Goal: Task Accomplishment & Management: Use online tool/utility

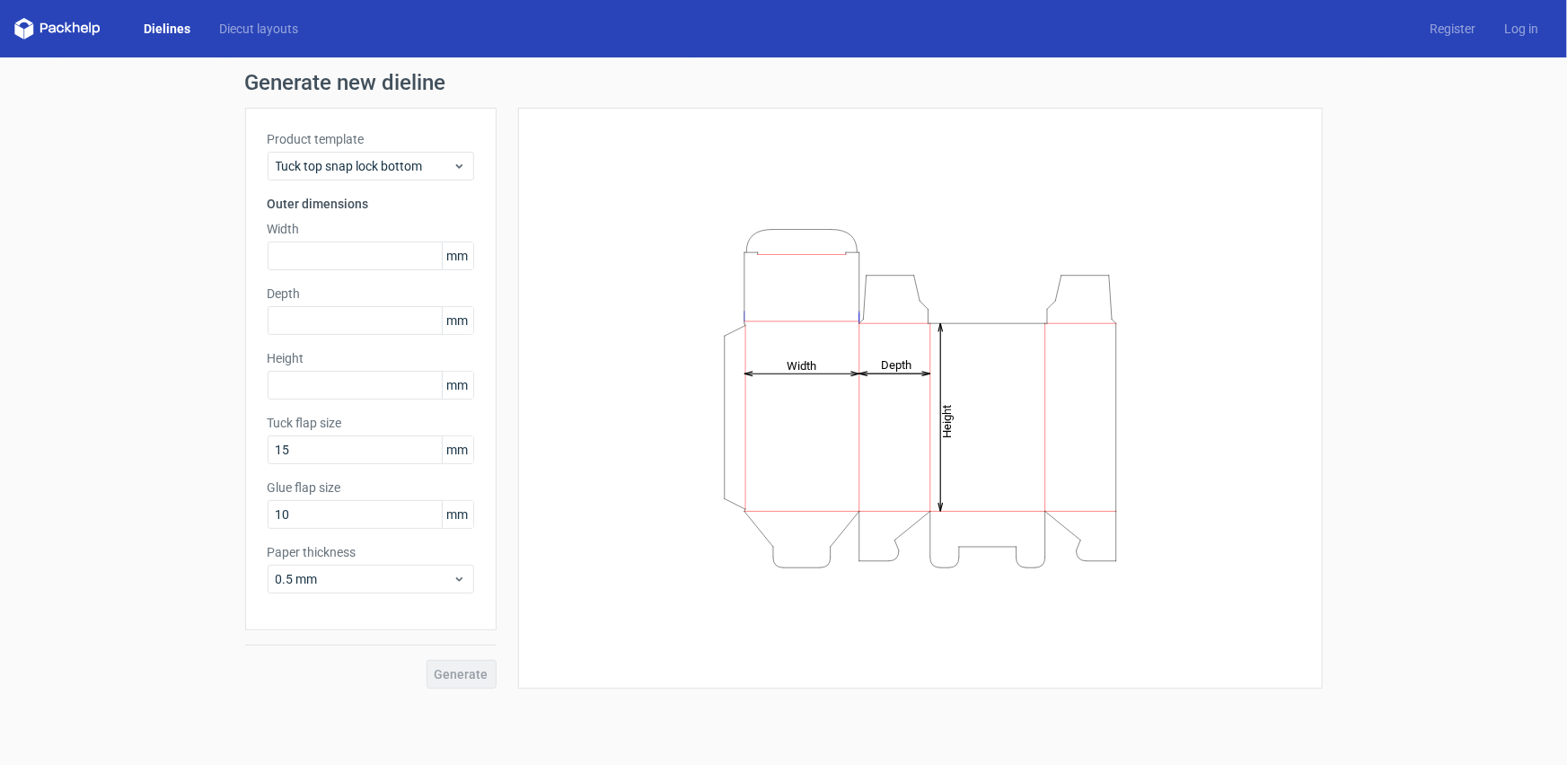
click at [159, 33] on link "Dielines" at bounding box center [166, 29] width 75 height 18
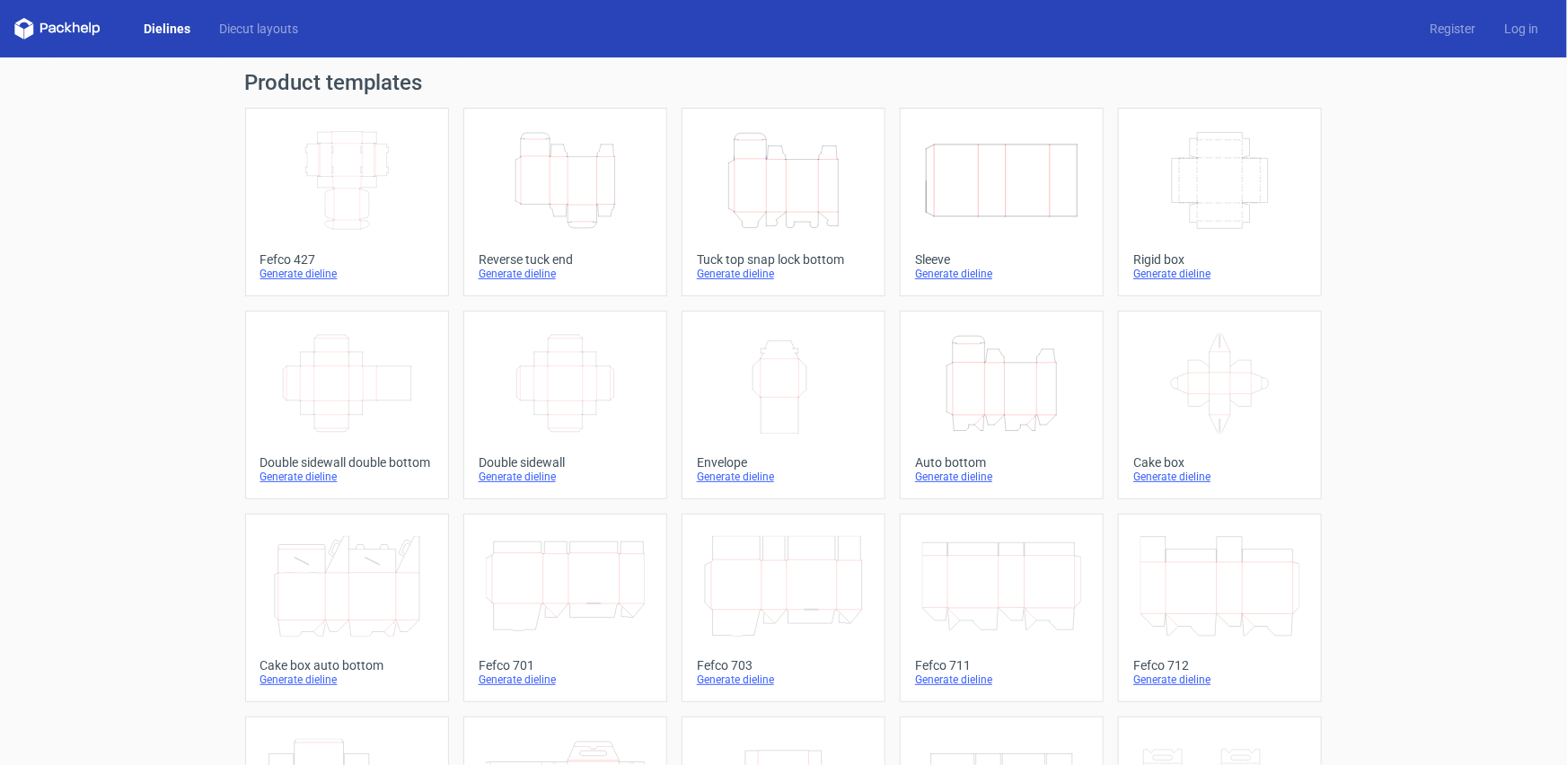
click at [422, 180] on div "Width Depth Height" at bounding box center [346, 180] width 173 height 115
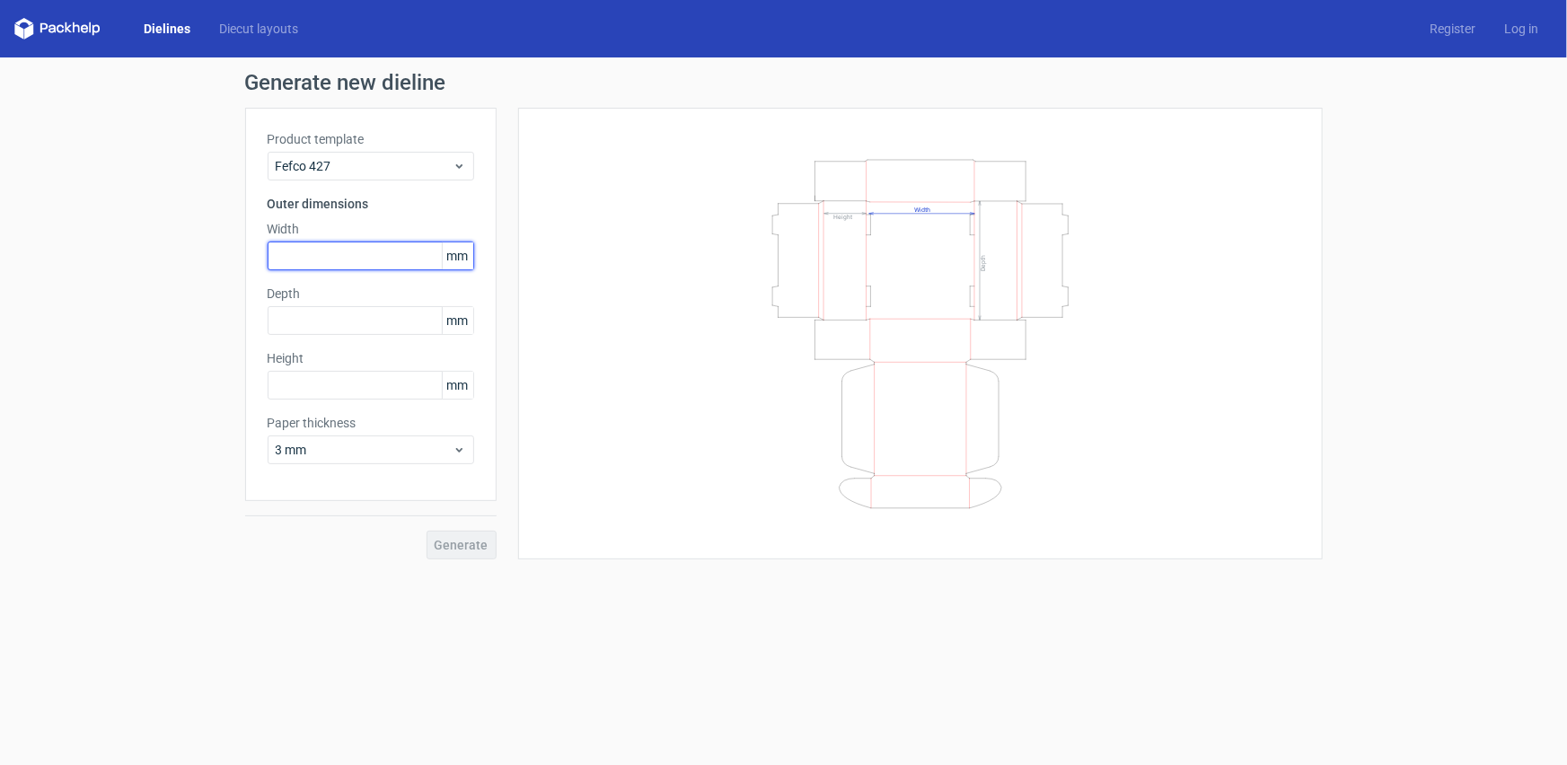
click at [394, 260] on input "text" at bounding box center [371, 256] width 207 height 29
click at [458, 452] on icon at bounding box center [459, 450] width 13 height 14
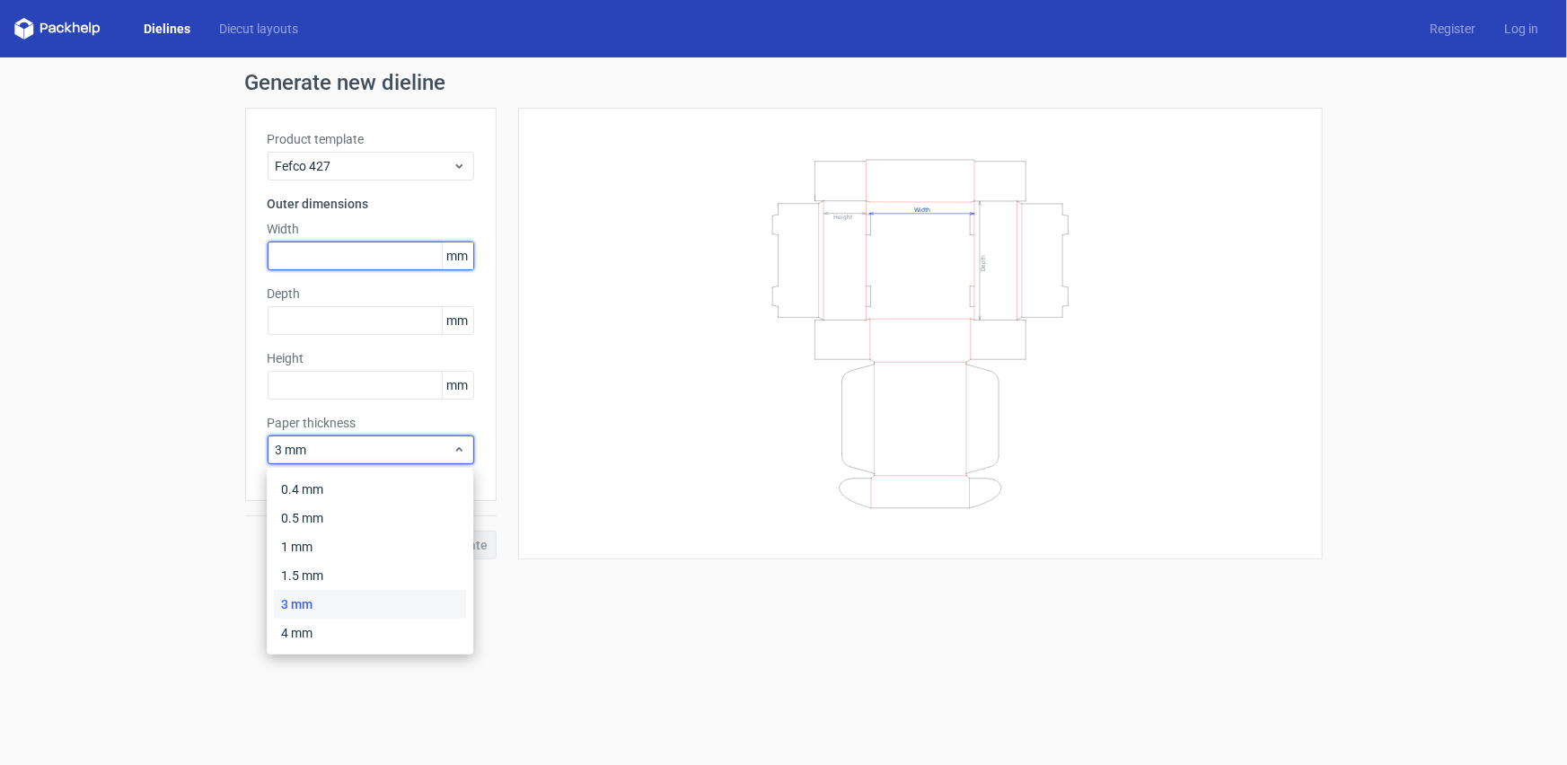
click at [350, 249] on input "text" at bounding box center [371, 256] width 207 height 29
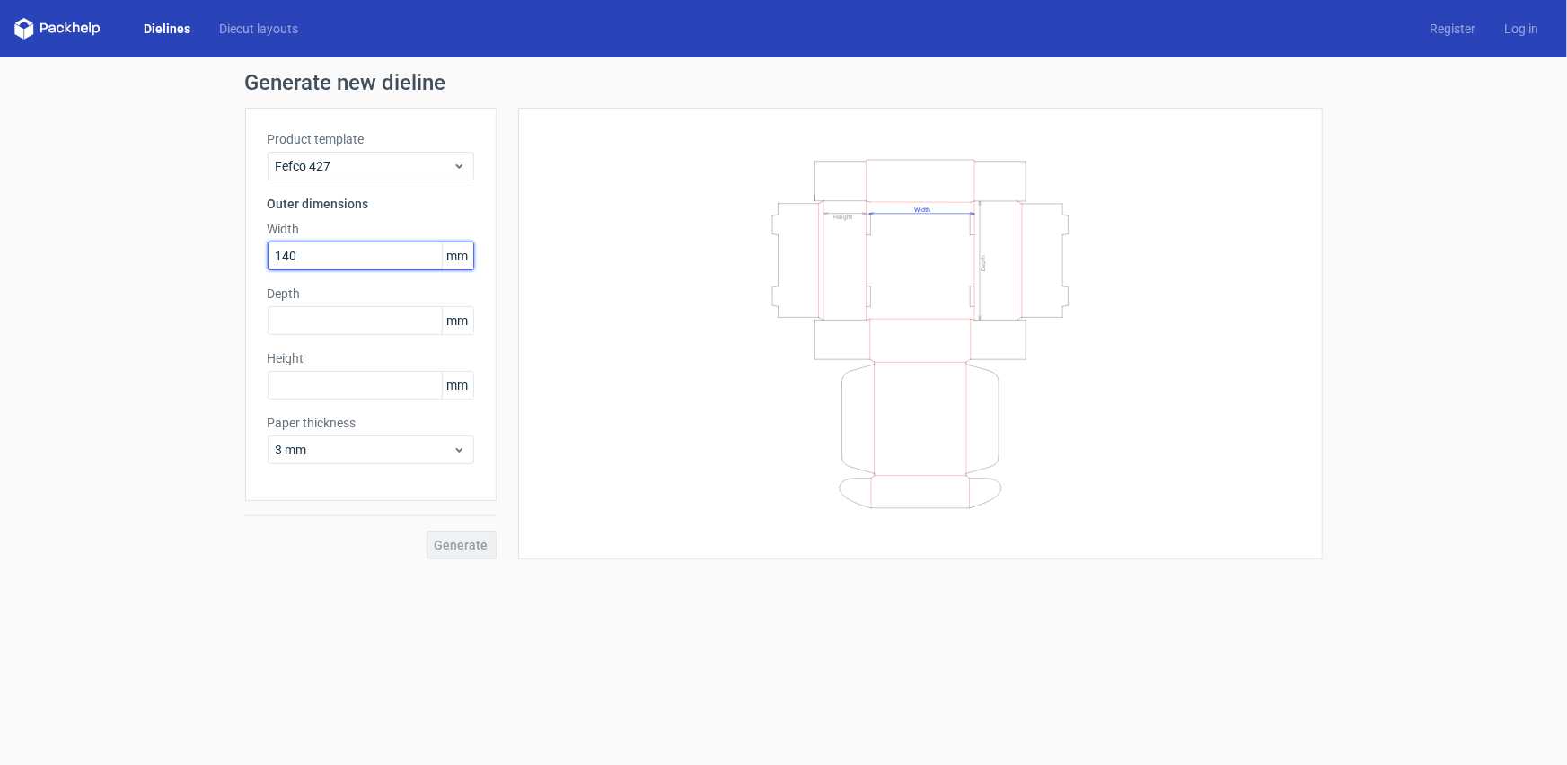
type input "140"
type input "120"
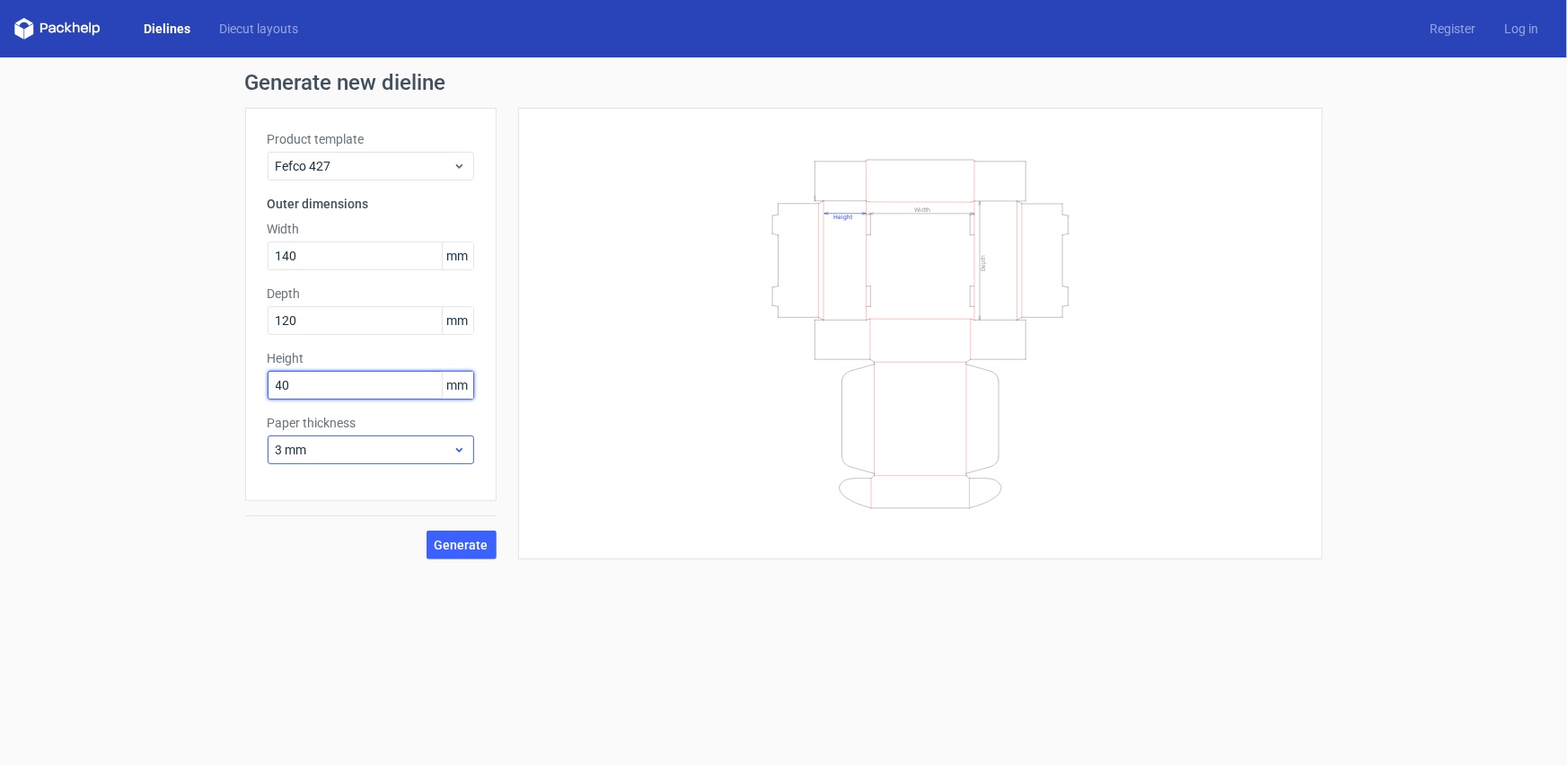
type input "40"
click at [466, 454] on div "3 mm" at bounding box center [371, 450] width 207 height 29
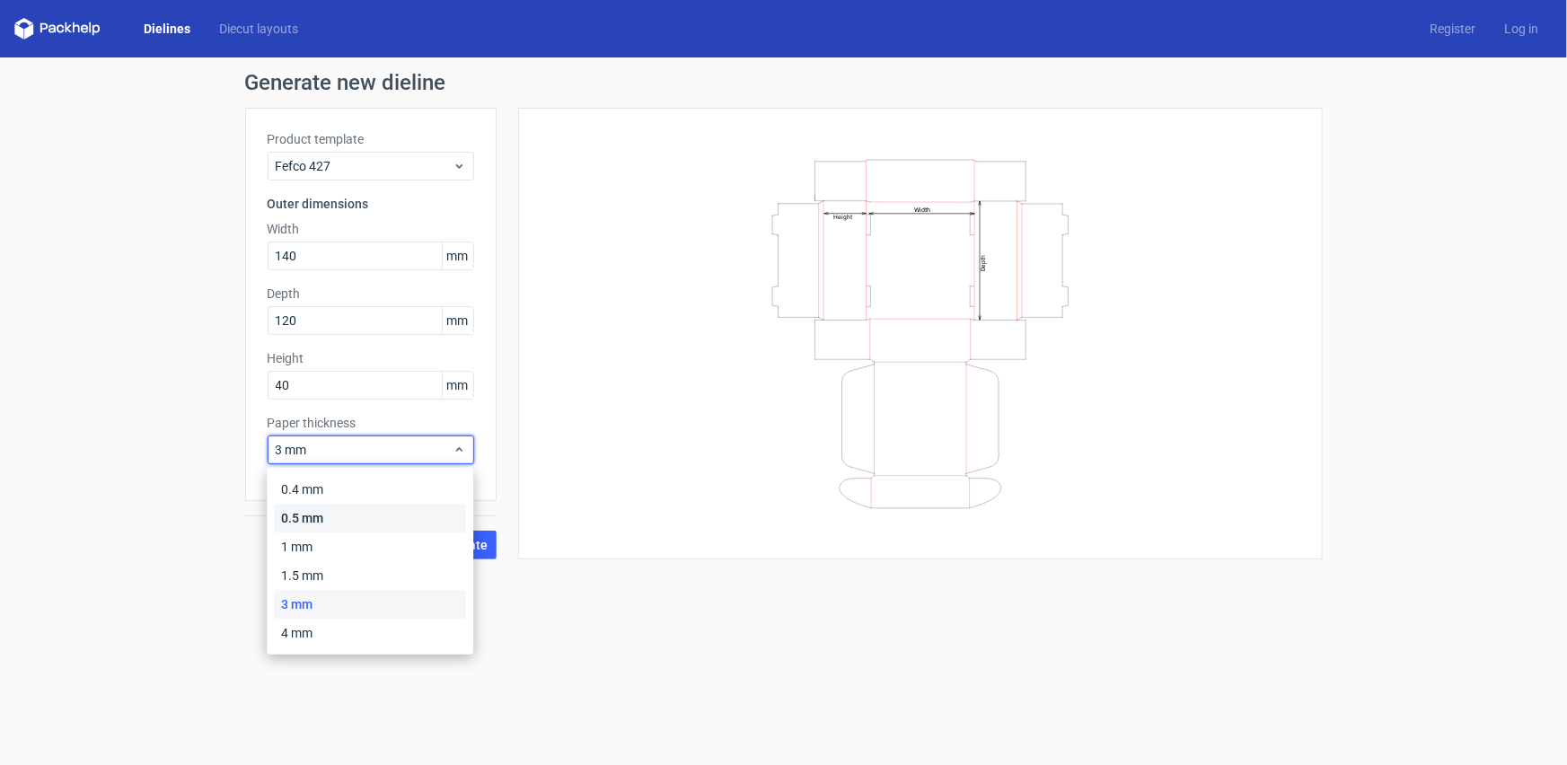
click at [348, 515] on div "0.5 mm" at bounding box center [370, 518] width 192 height 29
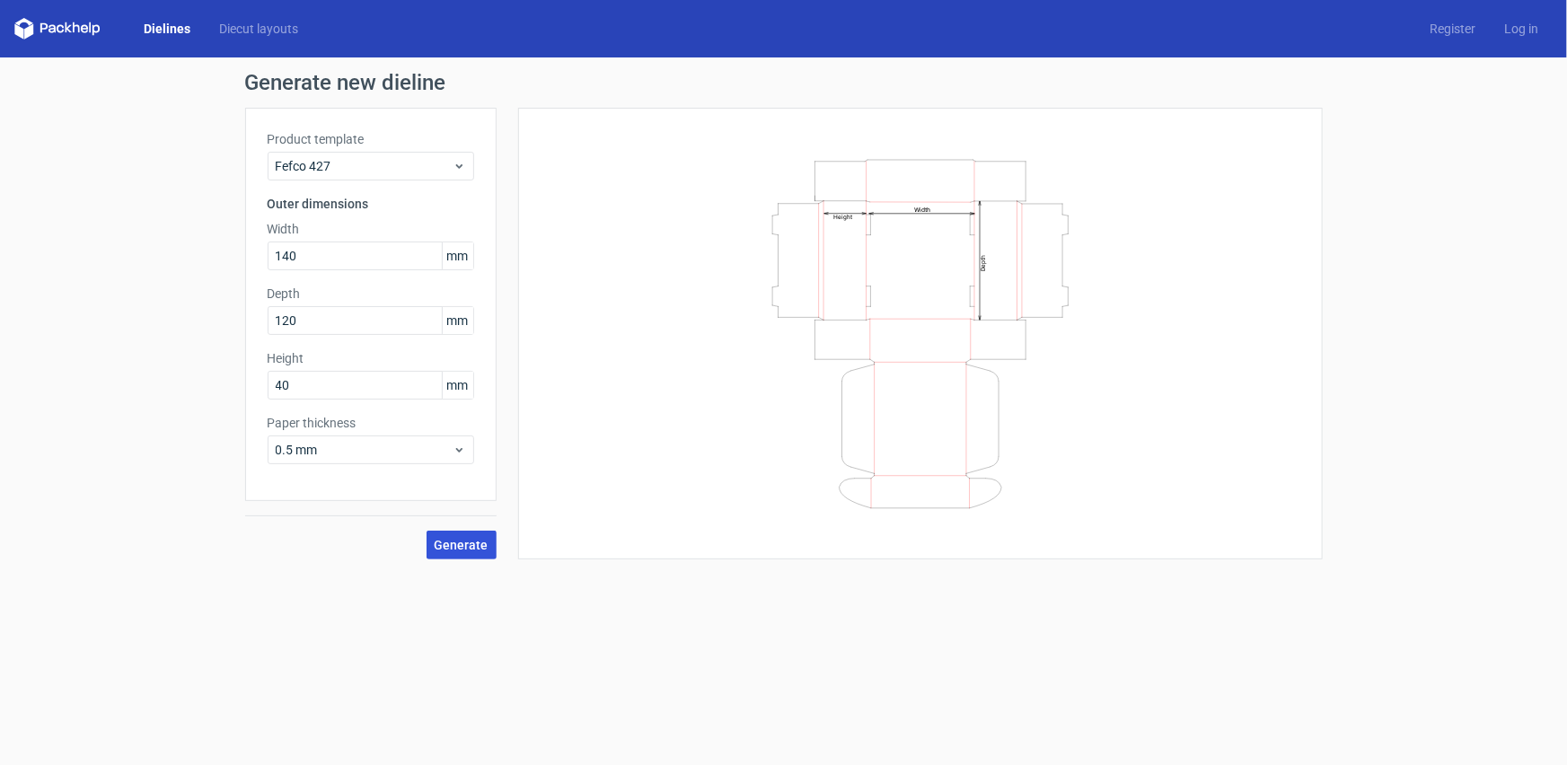
click at [473, 551] on button "Generate" at bounding box center [462, 545] width 70 height 29
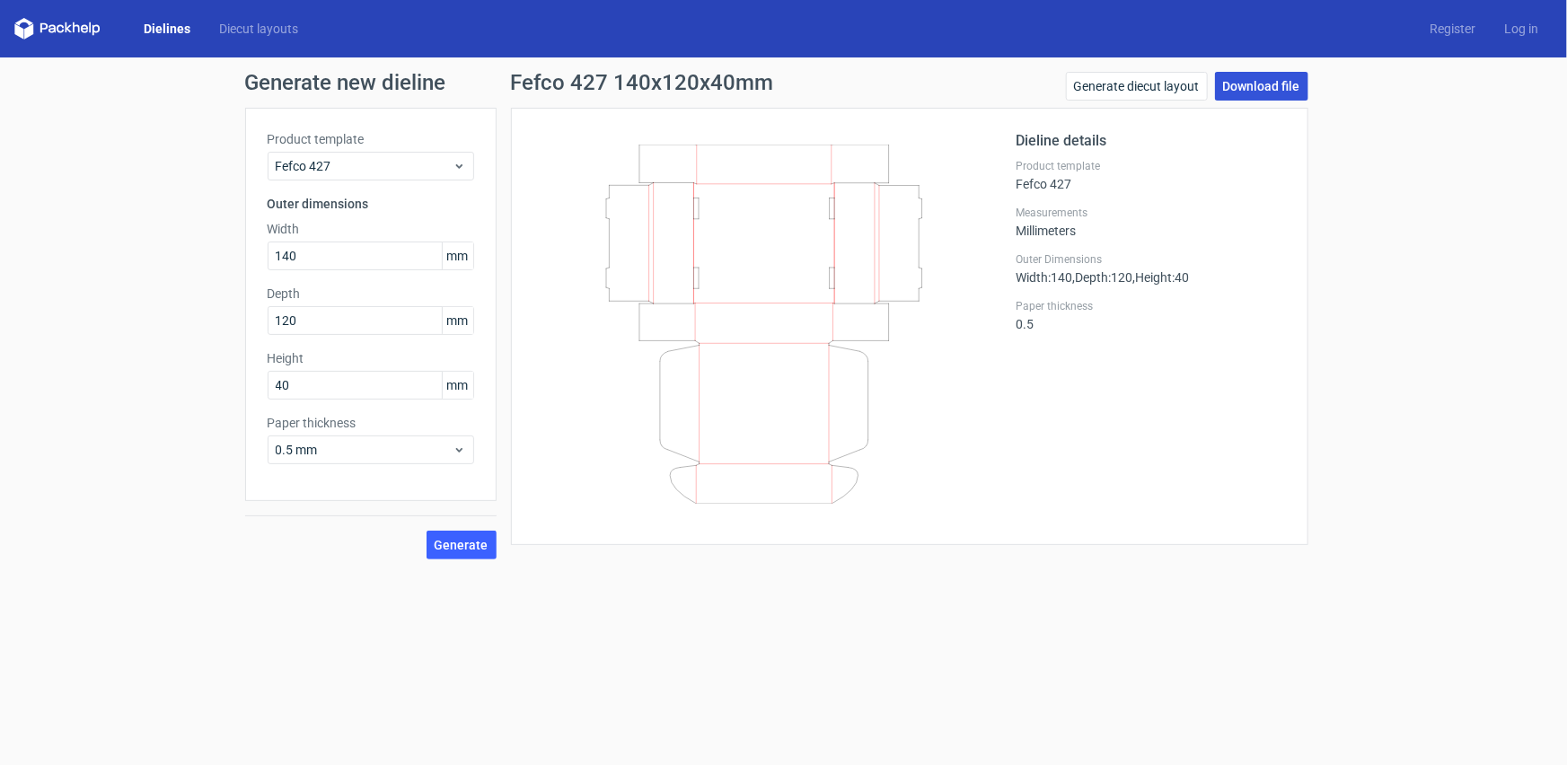
click at [1246, 93] on link "Download file" at bounding box center [1261, 86] width 93 height 29
click at [1186, 83] on link "Generate diecut layout" at bounding box center [1137, 86] width 142 height 29
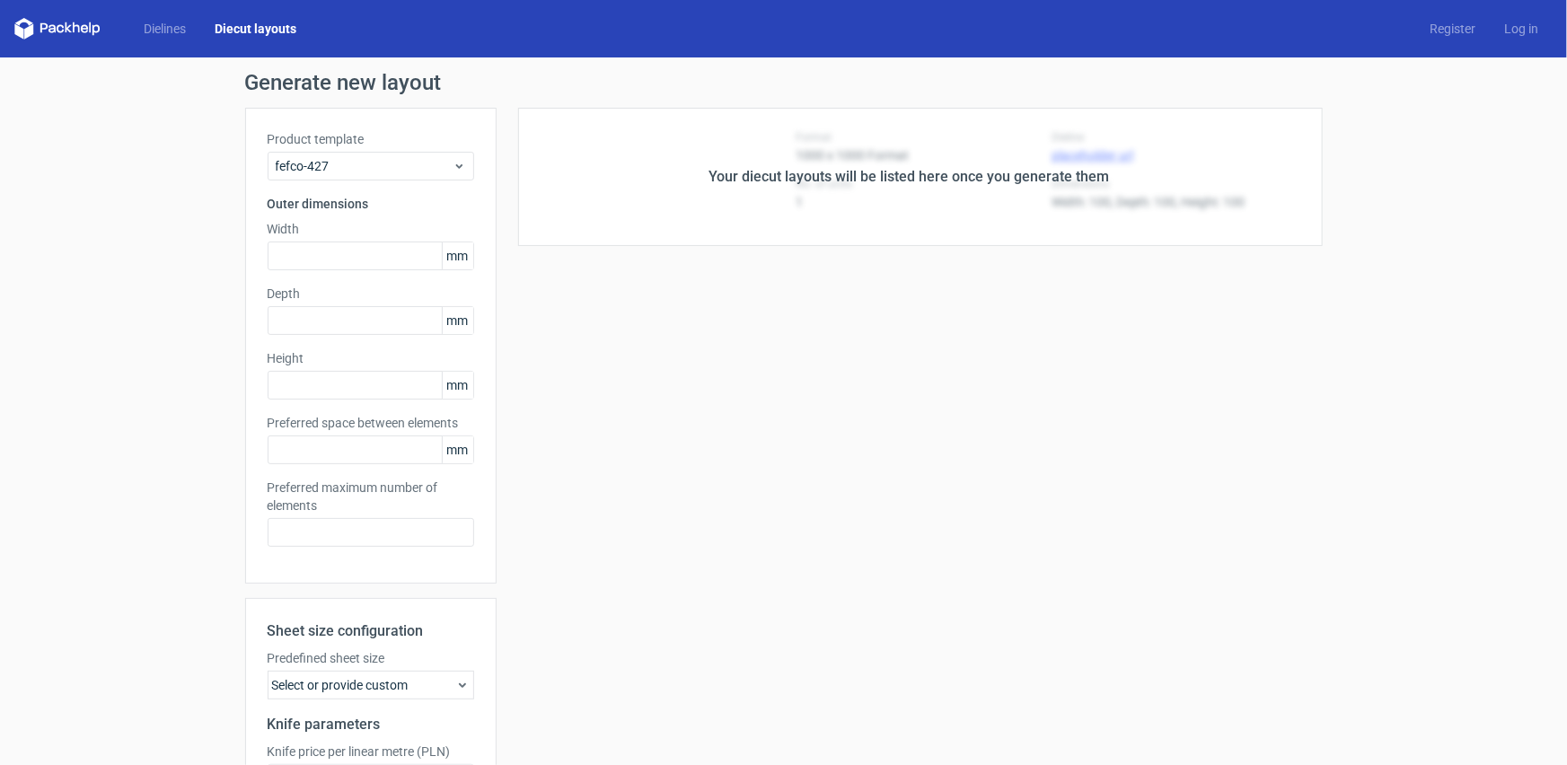
type input "140"
type input "120"
type input "40"
type input "5"
type input "48"
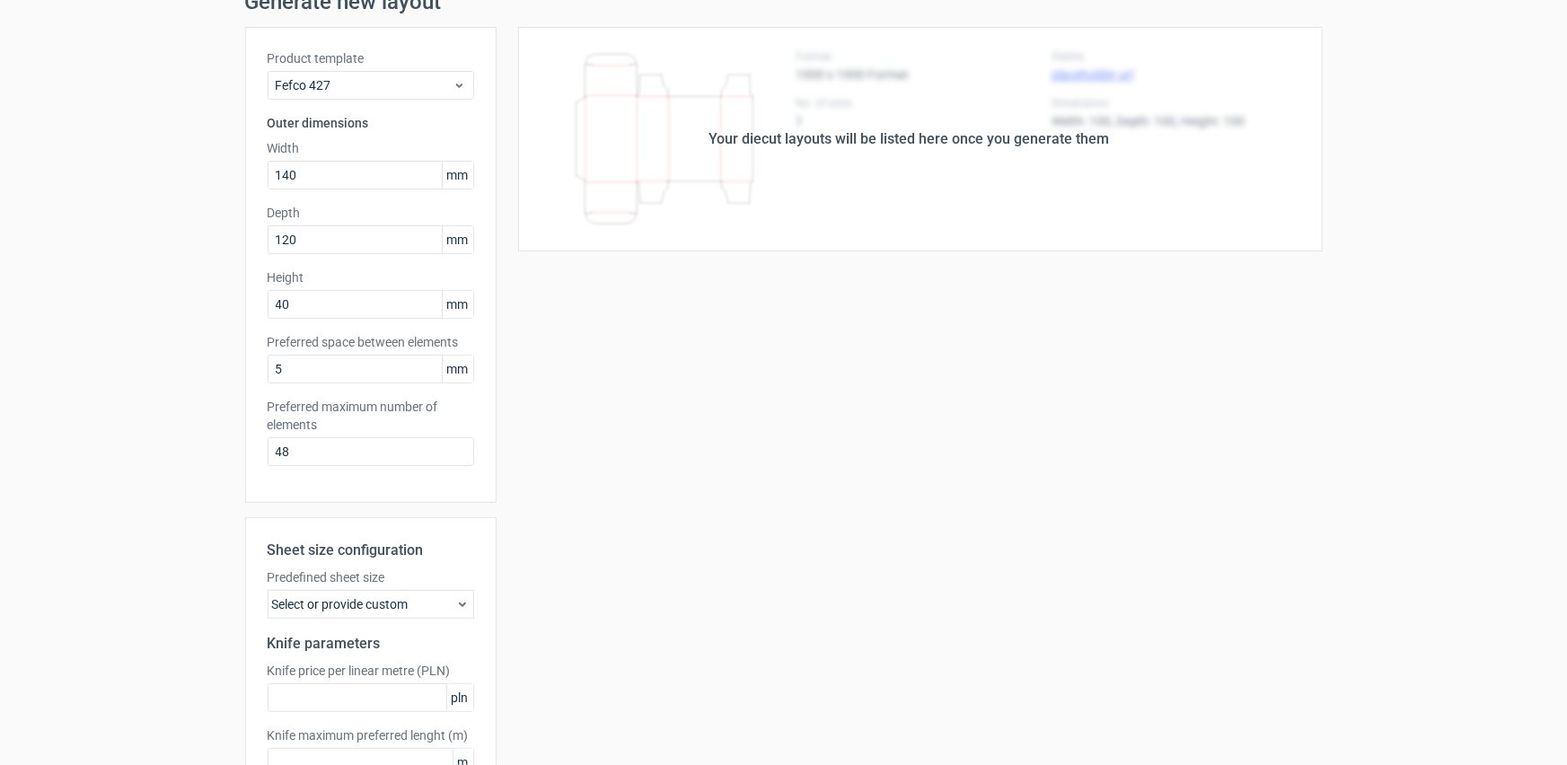
scroll to position [163, 0]
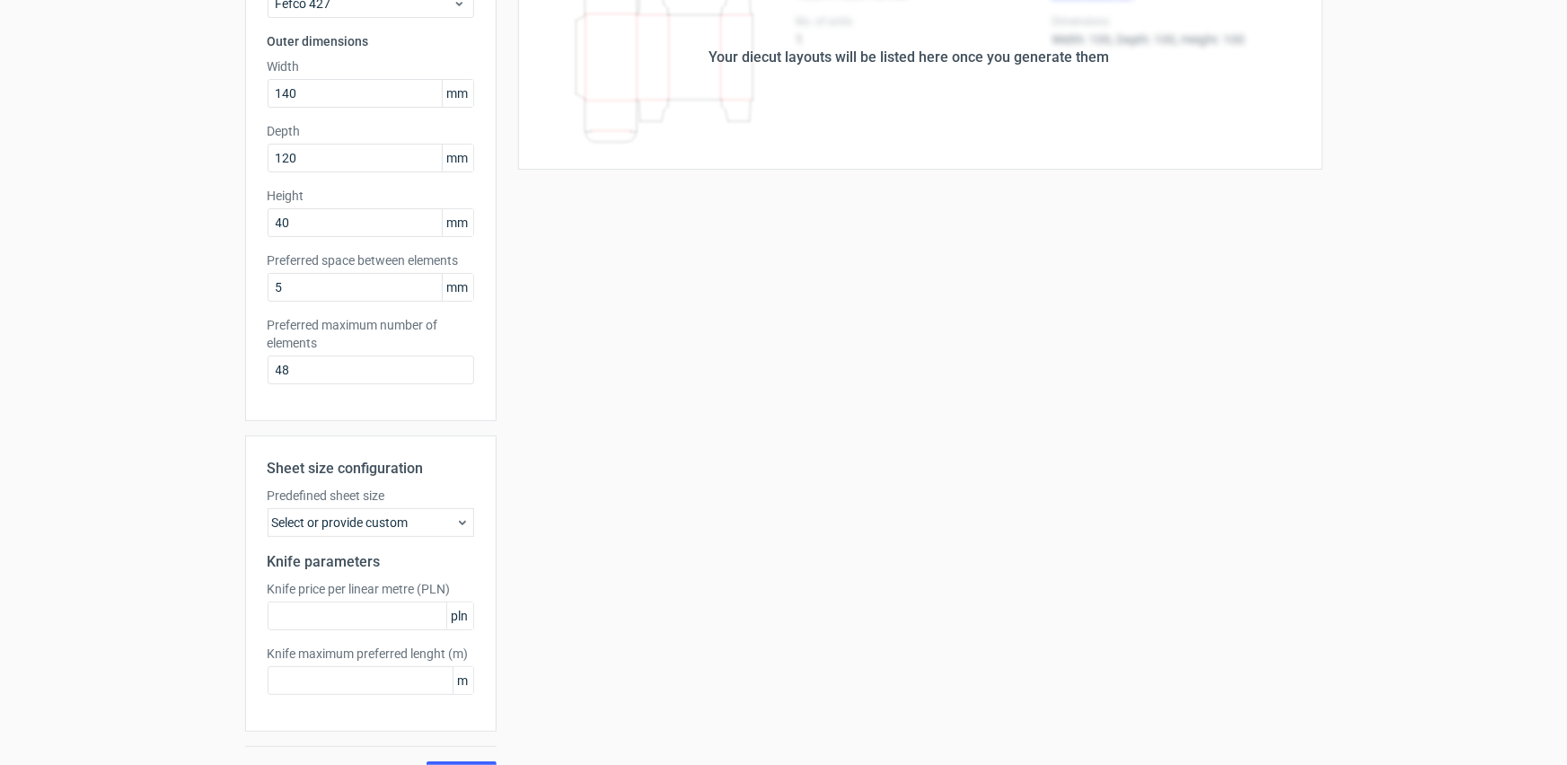
click at [449, 530] on div "Select or provide custom" at bounding box center [371, 522] width 207 height 29
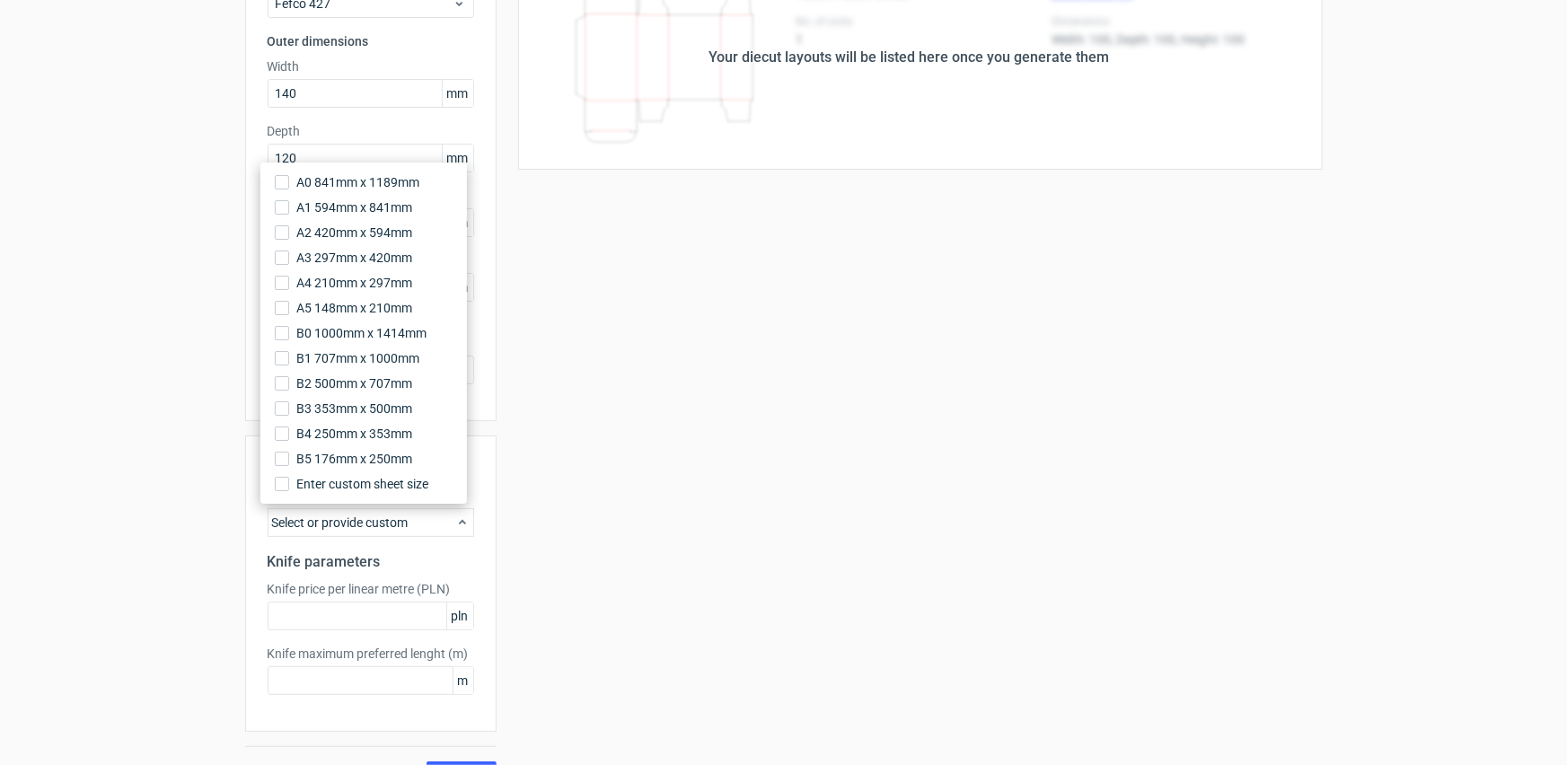
click at [455, 527] on icon at bounding box center [462, 523] width 14 height 14
click at [439, 492] on label "Enter custom sheet size" at bounding box center [364, 484] width 192 height 25
click at [289, 491] on input "Enter custom sheet size" at bounding box center [282, 484] width 14 height 14
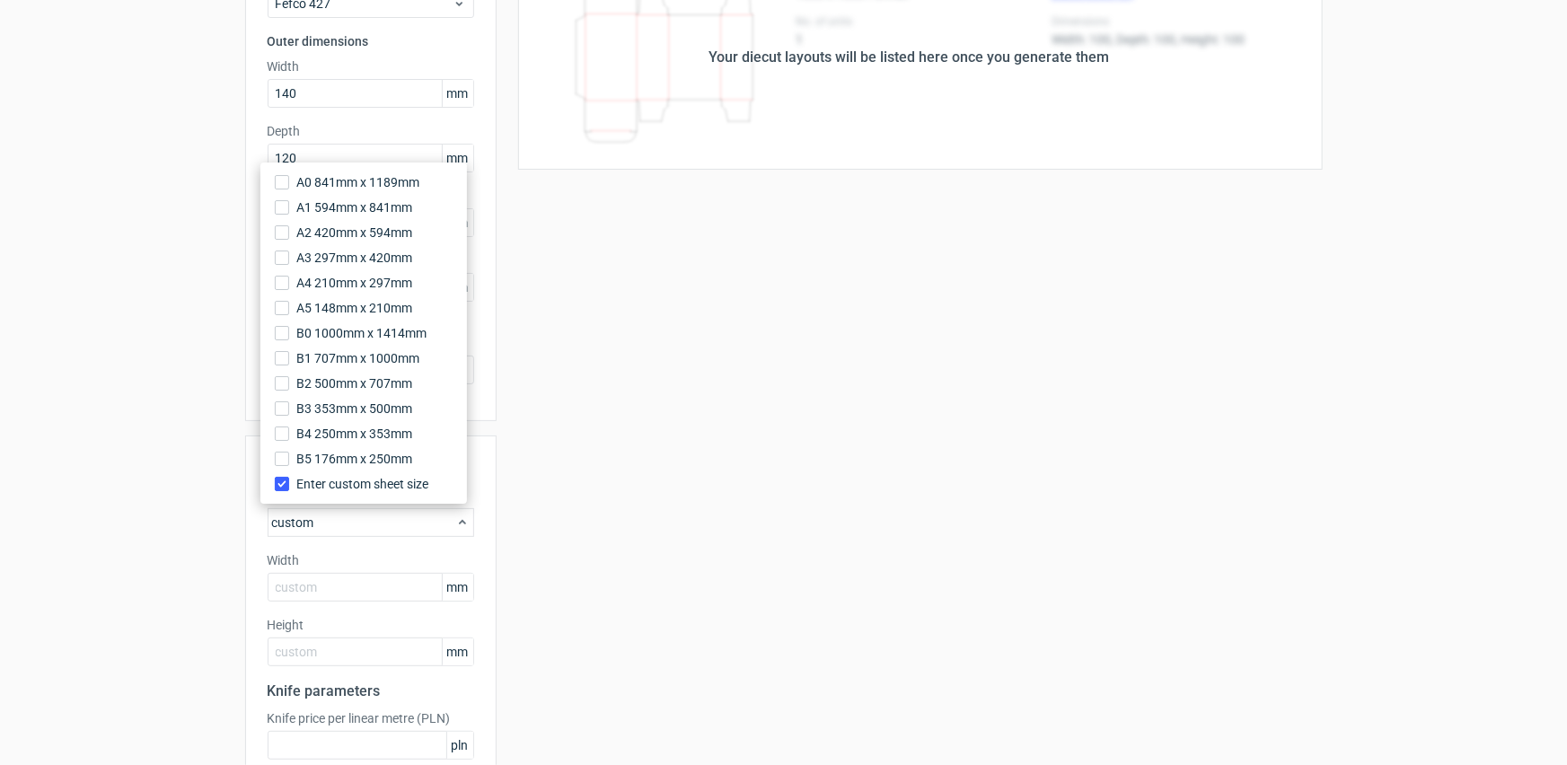
click at [538, 507] on div "Your diecut layouts will be listed here once you generate them Height Depth Wid…" at bounding box center [910, 432] width 826 height 975
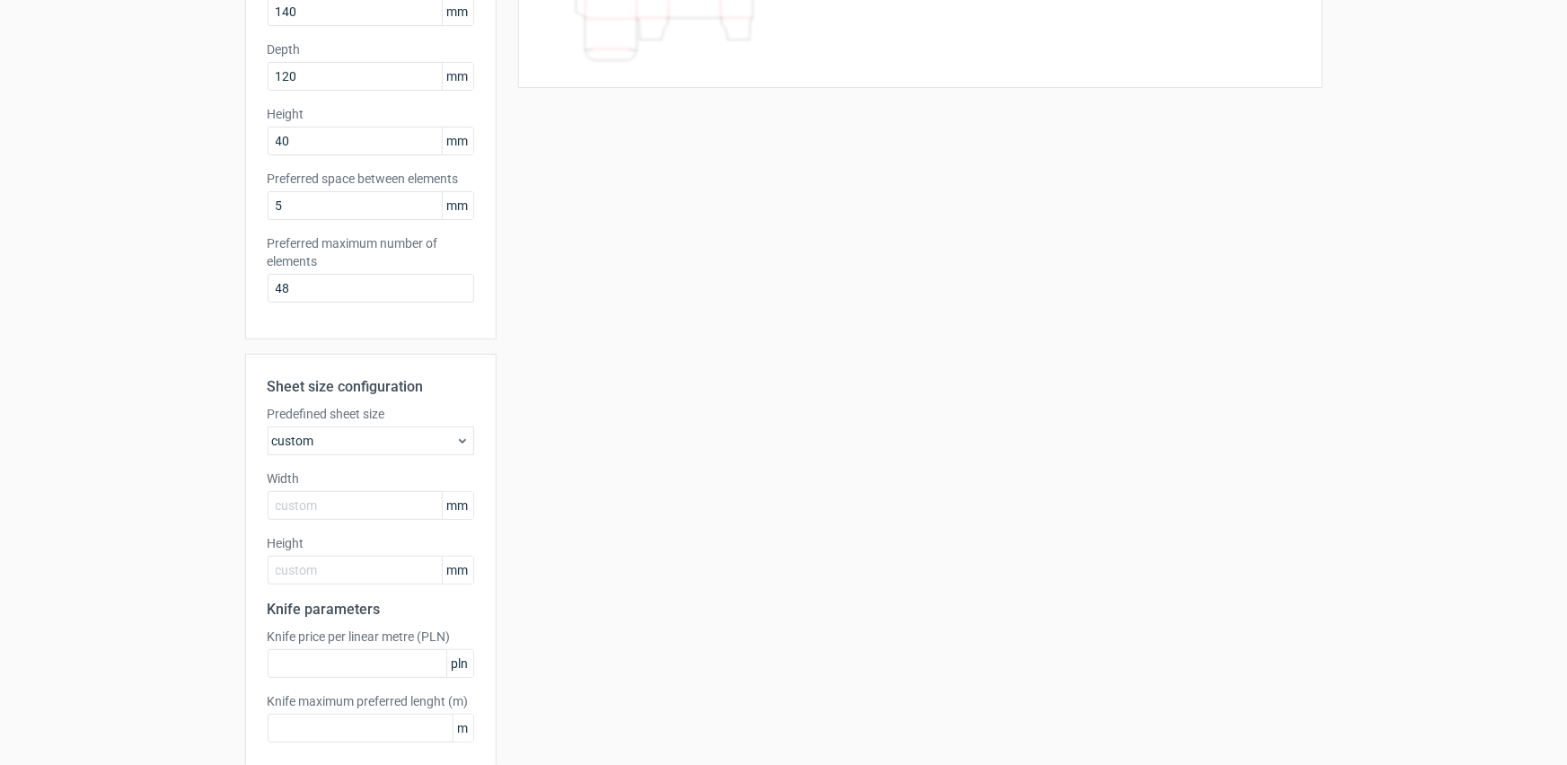
scroll to position [326, 0]
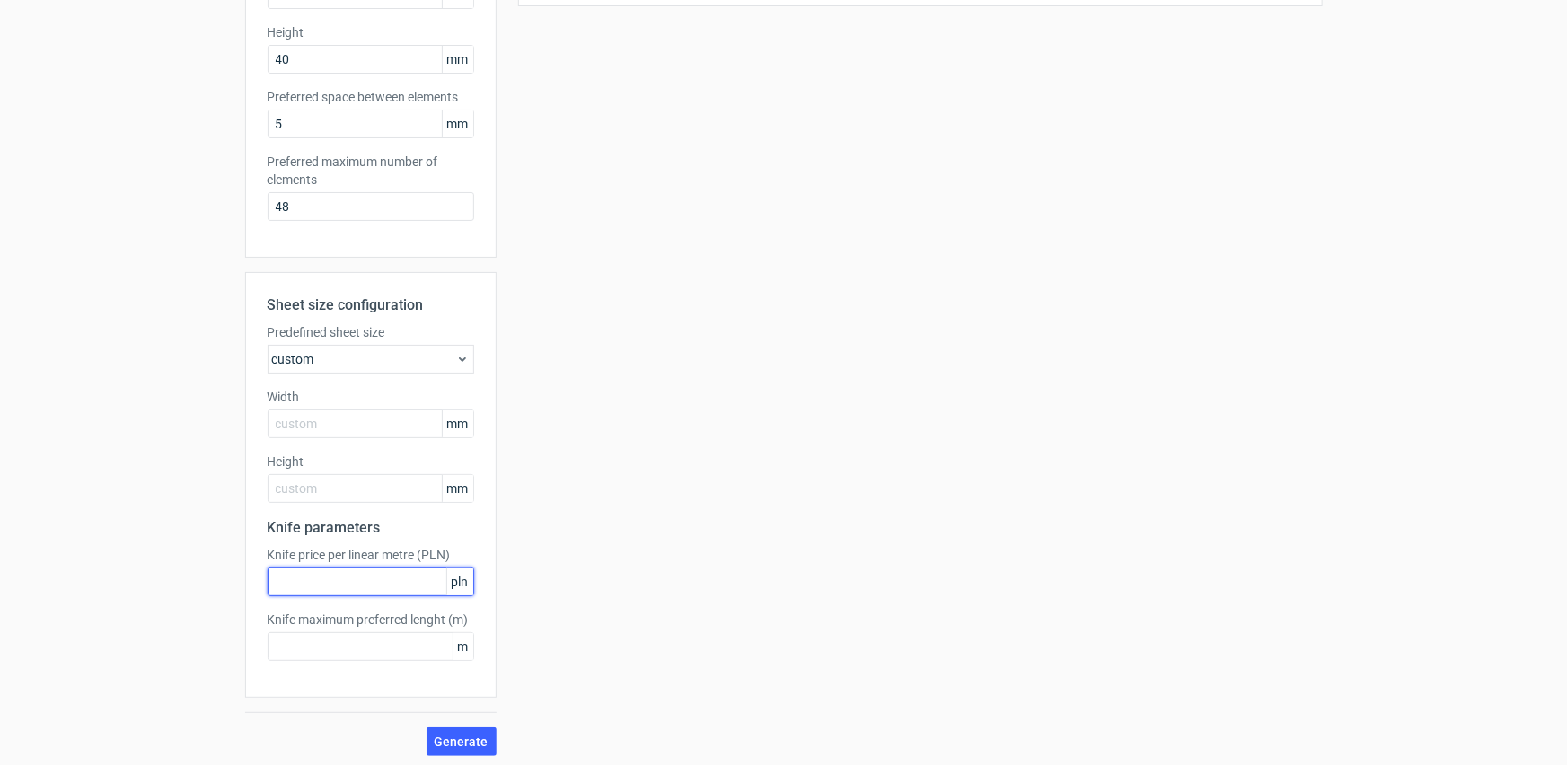
click at [419, 578] on input "text" at bounding box center [371, 582] width 207 height 29
click at [455, 575] on span "pln" at bounding box center [459, 582] width 27 height 27
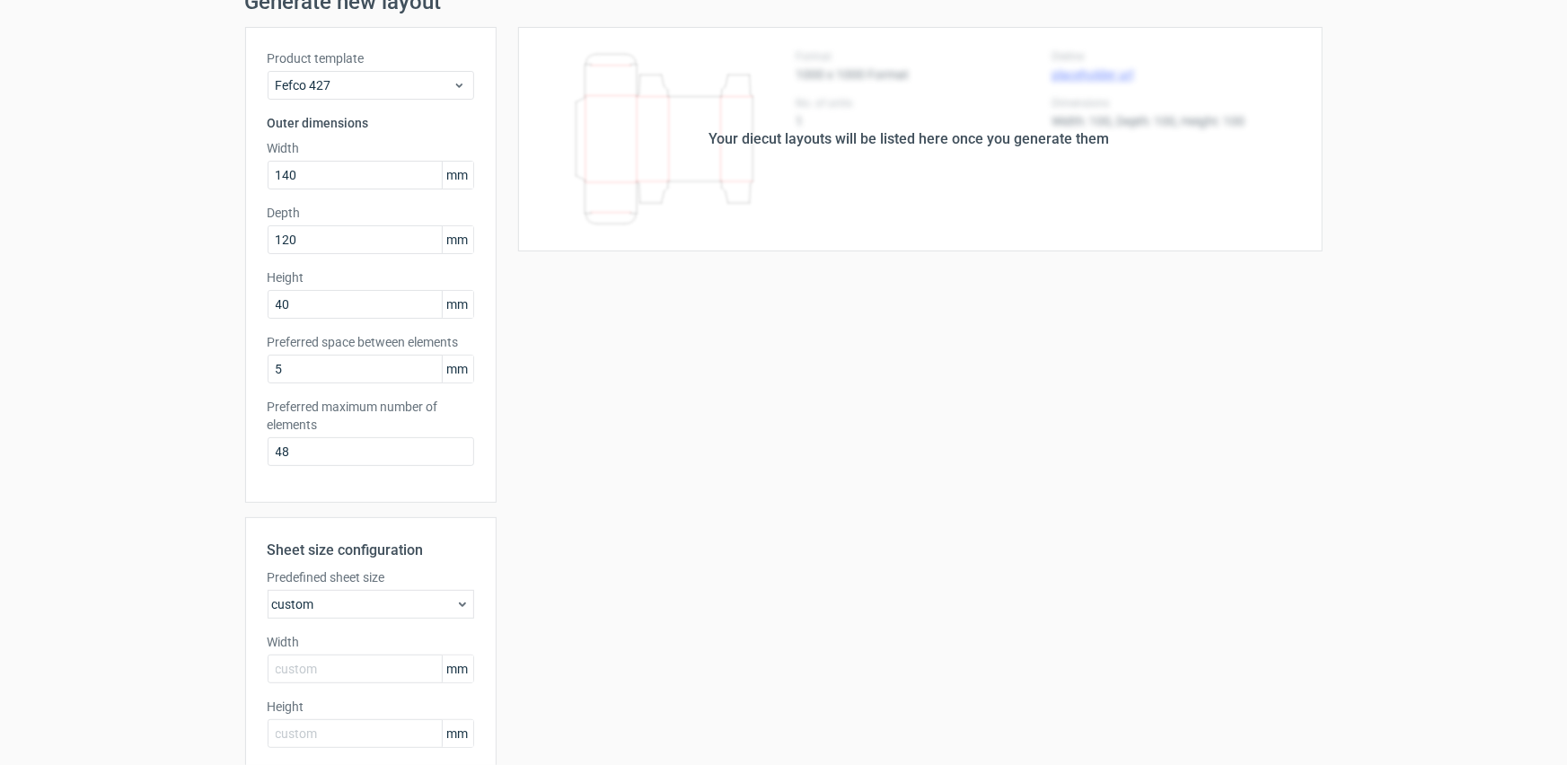
scroll to position [0, 0]
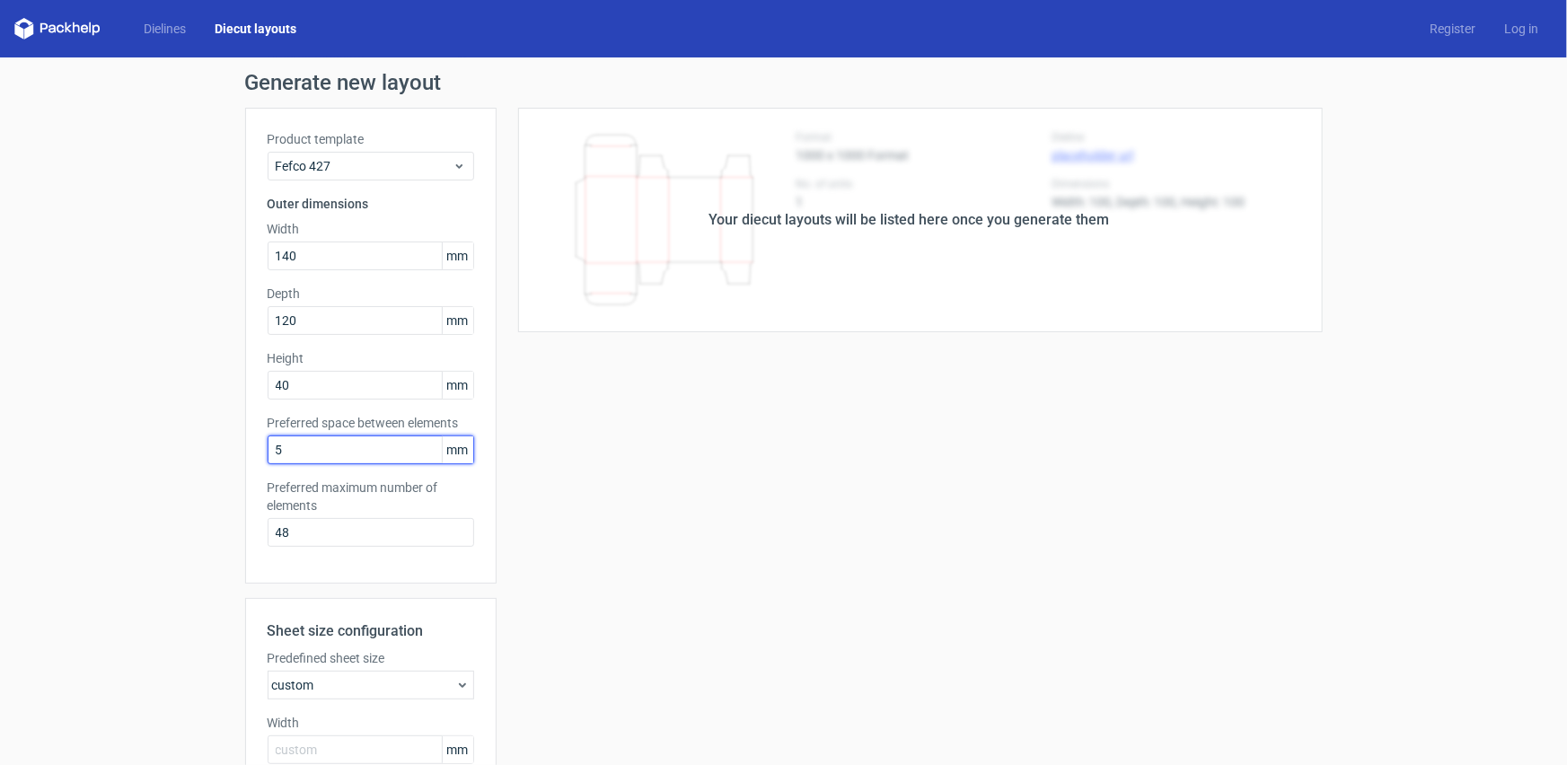
click at [404, 452] on input "5" at bounding box center [371, 450] width 207 height 29
drag, startPoint x: 427, startPoint y: 452, endPoint x: 238, endPoint y: 455, distance: 188.7
click at [245, 455] on div "Product template Fefco 427 Outer dimensions Width 140 mm Depth 120 mm Height 40…" at bounding box center [370, 346] width 251 height 476
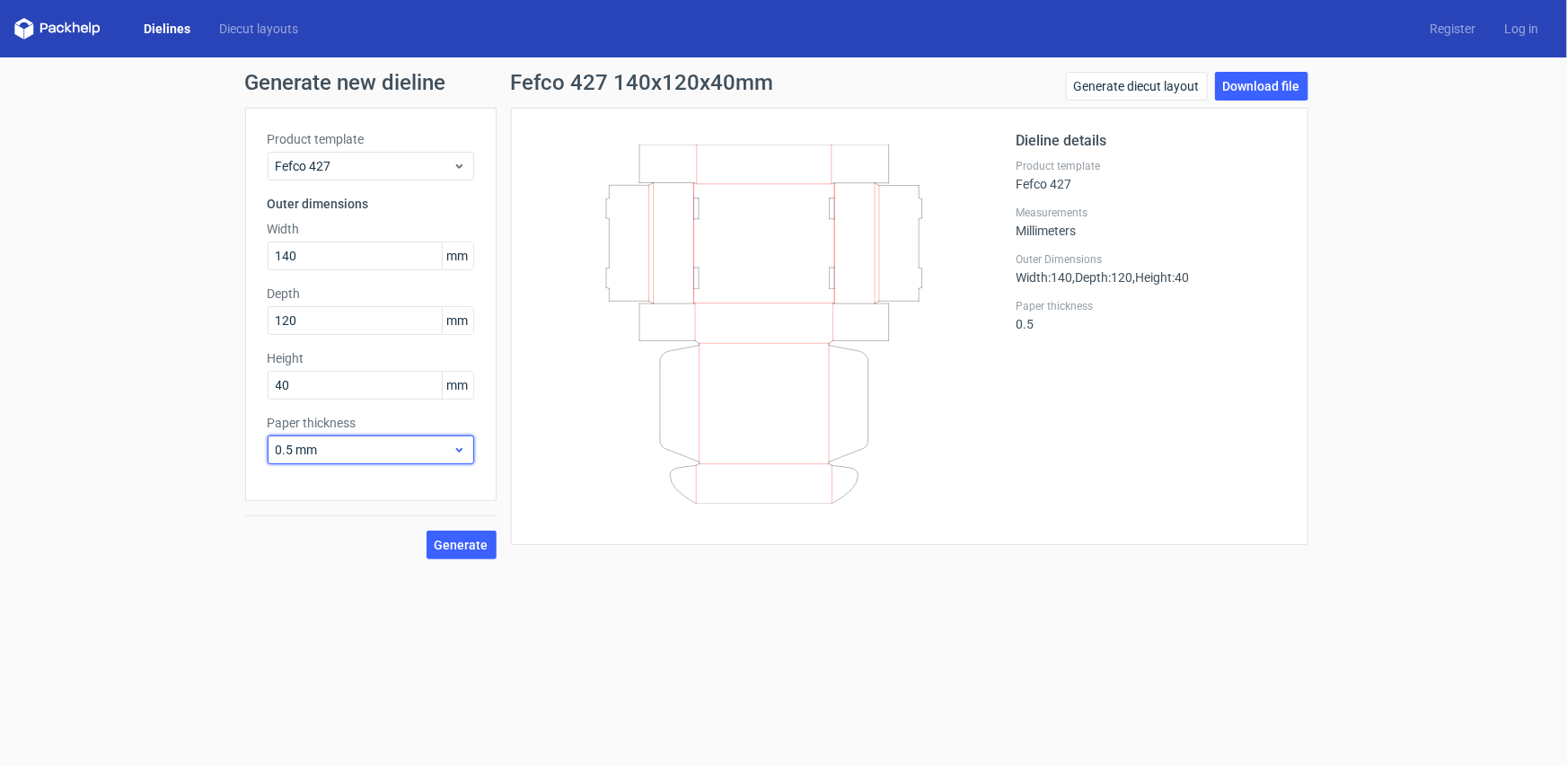
click at [455, 446] on icon at bounding box center [459, 450] width 13 height 14
click at [409, 482] on div "0.4 mm" at bounding box center [370, 489] width 192 height 29
click at [448, 550] on span "Generate" at bounding box center [462, 545] width 54 height 13
drag, startPoint x: 298, startPoint y: 384, endPoint x: 206, endPoint y: 404, distance: 94.6
click at [206, 404] on div "Generate new dieline Product template Fefco 427 Outer dimensions Width 140 mm D…" at bounding box center [783, 315] width 1567 height 516
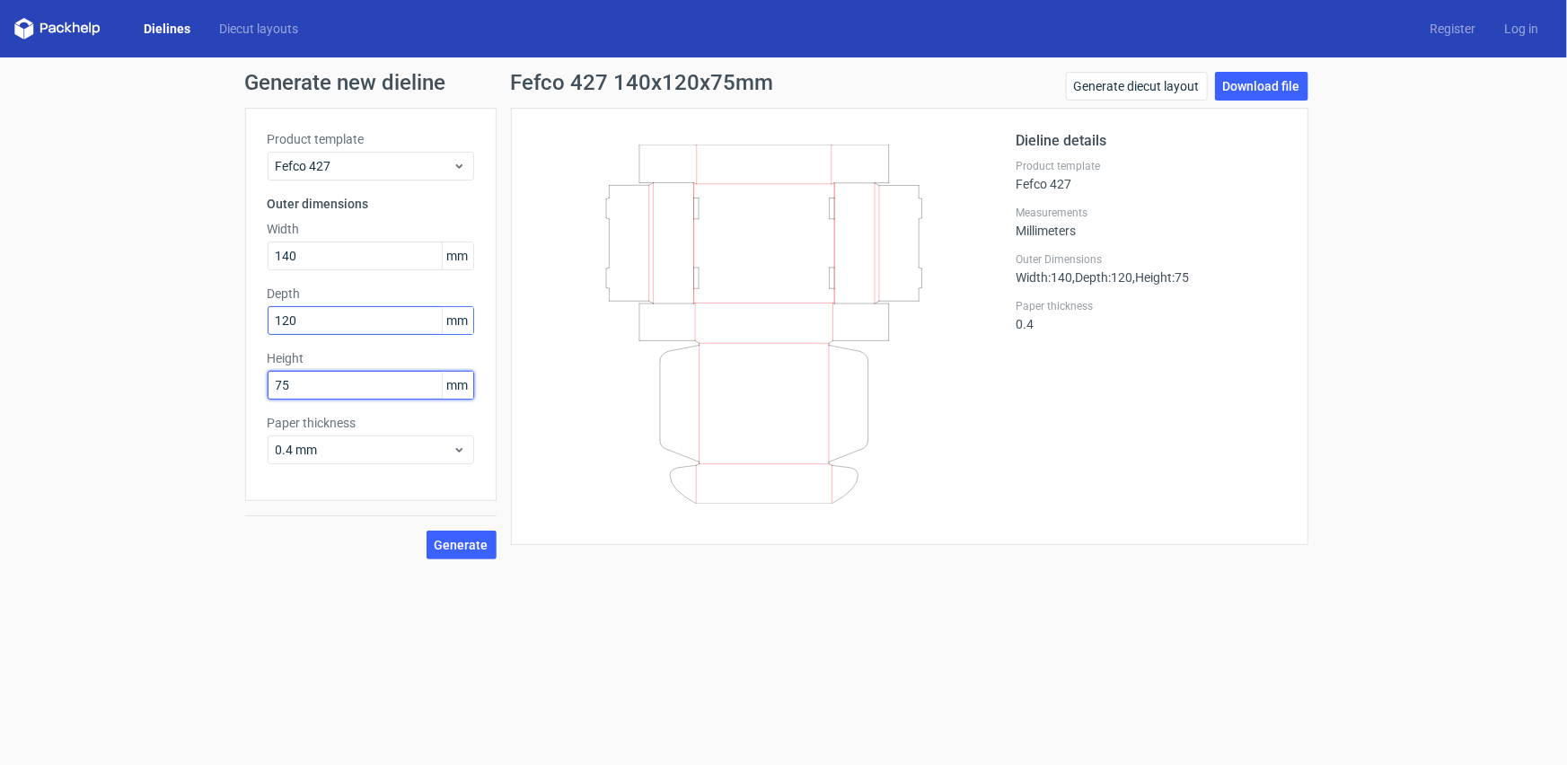
type input "75"
drag, startPoint x: 304, startPoint y: 323, endPoint x: 244, endPoint y: 335, distance: 60.4
click at [247, 335] on div "Product template Fefco 427 Outer dimensions Width 140 mm Depth 120 mm Height 75…" at bounding box center [370, 304] width 251 height 393
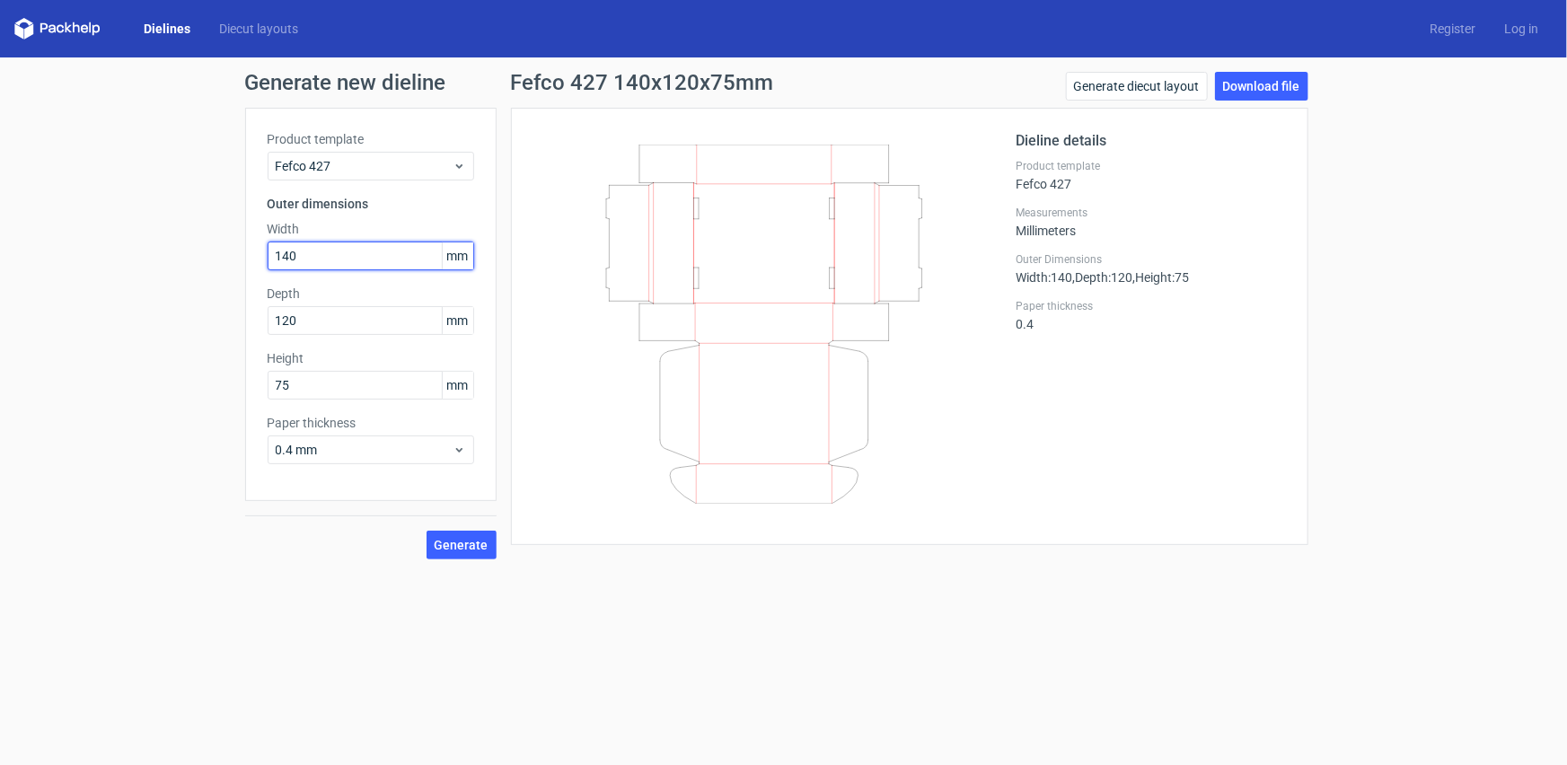
click at [323, 260] on input "140" at bounding box center [371, 256] width 207 height 29
click at [311, 314] on input "120" at bounding box center [371, 320] width 207 height 29
type input "123"
click at [311, 258] on input "140" at bounding box center [371, 256] width 207 height 29
drag, startPoint x: 347, startPoint y: 452, endPoint x: 332, endPoint y: 450, distance: 14.5
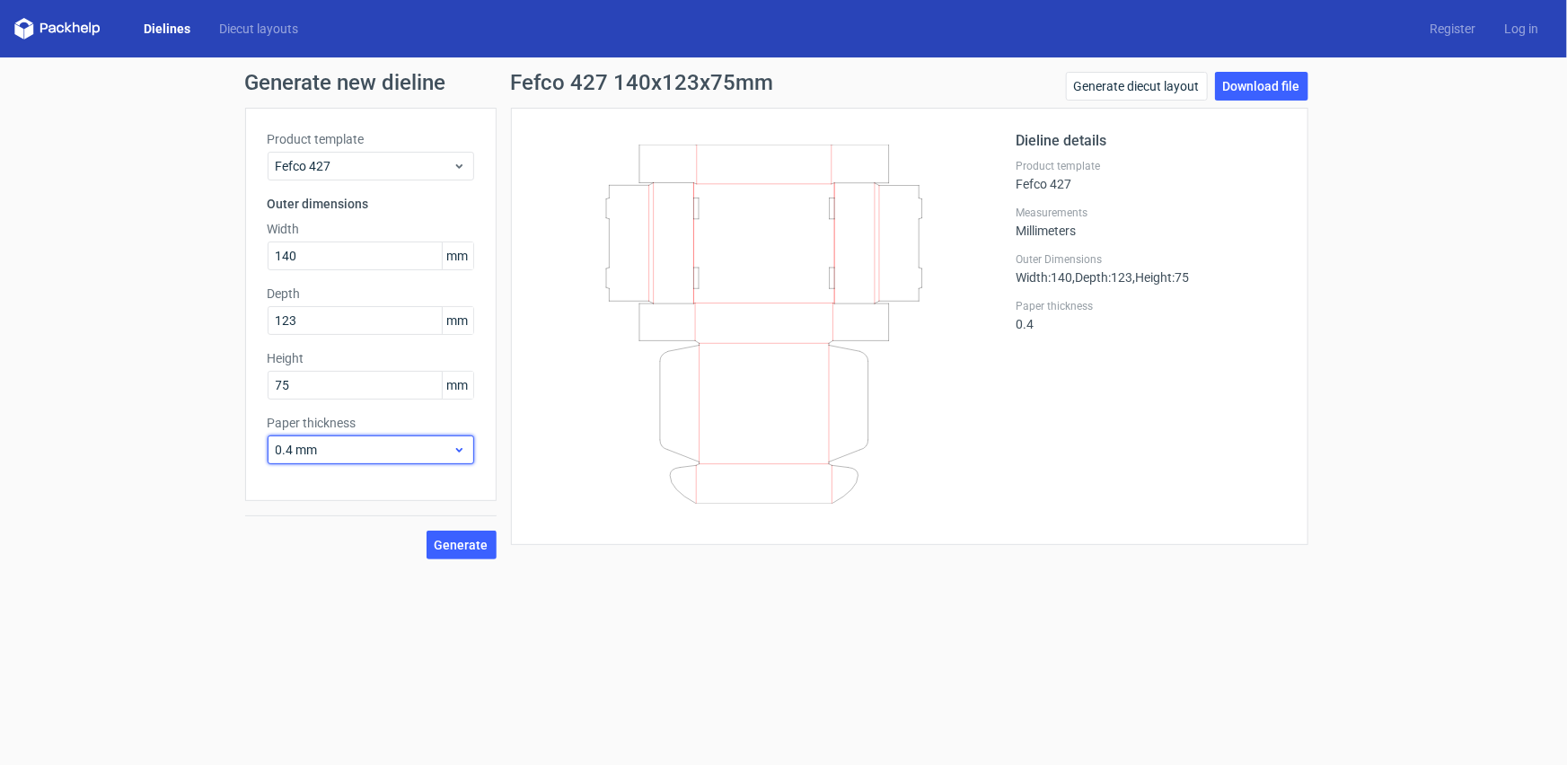
click at [332, 450] on span "0.4 mm" at bounding box center [364, 450] width 177 height 18
click at [323, 512] on div "0.5 mm" at bounding box center [370, 518] width 192 height 29
click at [454, 548] on span "Generate" at bounding box center [462, 545] width 54 height 13
click at [1258, 84] on link "Download file" at bounding box center [1261, 86] width 93 height 29
click at [332, 250] on input "140" at bounding box center [371, 256] width 207 height 29
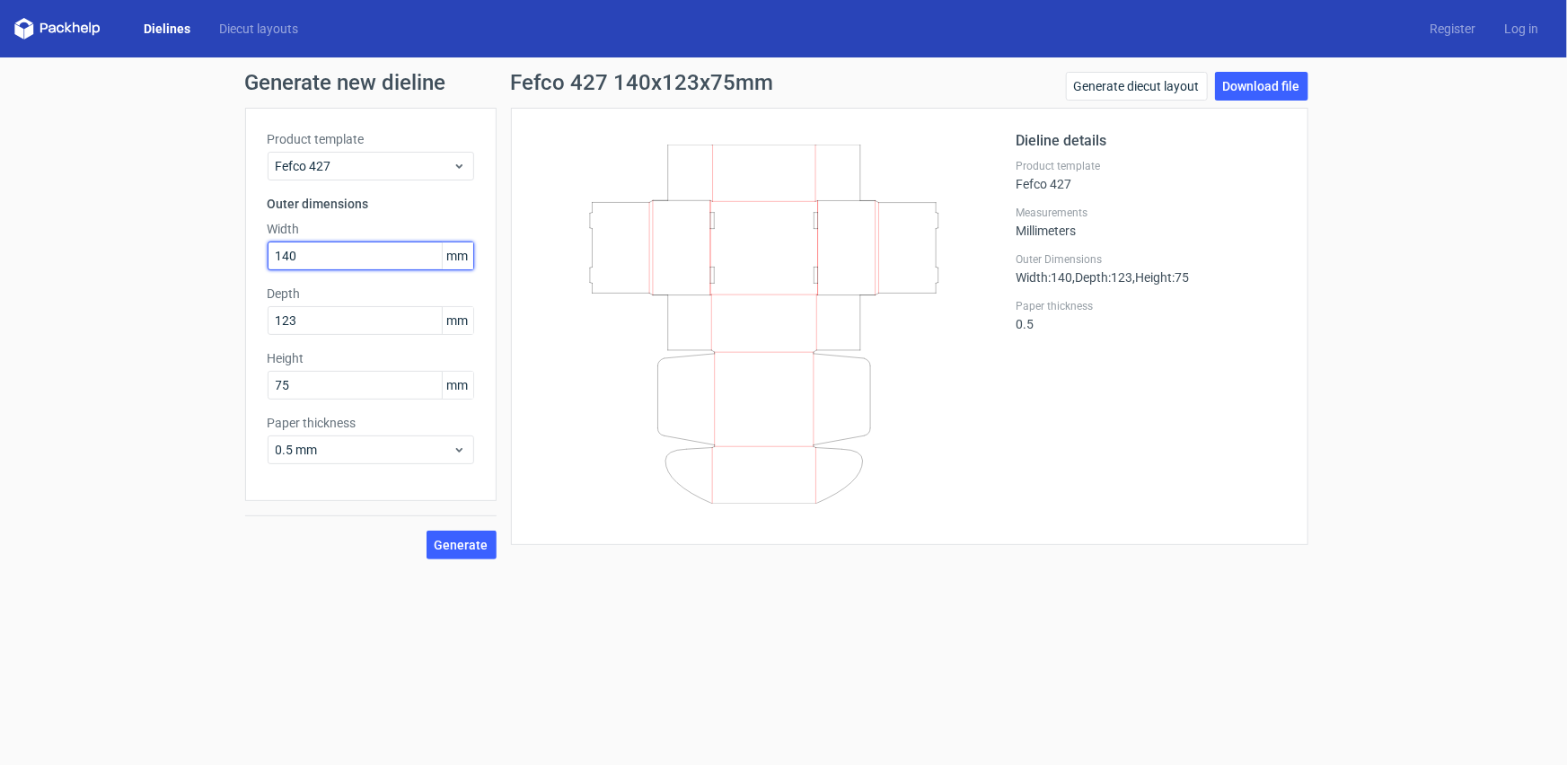
drag, startPoint x: 332, startPoint y: 252, endPoint x: 277, endPoint y: 260, distance: 56.3
click at [277, 260] on input "140" at bounding box center [371, 256] width 207 height 29
type input "185"
click at [327, 319] on input "123" at bounding box center [371, 320] width 207 height 29
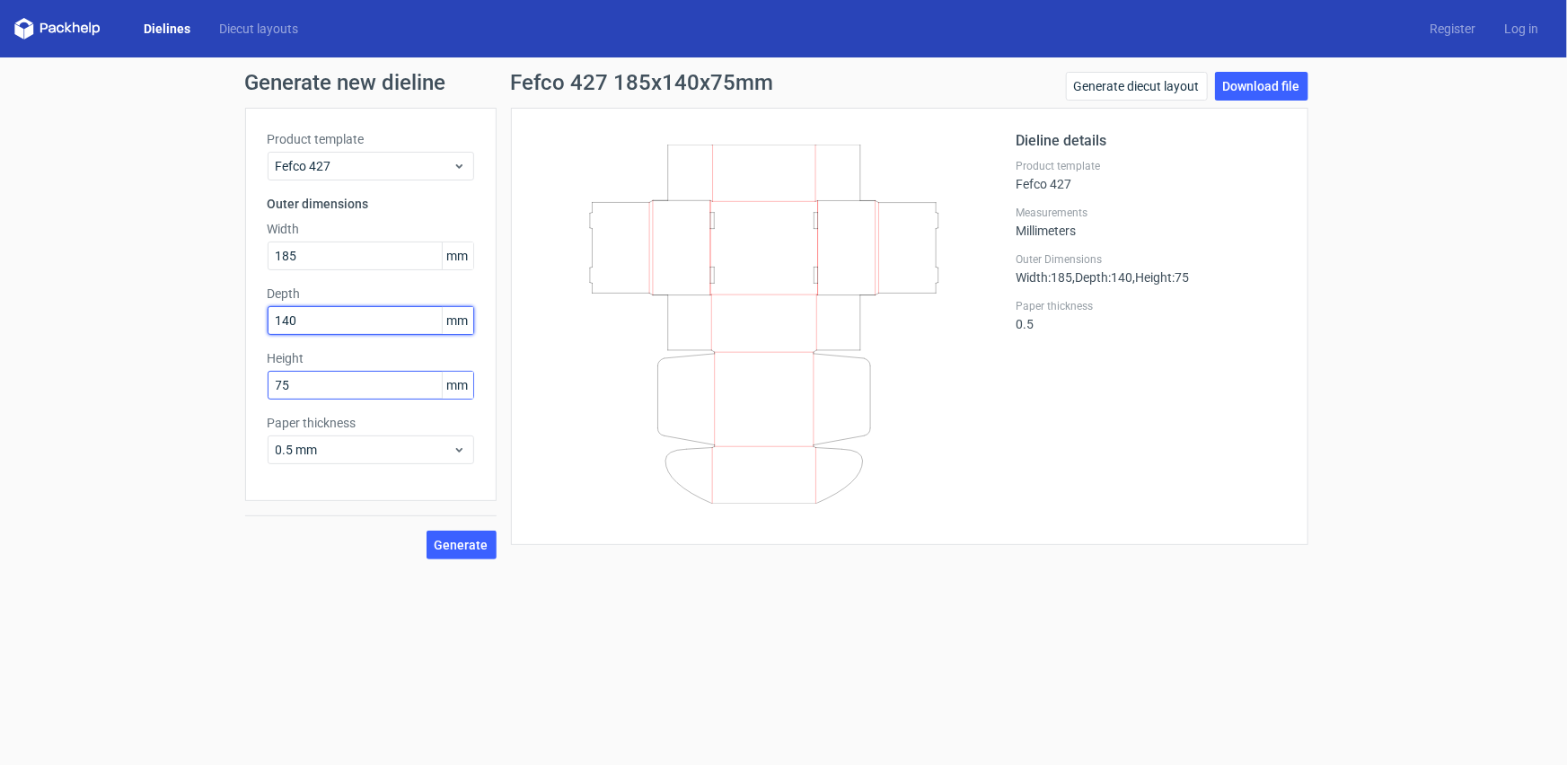
type input "140"
click at [329, 379] on input "75" at bounding box center [371, 385] width 207 height 29
type input "7"
type input "78"
click at [460, 548] on span "Generate" at bounding box center [462, 545] width 54 height 13
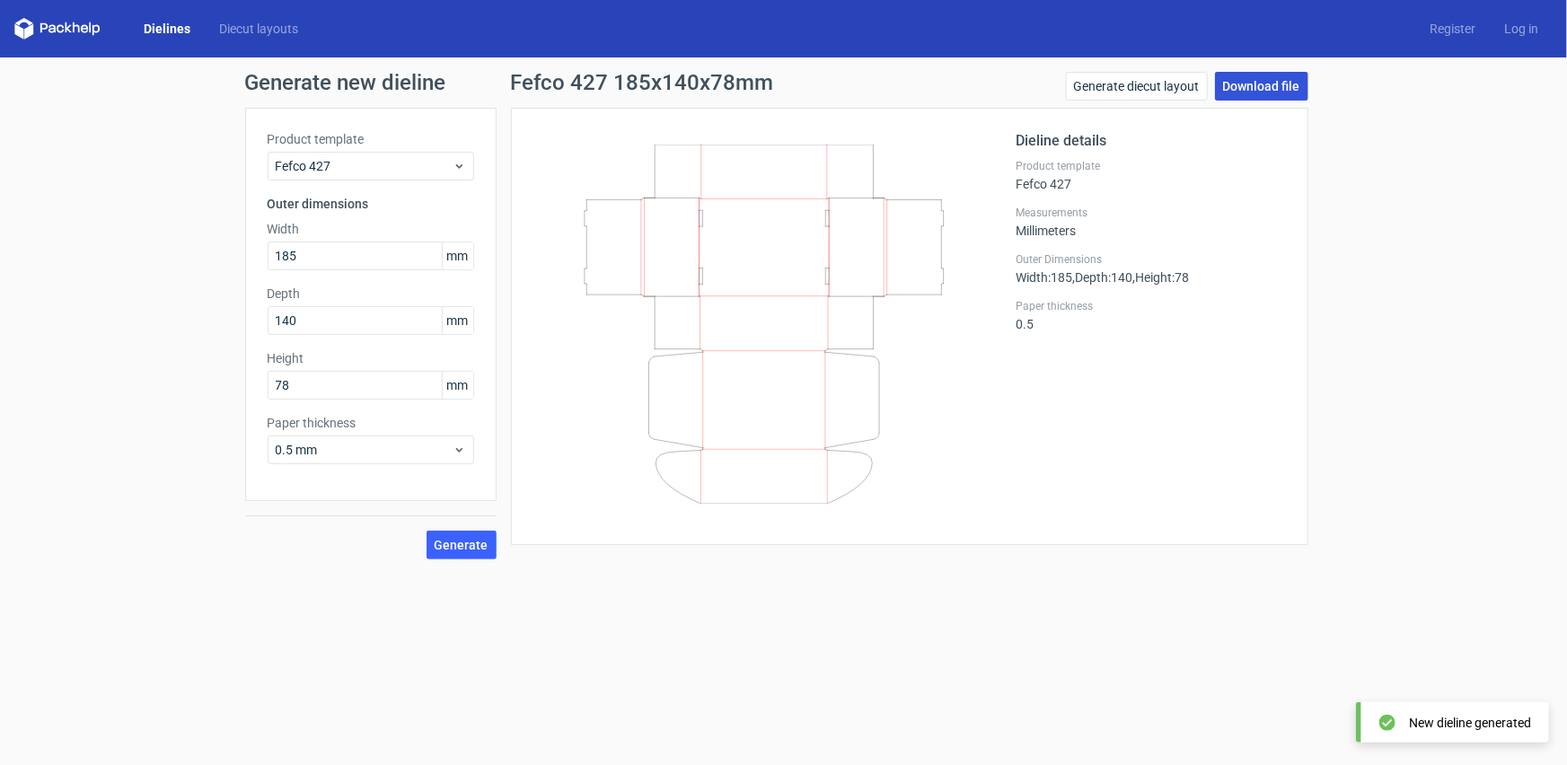
click at [1239, 93] on link "Download file" at bounding box center [1261, 86] width 93 height 29
click at [368, 255] on input "185" at bounding box center [371, 256] width 207 height 29
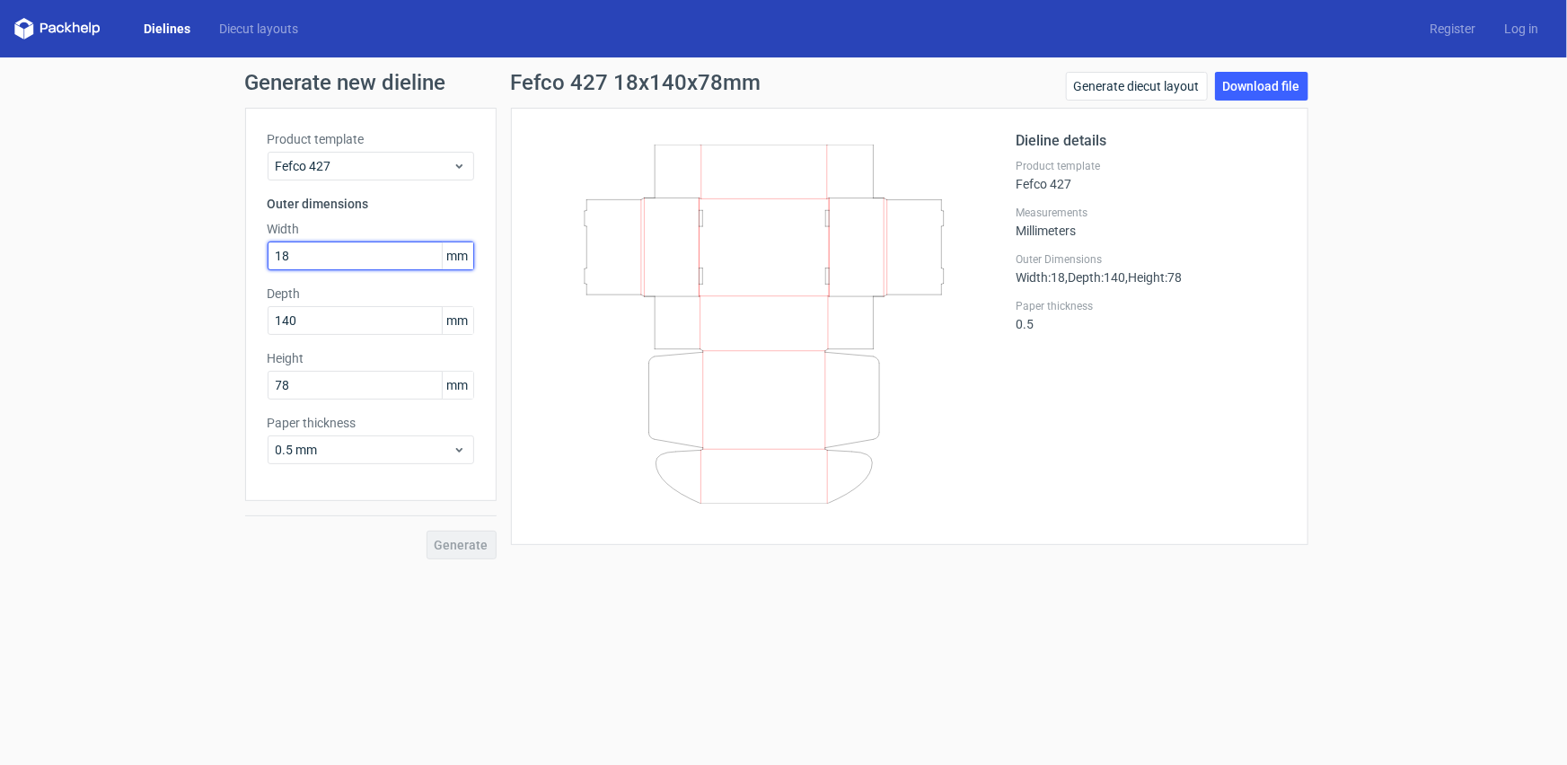
type input "1"
type input "228"
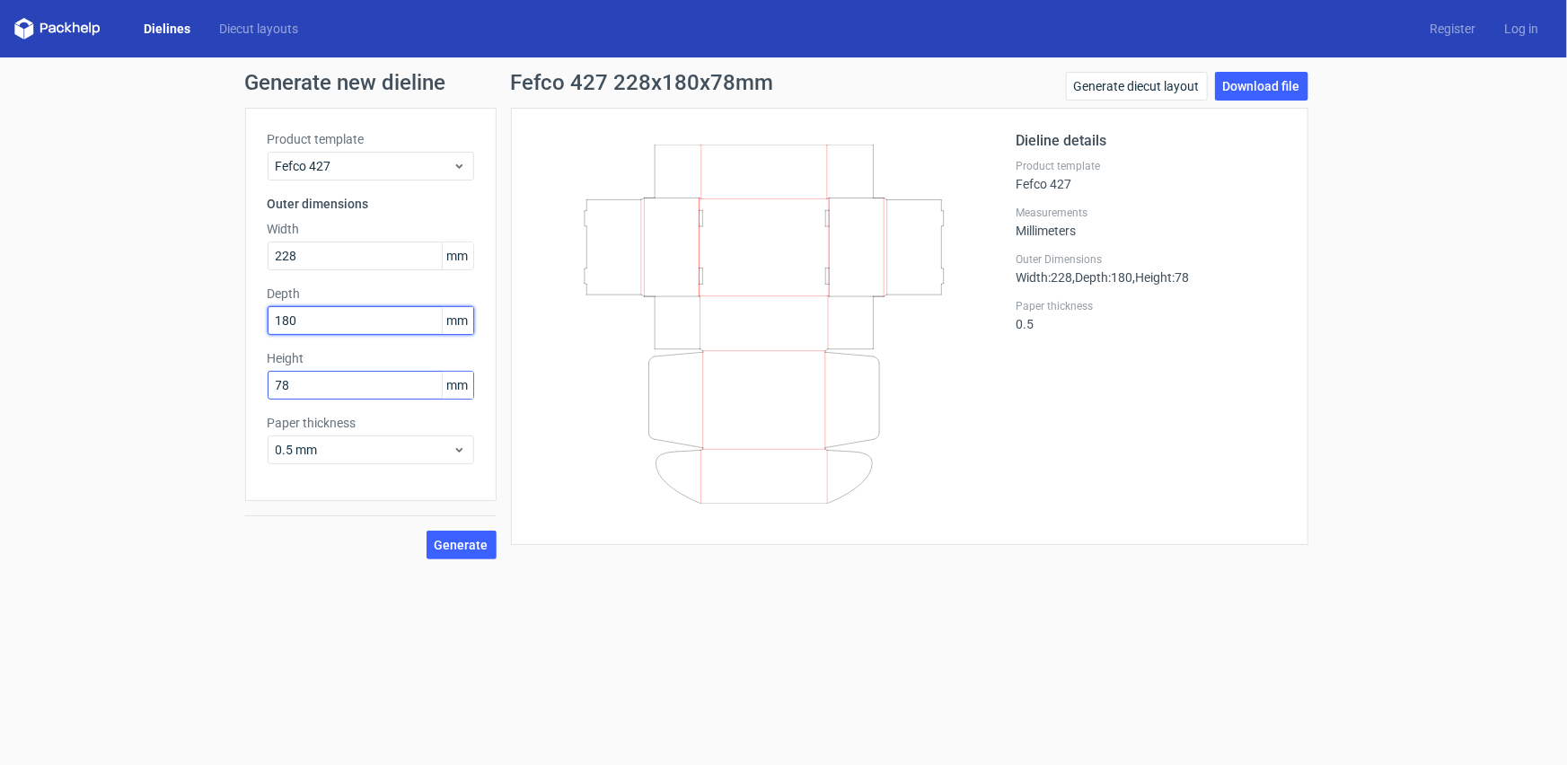
type input "180"
drag, startPoint x: 331, startPoint y: 377, endPoint x: 223, endPoint y: 394, distance: 110.0
click at [223, 394] on div "Generate new dieline Product template Fefco 427 Outer dimensions Width 228 mm D…" at bounding box center [783, 315] width 1567 height 516
type input "77"
click at [427, 531] on button "Generate" at bounding box center [462, 545] width 70 height 29
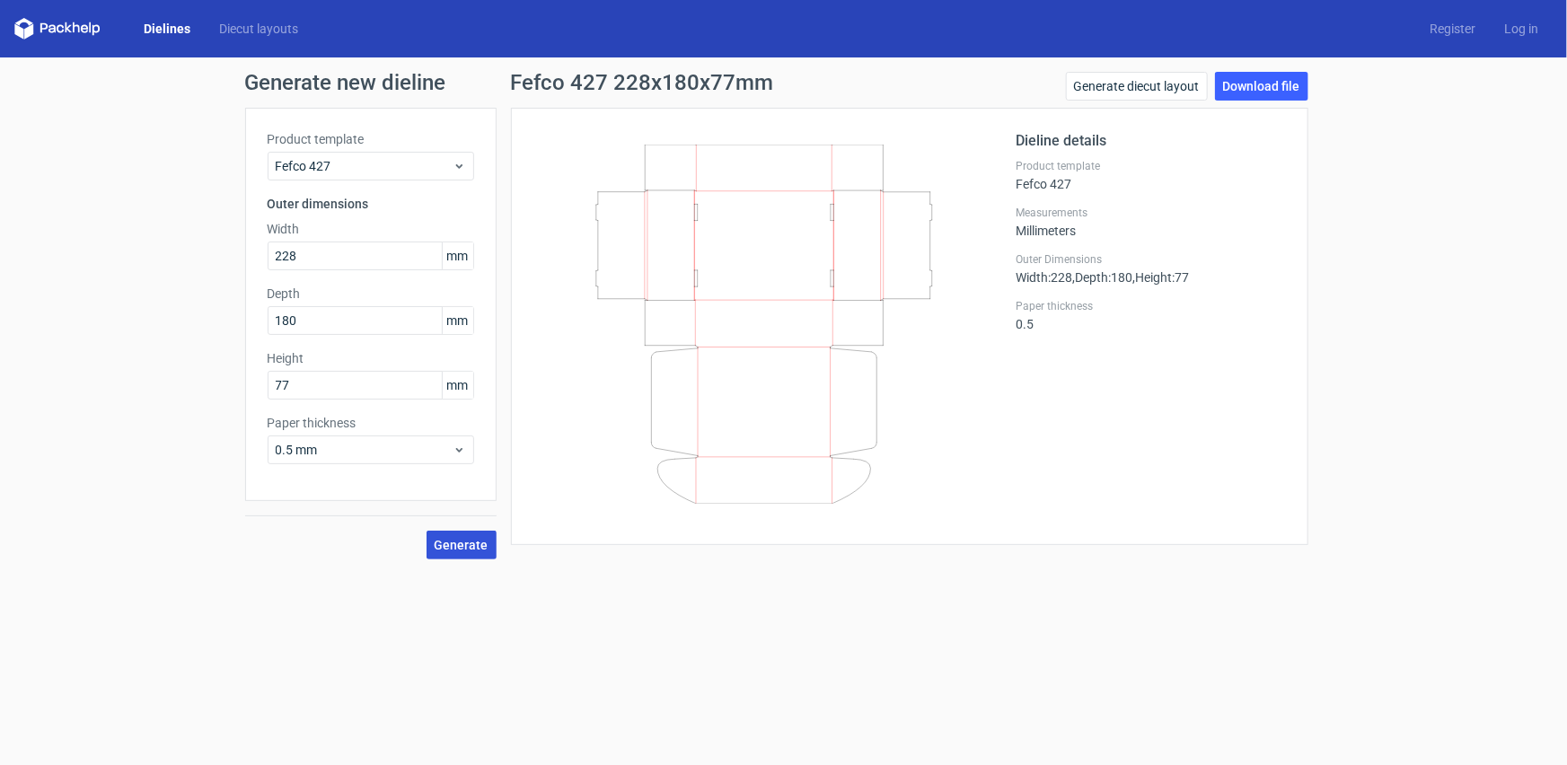
click at [453, 551] on button "Generate" at bounding box center [462, 545] width 70 height 29
drag, startPoint x: 367, startPoint y: 248, endPoint x: 242, endPoint y: 285, distance: 131.0
click at [242, 285] on div "Generate new dieline Product template Fefco 427 Outer dimensions Width 228 mm D…" at bounding box center [783, 315] width 1567 height 516
type input "220"
drag, startPoint x: 332, startPoint y: 323, endPoint x: 220, endPoint y: 343, distance: 114.0
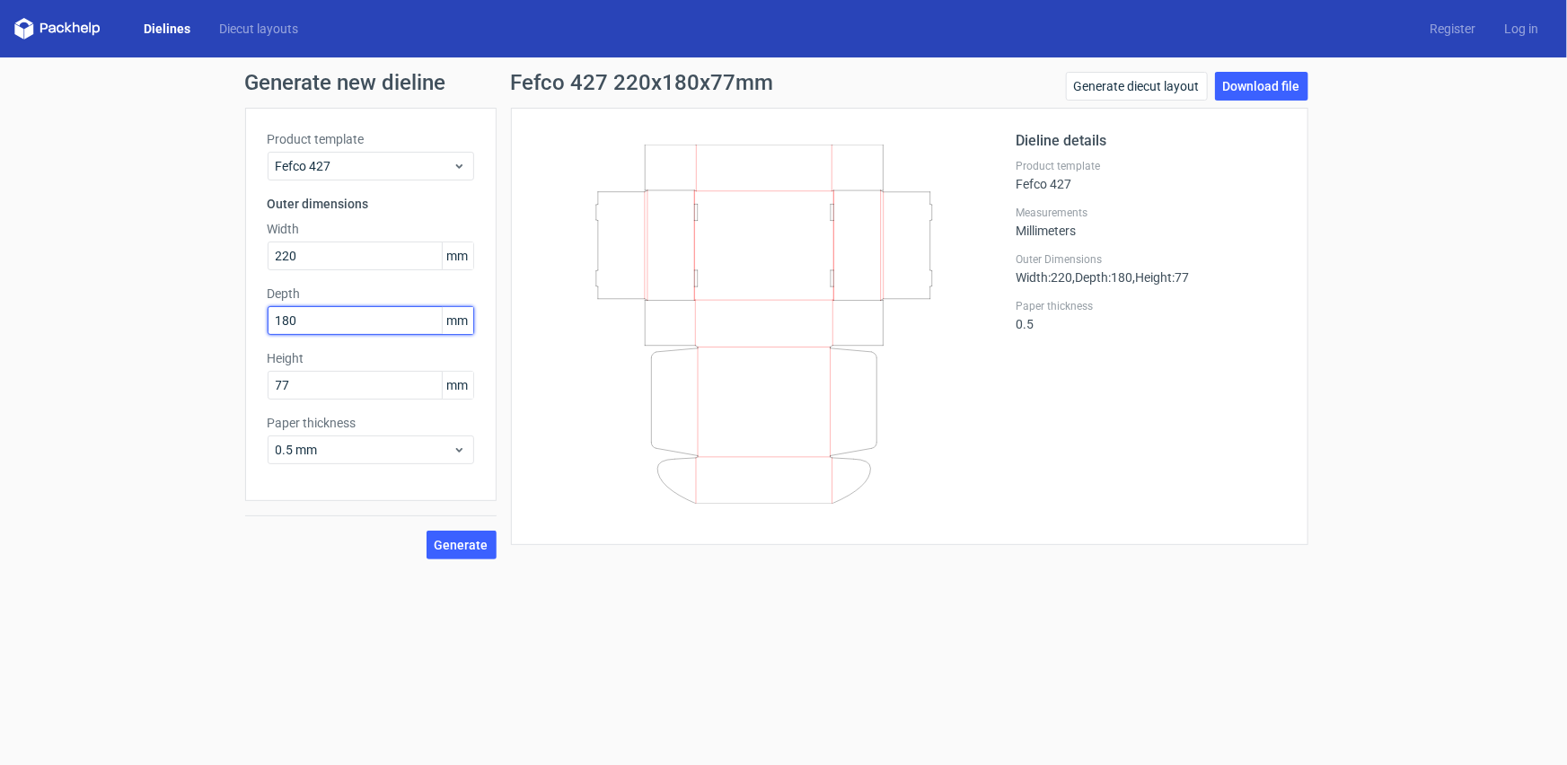
click at [220, 343] on div "Generate new dieline Product template Fefco 427 Outer dimensions Width 220 mm D…" at bounding box center [783, 315] width 1567 height 516
type input "175"
drag, startPoint x: 382, startPoint y: 379, endPoint x: 23, endPoint y: 403, distance: 359.2
click at [52, 398] on div "Generate new dieline Product template Fefco 427 Outer dimensions Width 220 mm D…" at bounding box center [783, 315] width 1567 height 516
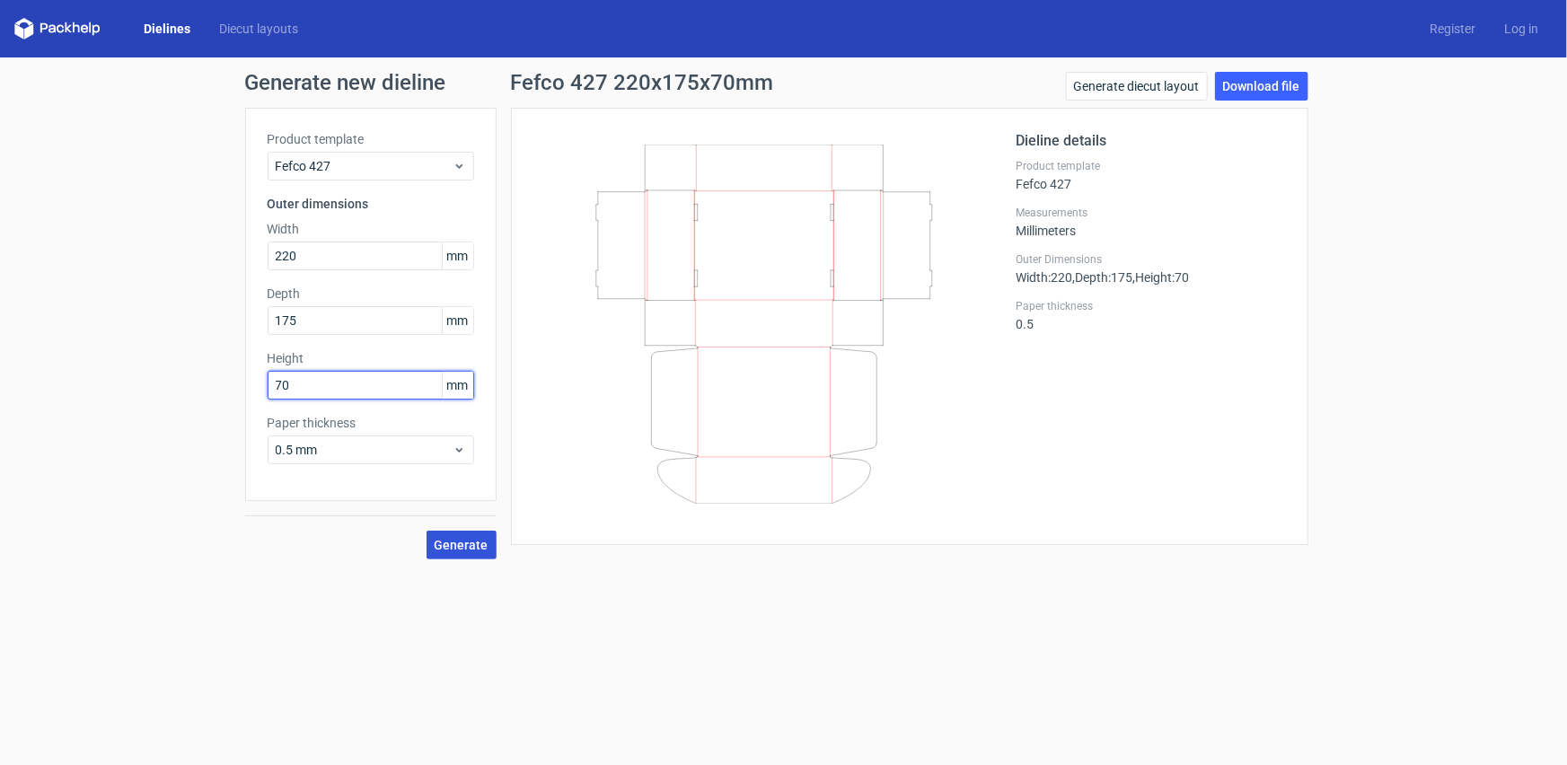
type input "70"
click at [468, 549] on span "Generate" at bounding box center [462, 545] width 54 height 13
click at [490, 553] on button "Generate" at bounding box center [462, 545] width 70 height 29
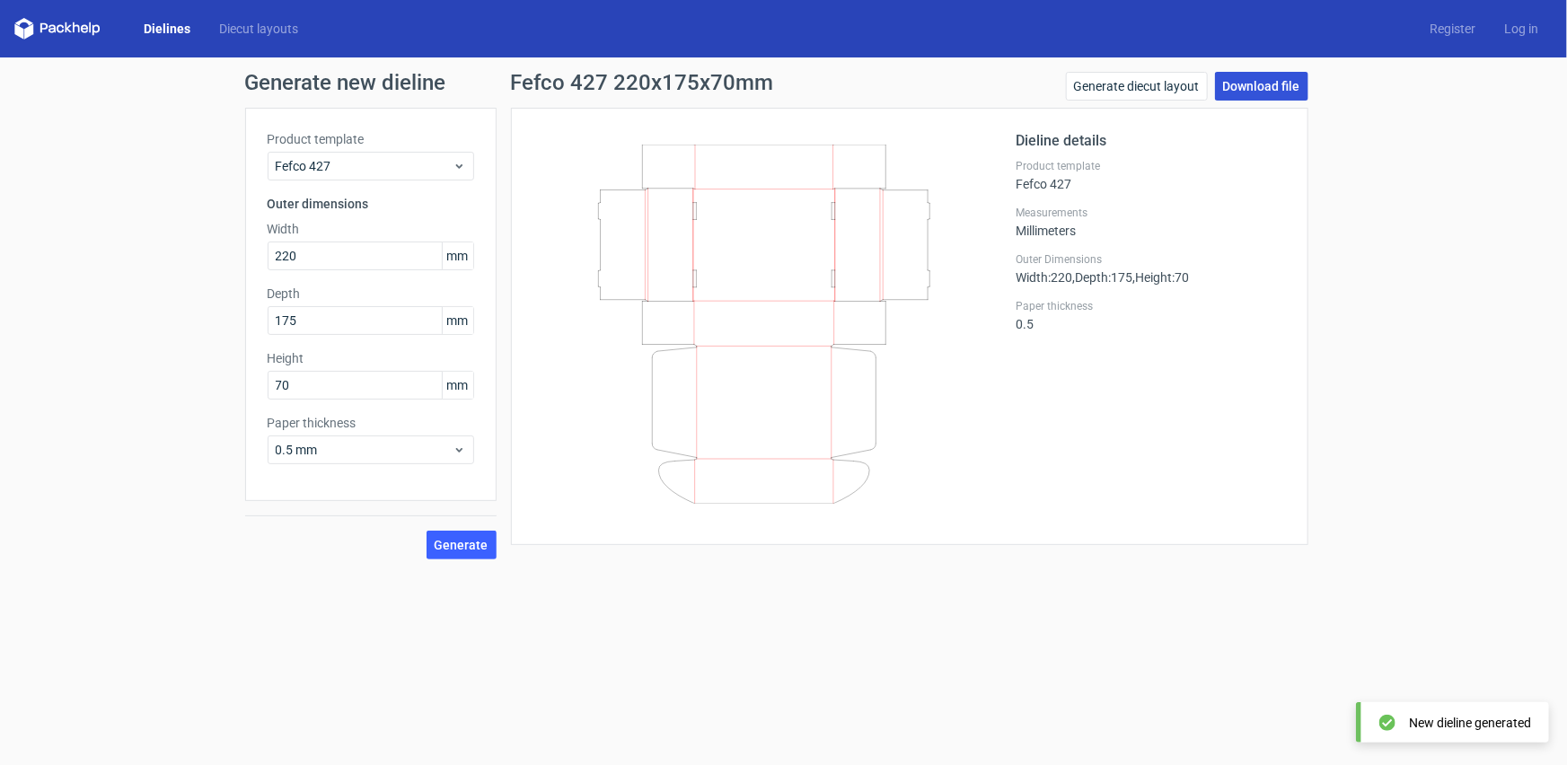
click at [1239, 85] on link "Download file" at bounding box center [1261, 86] width 93 height 29
drag, startPoint x: 352, startPoint y: 258, endPoint x: 198, endPoint y: 268, distance: 154.8
click at [198, 268] on div "Generate new dieline Product template Fefco 427 Outer dimensions Width 220 mm D…" at bounding box center [783, 315] width 1567 height 516
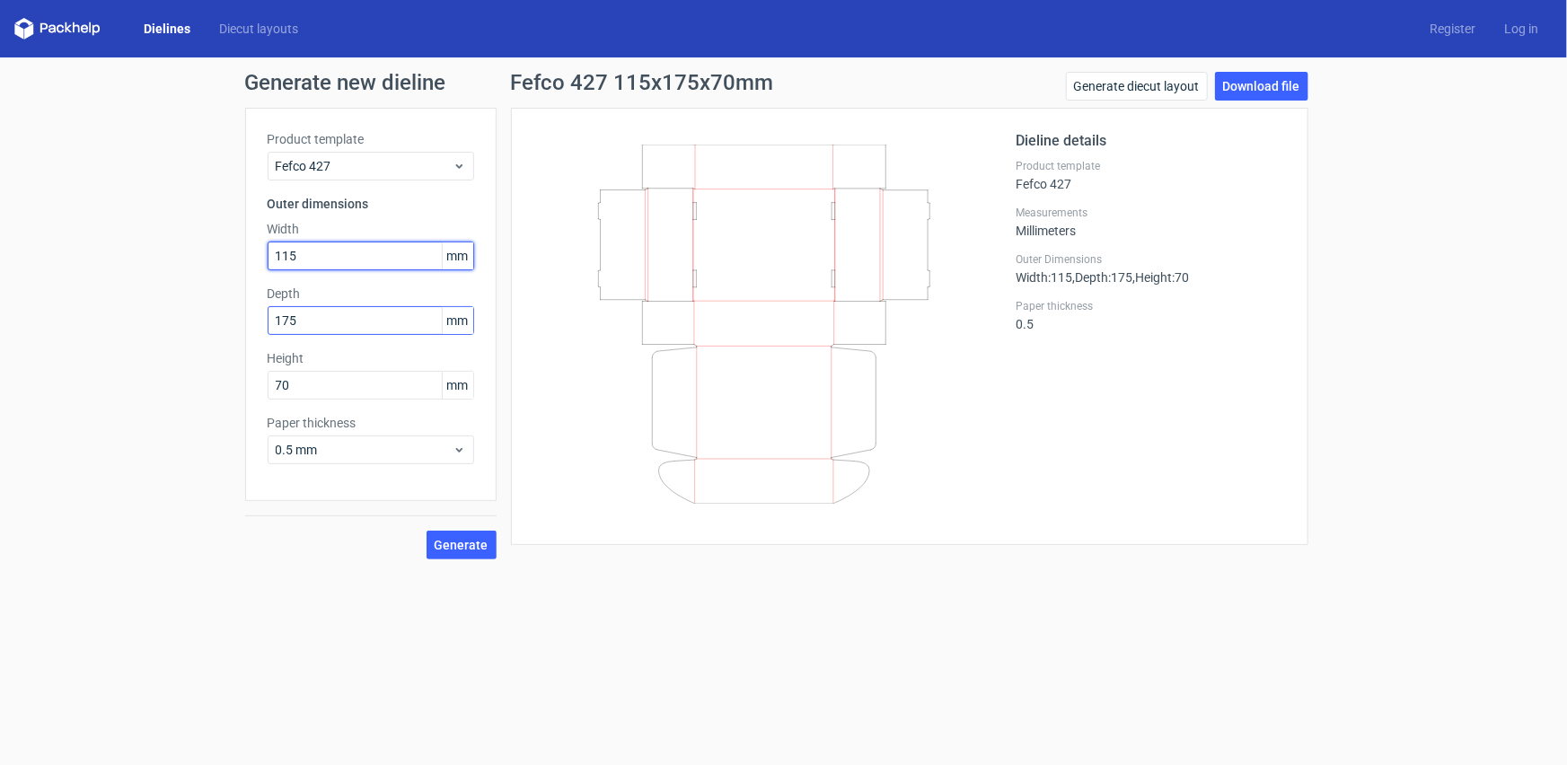
type input "115"
drag, startPoint x: 394, startPoint y: 327, endPoint x: 224, endPoint y: 322, distance: 170.7
click at [225, 322] on div "Generate new dieline Product template Fefco 427 Outer dimensions Width 115 mm D…" at bounding box center [783, 315] width 1567 height 516
type input "135"
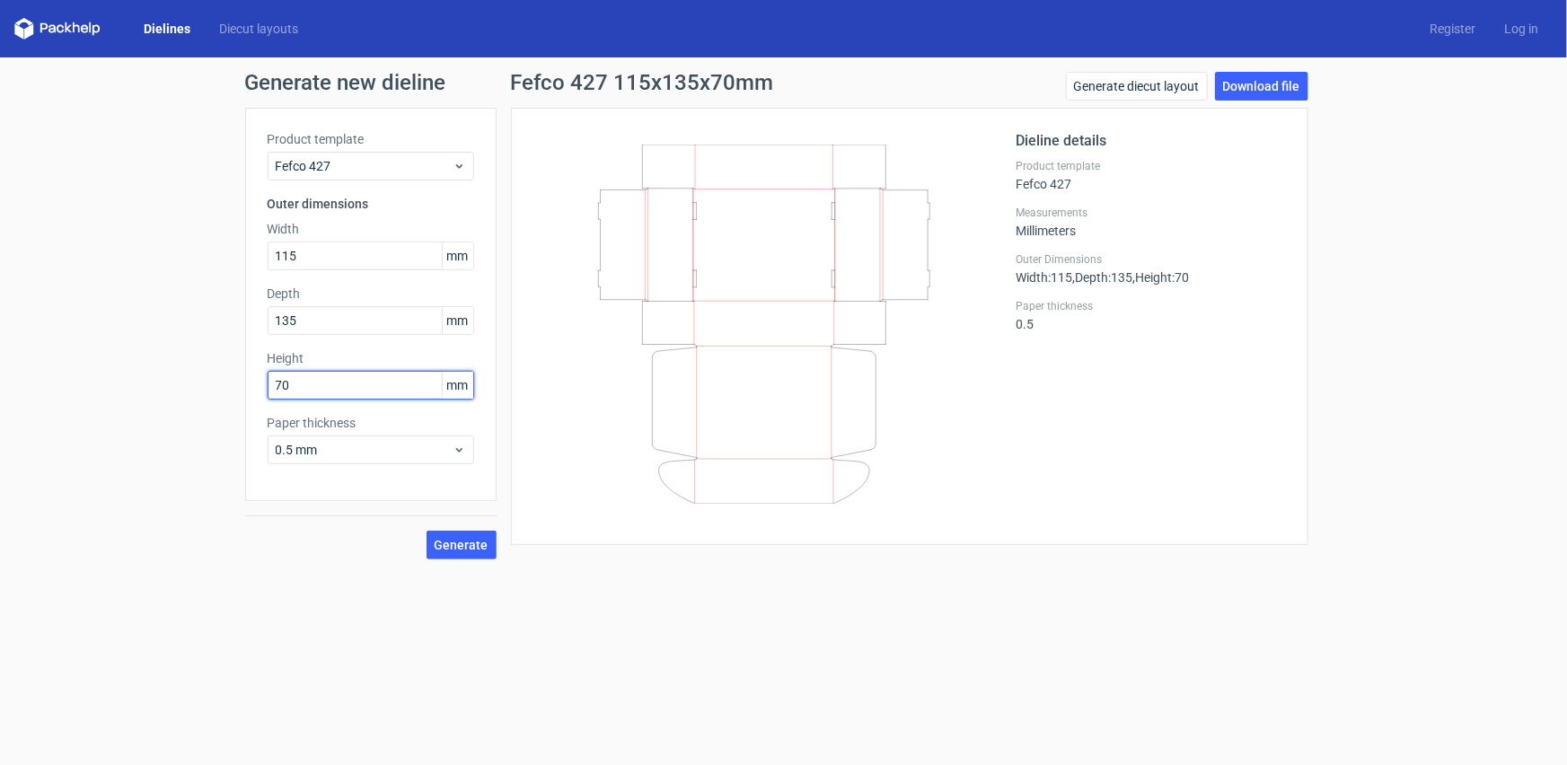
drag, startPoint x: 338, startPoint y: 382, endPoint x: 172, endPoint y: 410, distance: 168.6
click at [172, 409] on div "Generate new dieline Product template Fefco 427 Outer dimensions Width 115 mm D…" at bounding box center [783, 315] width 1567 height 516
type input "35"
click at [427, 531] on button "Generate" at bounding box center [462, 545] width 70 height 29
click at [1284, 90] on link "Download file" at bounding box center [1261, 86] width 93 height 29
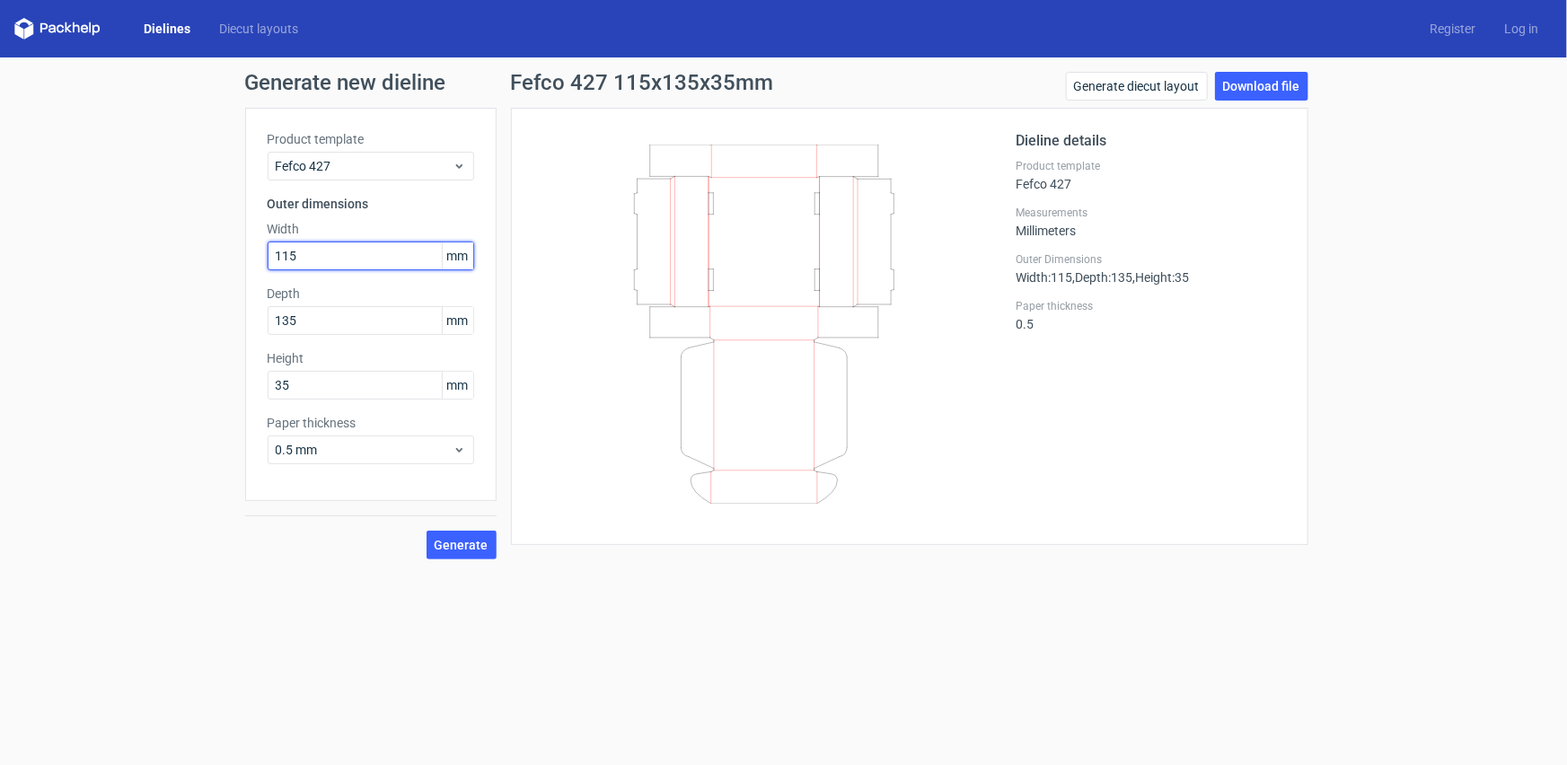
drag, startPoint x: 385, startPoint y: 260, endPoint x: 181, endPoint y: 260, distance: 203.9
click at [181, 260] on div "Generate new dieline Product template Fefco 427 Outer dimensions Width 115 mm D…" at bounding box center [783, 315] width 1567 height 516
type input "133"
drag, startPoint x: 315, startPoint y: 319, endPoint x: 225, endPoint y: 332, distance: 91.7
click at [225, 332] on div "Generate new dieline Product template Fefco 427 Outer dimensions Width 133 mm D…" at bounding box center [783, 315] width 1567 height 516
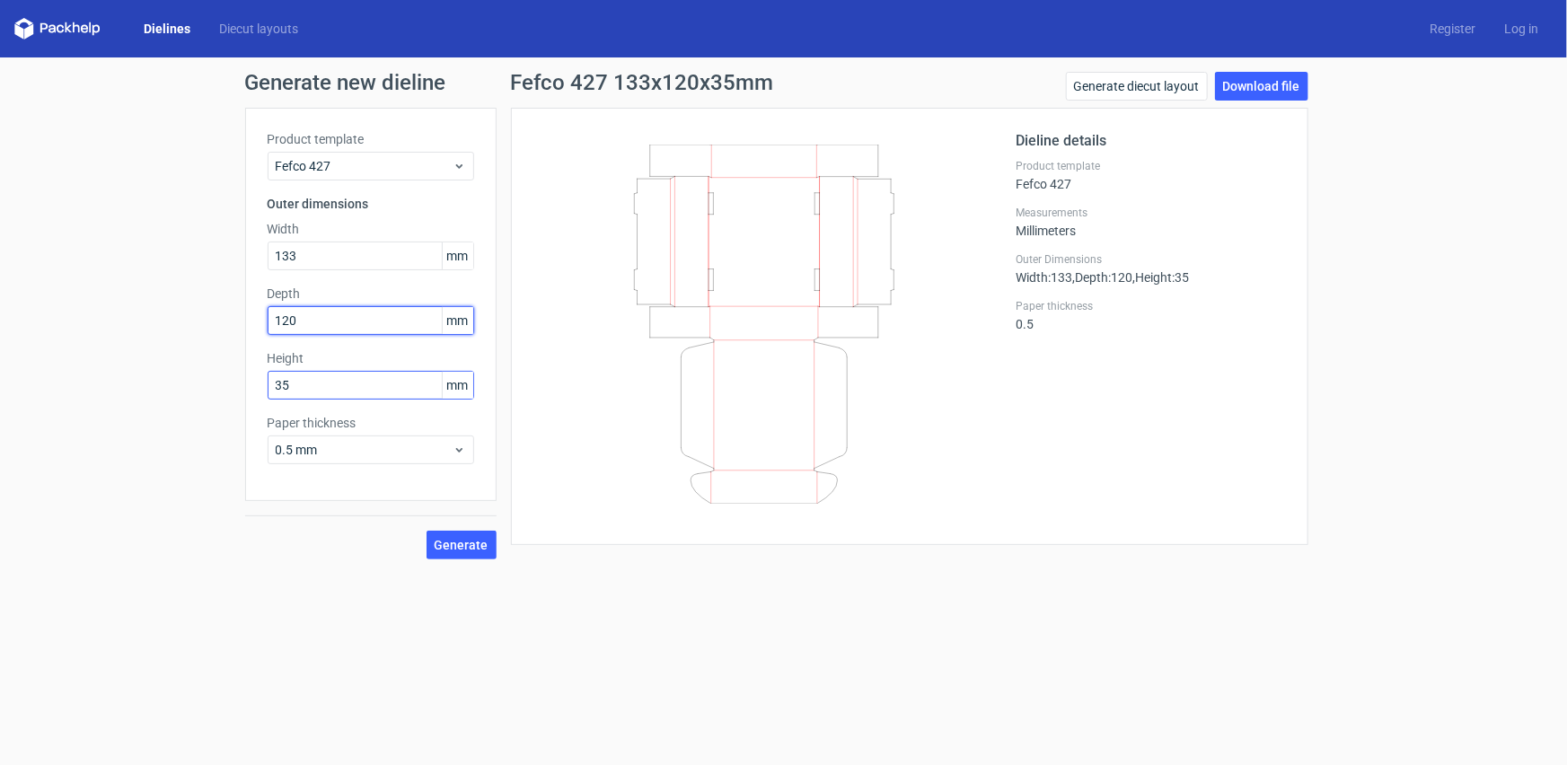
type input "120"
drag, startPoint x: 327, startPoint y: 390, endPoint x: 150, endPoint y: 387, distance: 177.0
click at [151, 387] on div "Generate new dieline Product template Fefco 427 Outer dimensions Width 133 mm D…" at bounding box center [783, 315] width 1567 height 516
type input "70"
click at [427, 531] on button "Generate" at bounding box center [462, 545] width 70 height 29
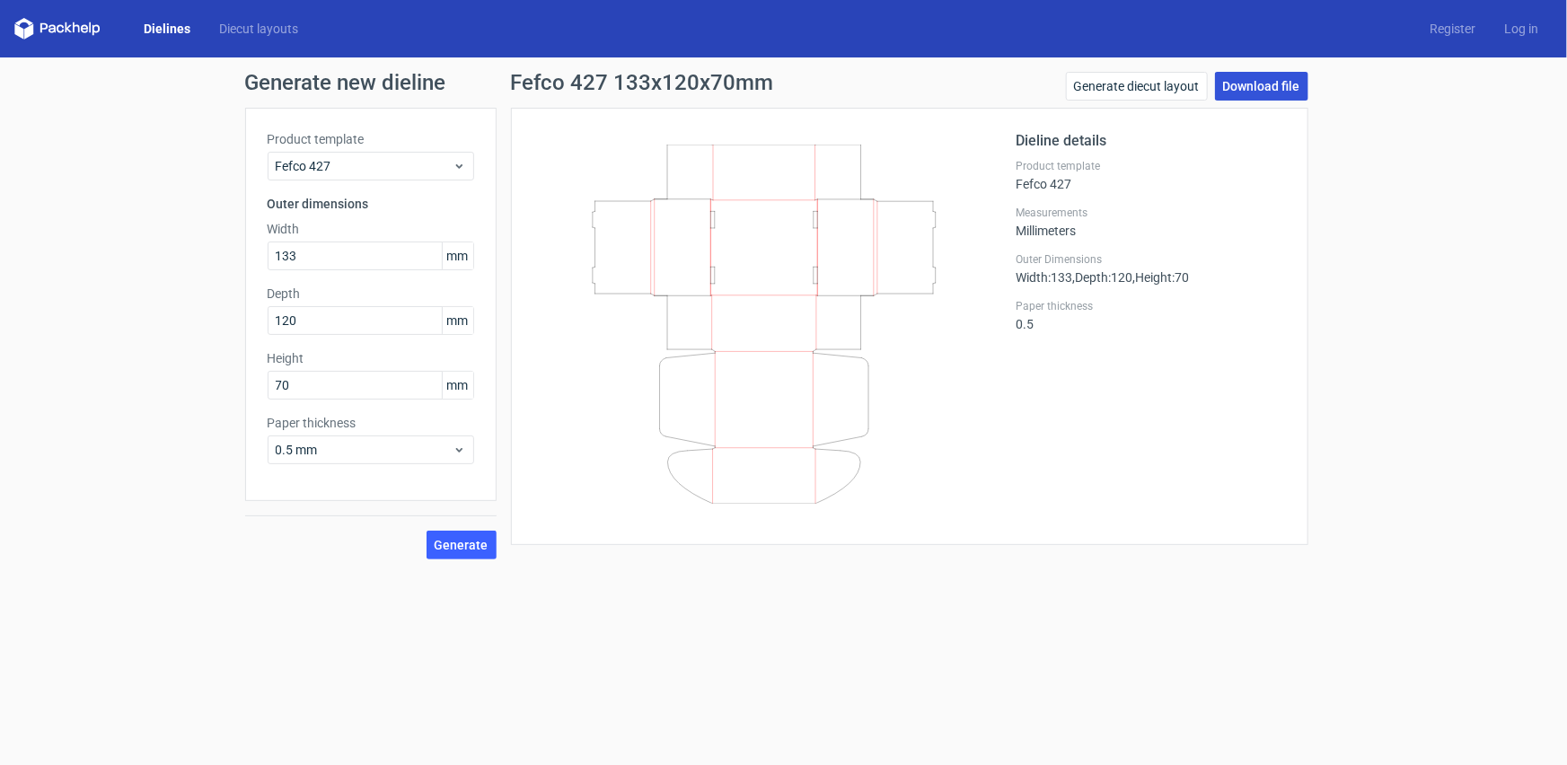
click at [1293, 88] on link "Download file" at bounding box center [1261, 86] width 93 height 29
drag, startPoint x: 338, startPoint y: 259, endPoint x: 149, endPoint y: 273, distance: 189.2
click at [150, 272] on div "Generate new dieline Product template Fefco 427 Outer dimensions Width 133 mm D…" at bounding box center [783, 315] width 1567 height 516
type input "180"
drag, startPoint x: 319, startPoint y: 325, endPoint x: 184, endPoint y: 328, distance: 134.8
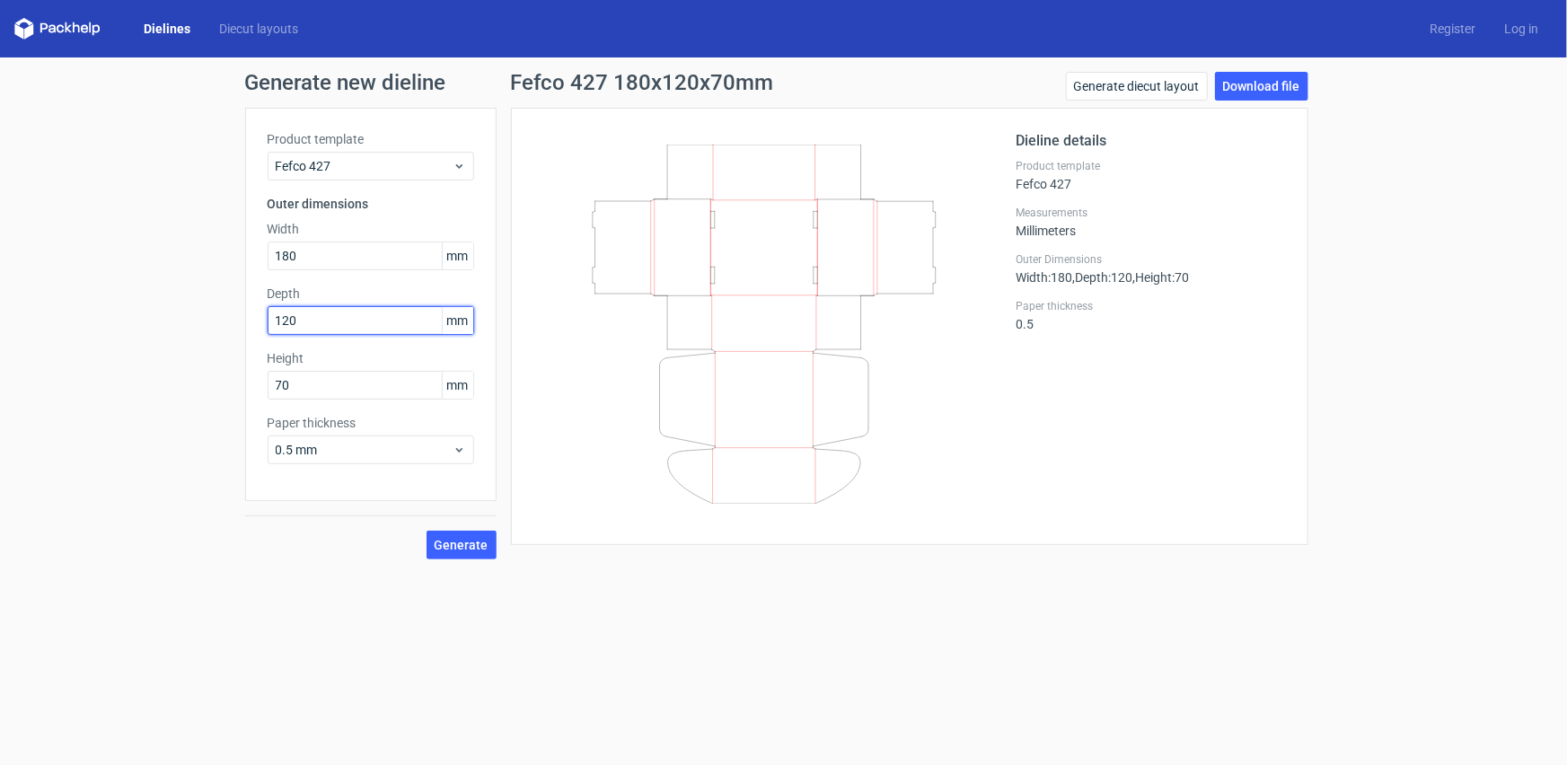
click at [184, 328] on div "Generate new dieline Product template Fefco 427 Outer dimensions Width 180 mm D…" at bounding box center [783, 315] width 1567 height 516
type input "135"
drag, startPoint x: 382, startPoint y: 387, endPoint x: 156, endPoint y: 392, distance: 225.5
click at [159, 392] on div "Generate new dieline Product template Fefco 427 Outer dimensions Width 180 mm D…" at bounding box center [783, 315] width 1567 height 516
type input "75"
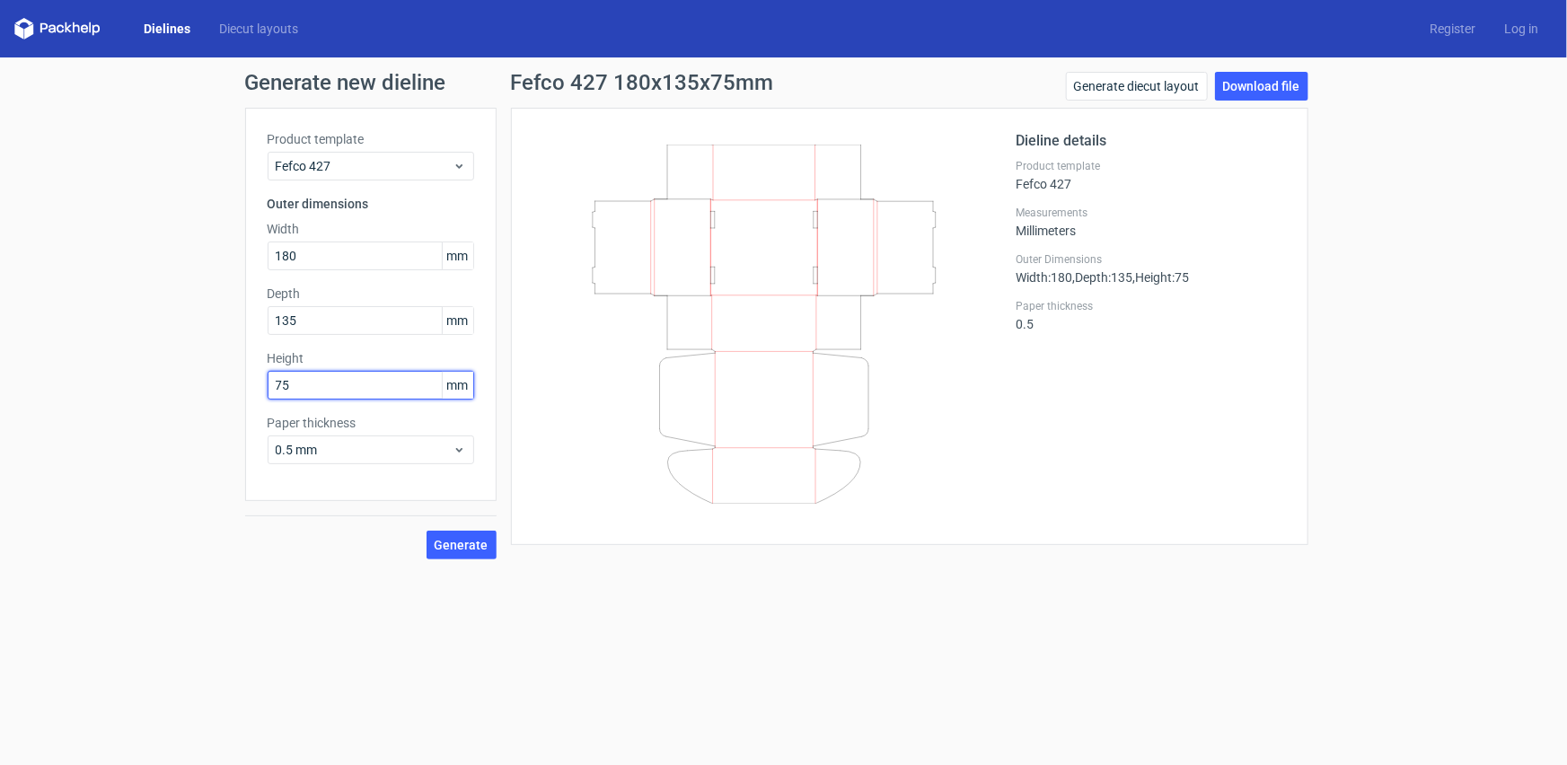
click at [427, 531] on button "Generate" at bounding box center [462, 545] width 70 height 29
click at [1295, 79] on link "Download file" at bounding box center [1261, 86] width 93 height 29
click at [170, 31] on link "Dielines" at bounding box center [166, 29] width 75 height 18
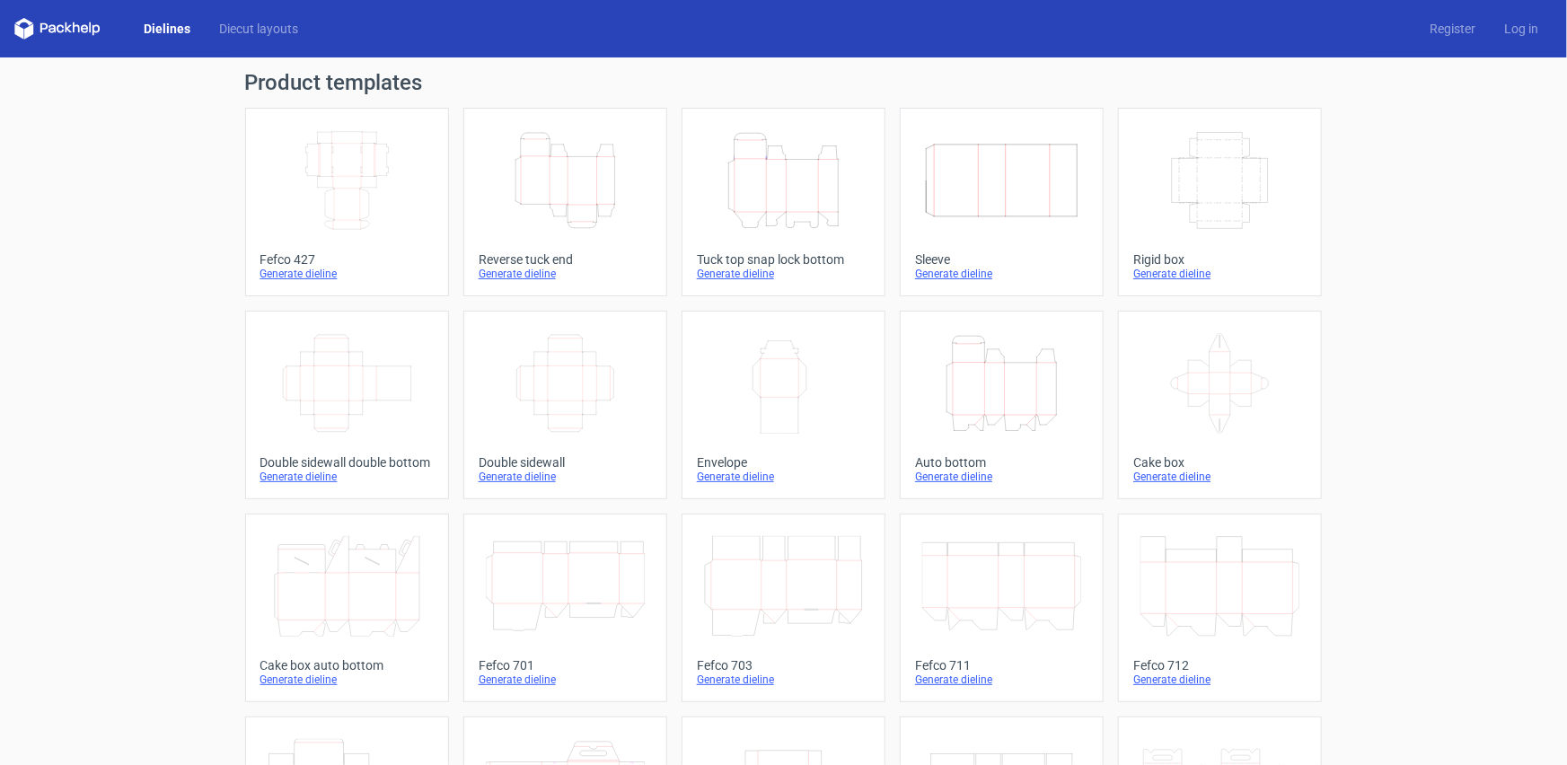
click at [795, 223] on icon "Height Depth Width" at bounding box center [783, 180] width 159 height 101
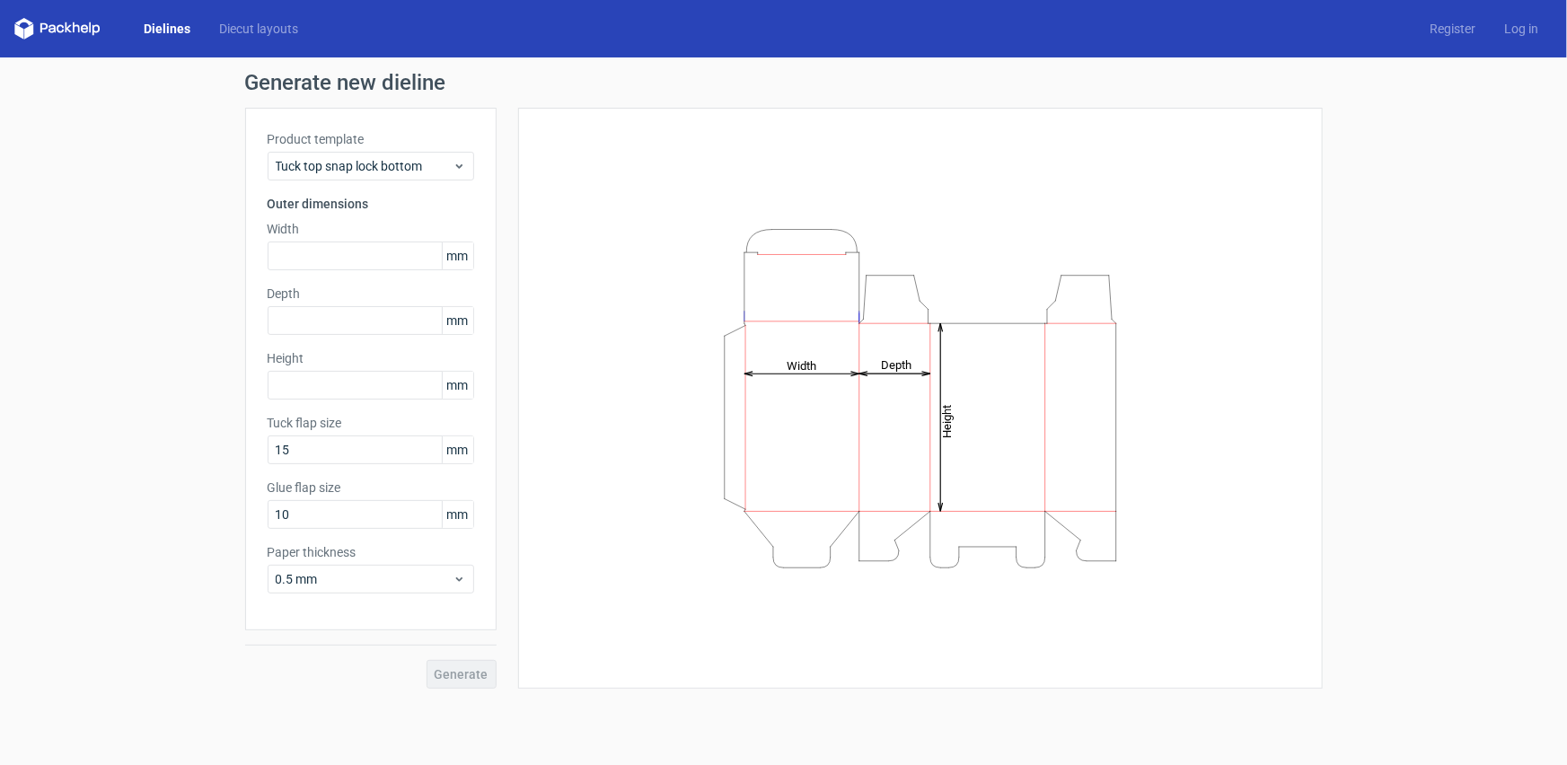
click at [169, 28] on link "Dielines" at bounding box center [166, 29] width 75 height 18
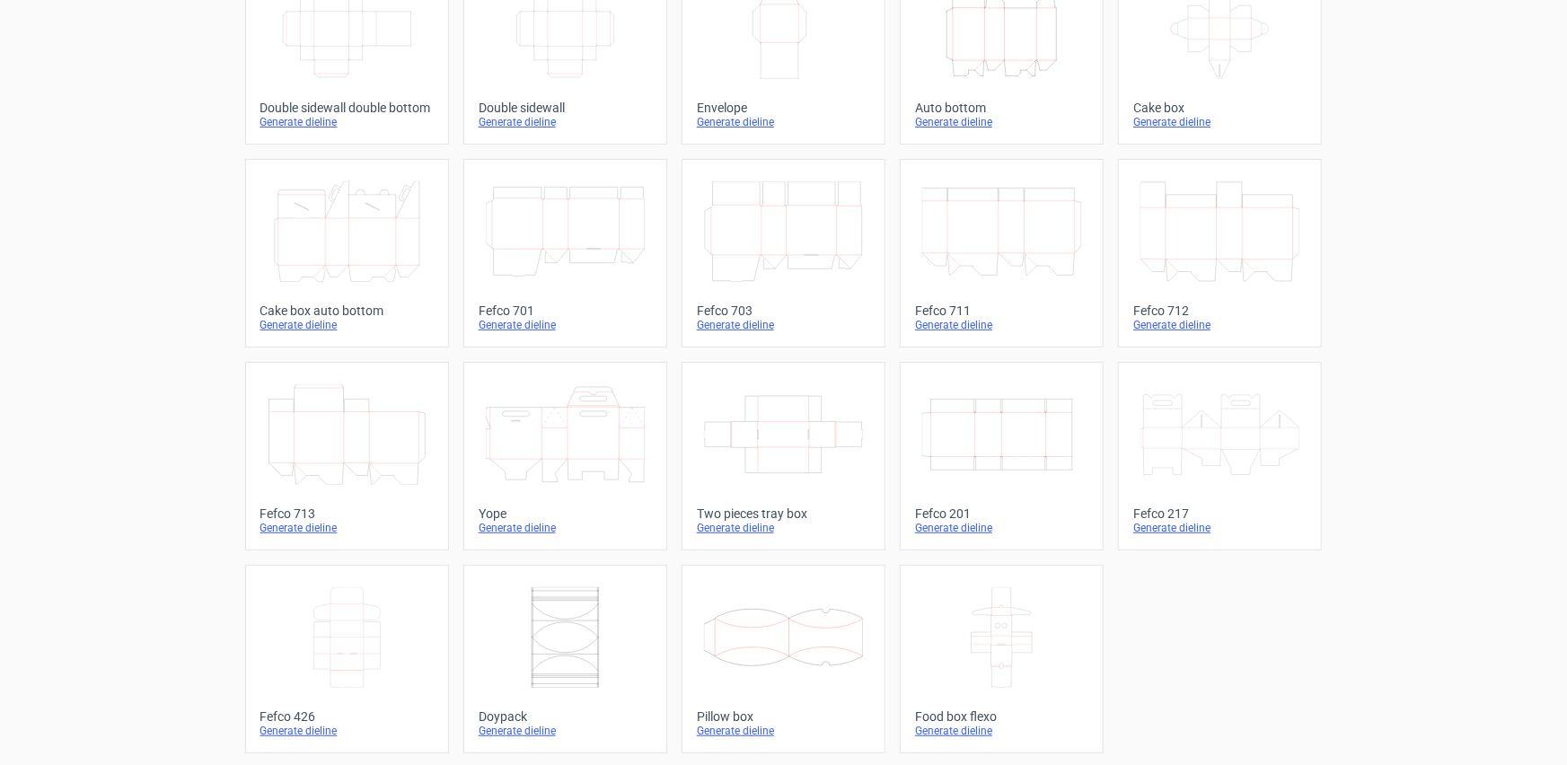
scroll to position [357, 0]
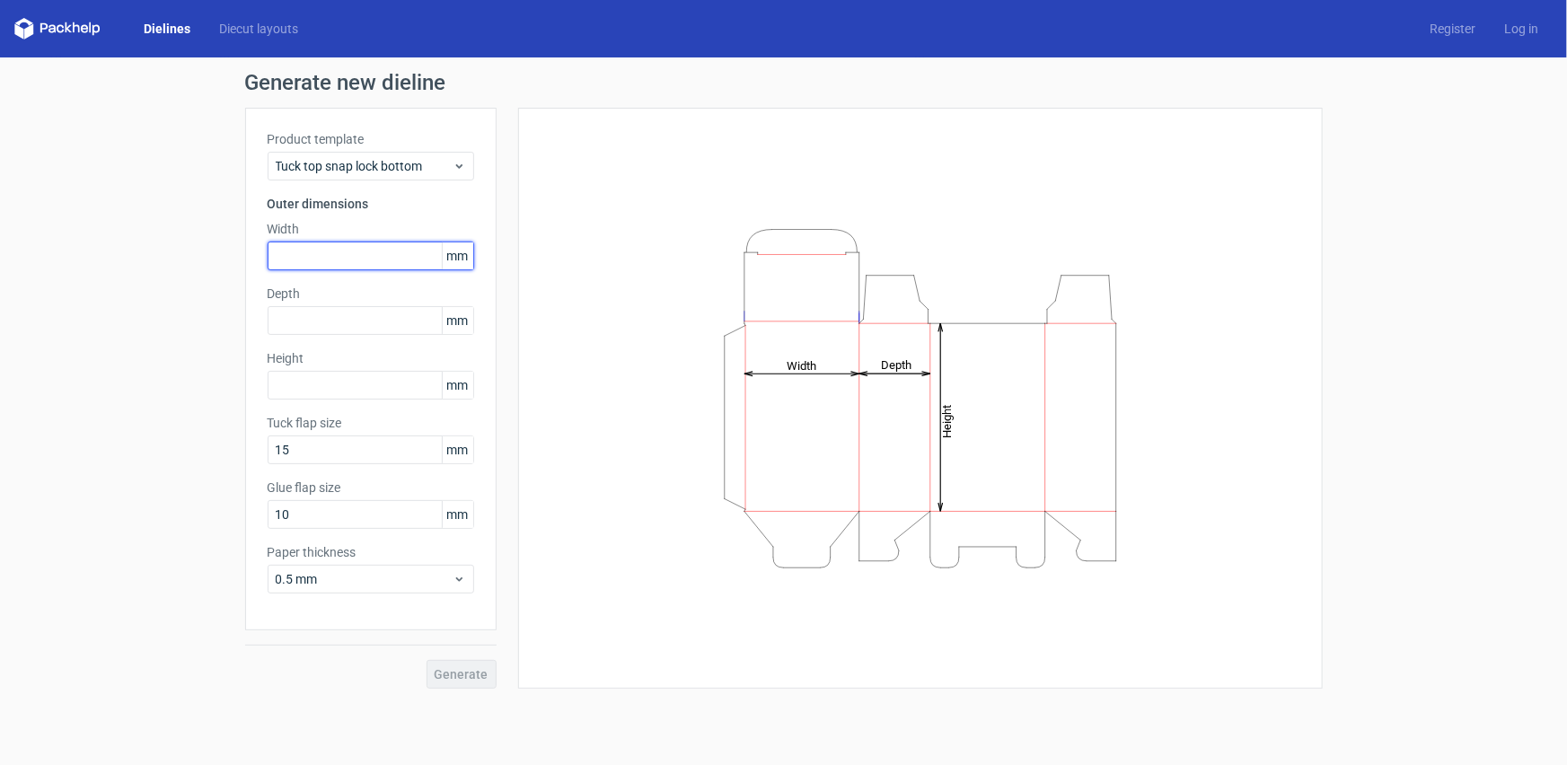
click at [366, 266] on input "text" at bounding box center [371, 256] width 207 height 29
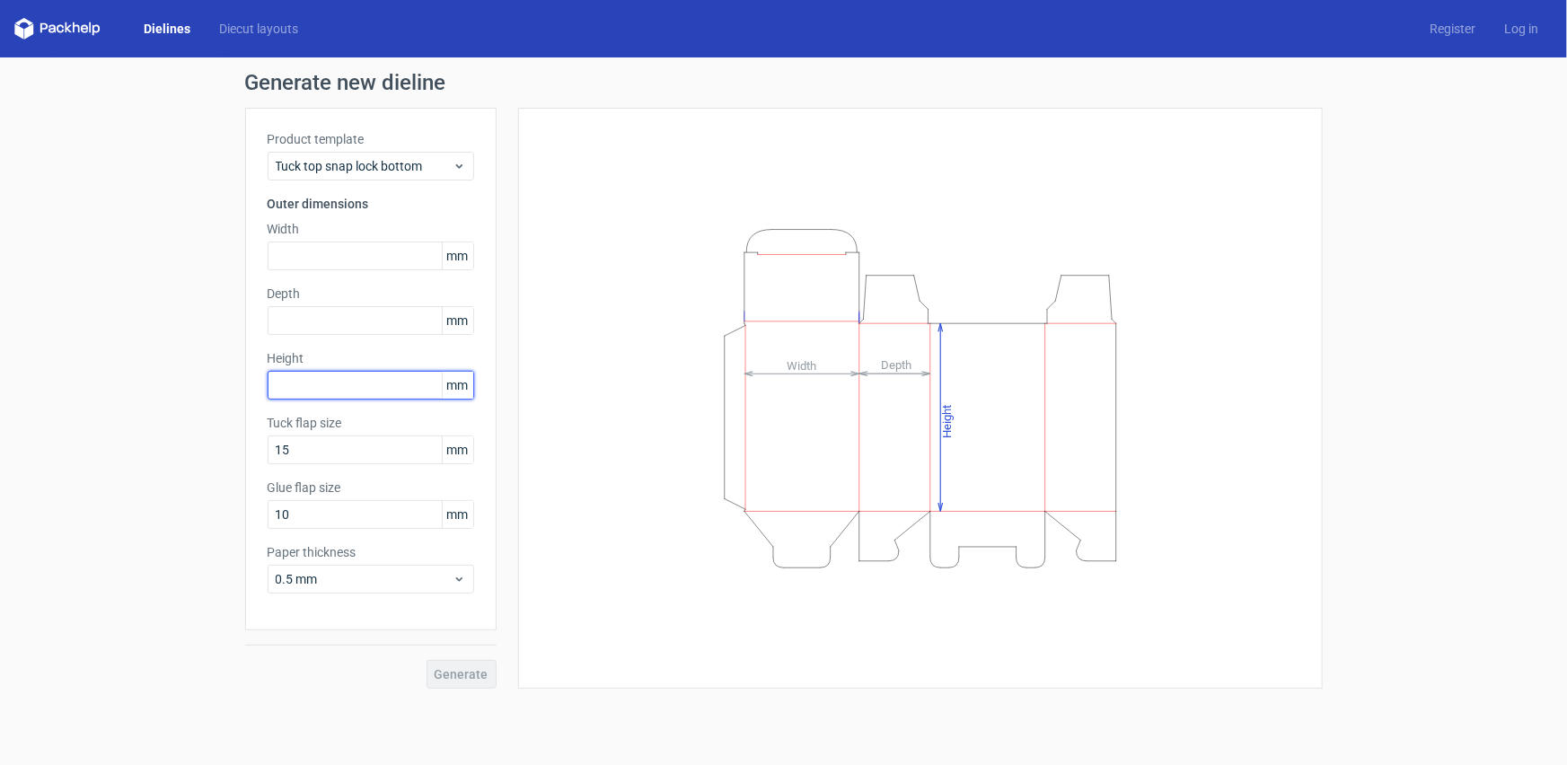
click at [359, 379] on input "text" at bounding box center [371, 385] width 207 height 29
type input "131"
click at [358, 320] on input "text" at bounding box center [371, 320] width 207 height 29
type input "91"
click at [341, 254] on input "text" at bounding box center [371, 256] width 207 height 29
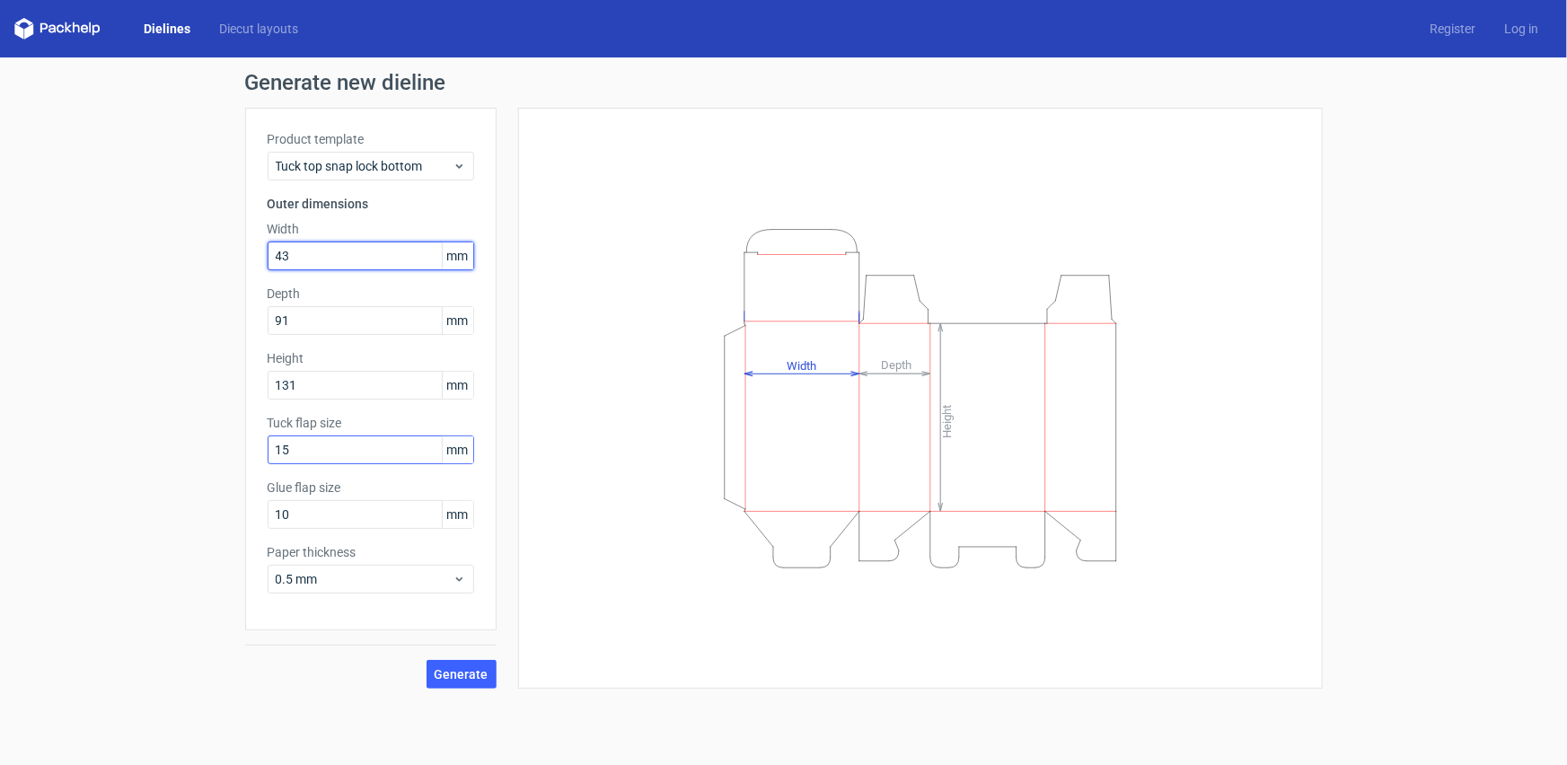
type input "43"
click at [408, 448] on input "15" at bounding box center [371, 450] width 207 height 29
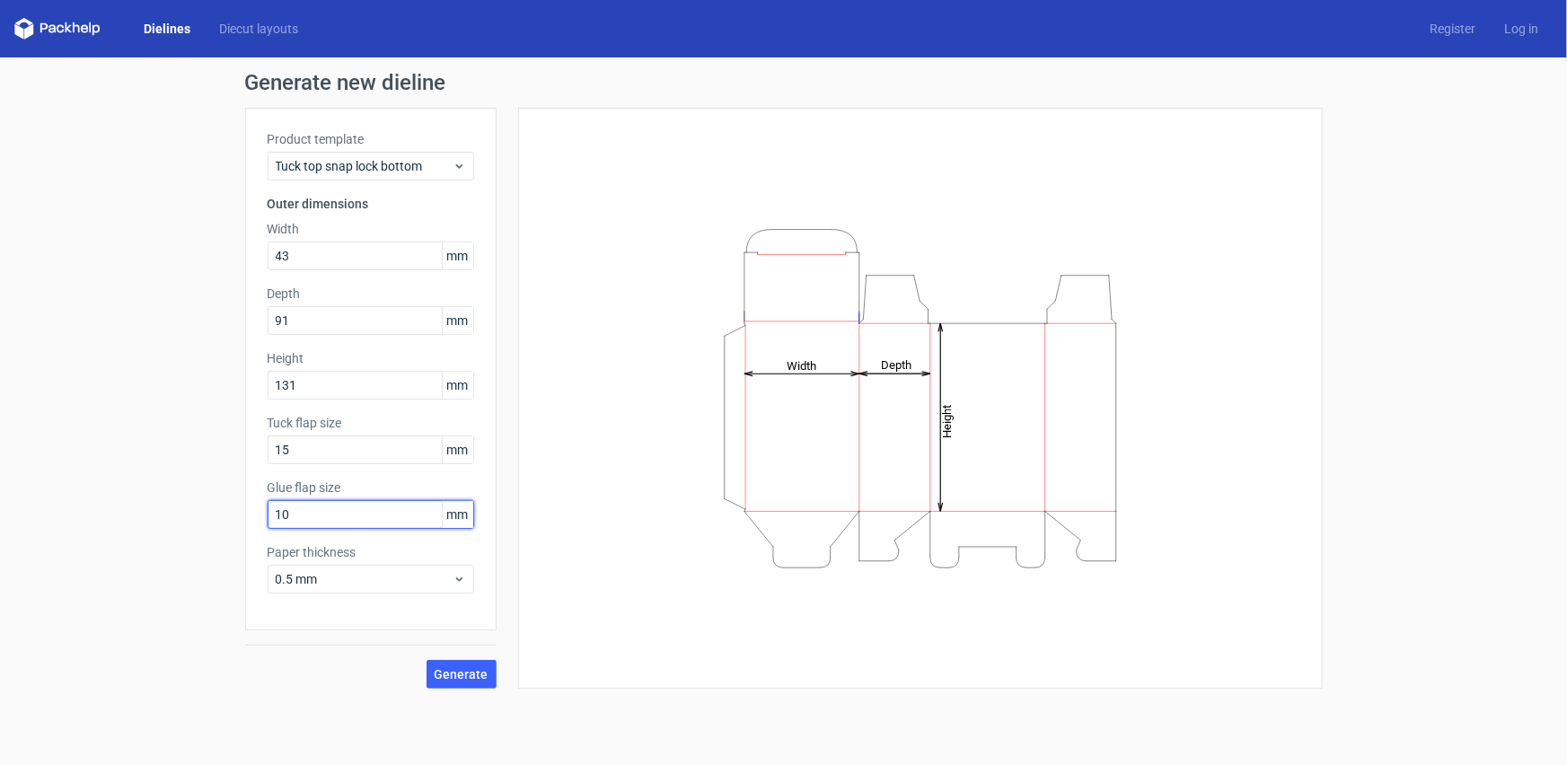
click at [430, 516] on input "10" at bounding box center [371, 514] width 207 height 29
drag, startPoint x: 417, startPoint y: 517, endPoint x: 242, endPoint y: 527, distance: 175.4
click at [242, 527] on div "Generate new dieline Product template Tuck top snap lock bottom Outer dimension…" at bounding box center [783, 380] width 1567 height 646
click at [427, 660] on button "Generate" at bounding box center [462, 674] width 70 height 29
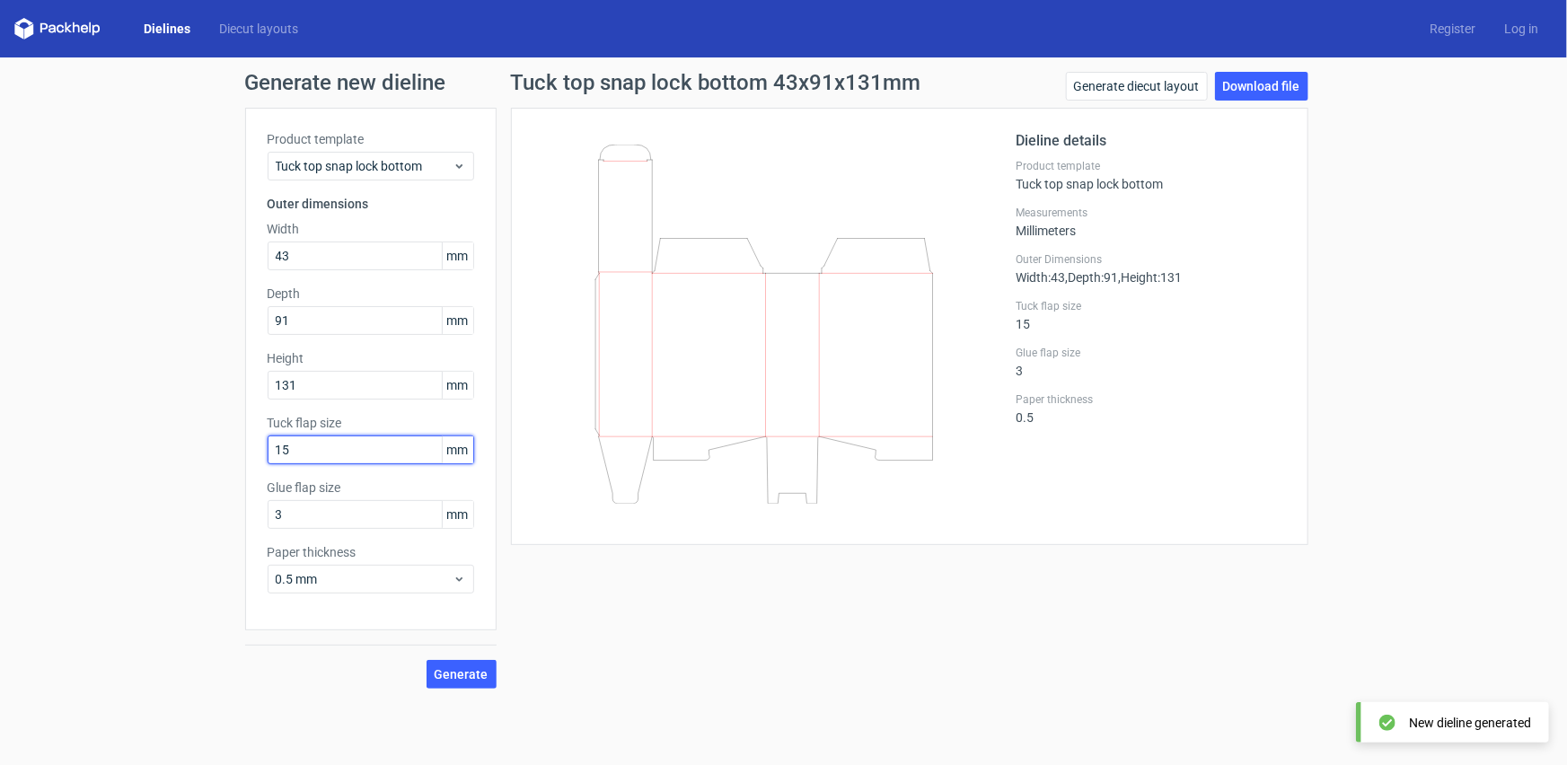
click at [418, 445] on input "15" at bounding box center [371, 450] width 207 height 29
drag, startPoint x: 375, startPoint y: 516, endPoint x: 285, endPoint y: 530, distance: 91.7
click at [285, 530] on div "Product template Tuck top snap lock bottom Outer dimensions Width 43 mm Depth 9…" at bounding box center [370, 369] width 251 height 523
drag, startPoint x: 286, startPoint y: 518, endPoint x: 225, endPoint y: 520, distance: 60.2
click at [225, 520] on div "Generate new dieline Product template Tuck top snap lock bottom Outer dimension…" at bounding box center [783, 380] width 1567 height 646
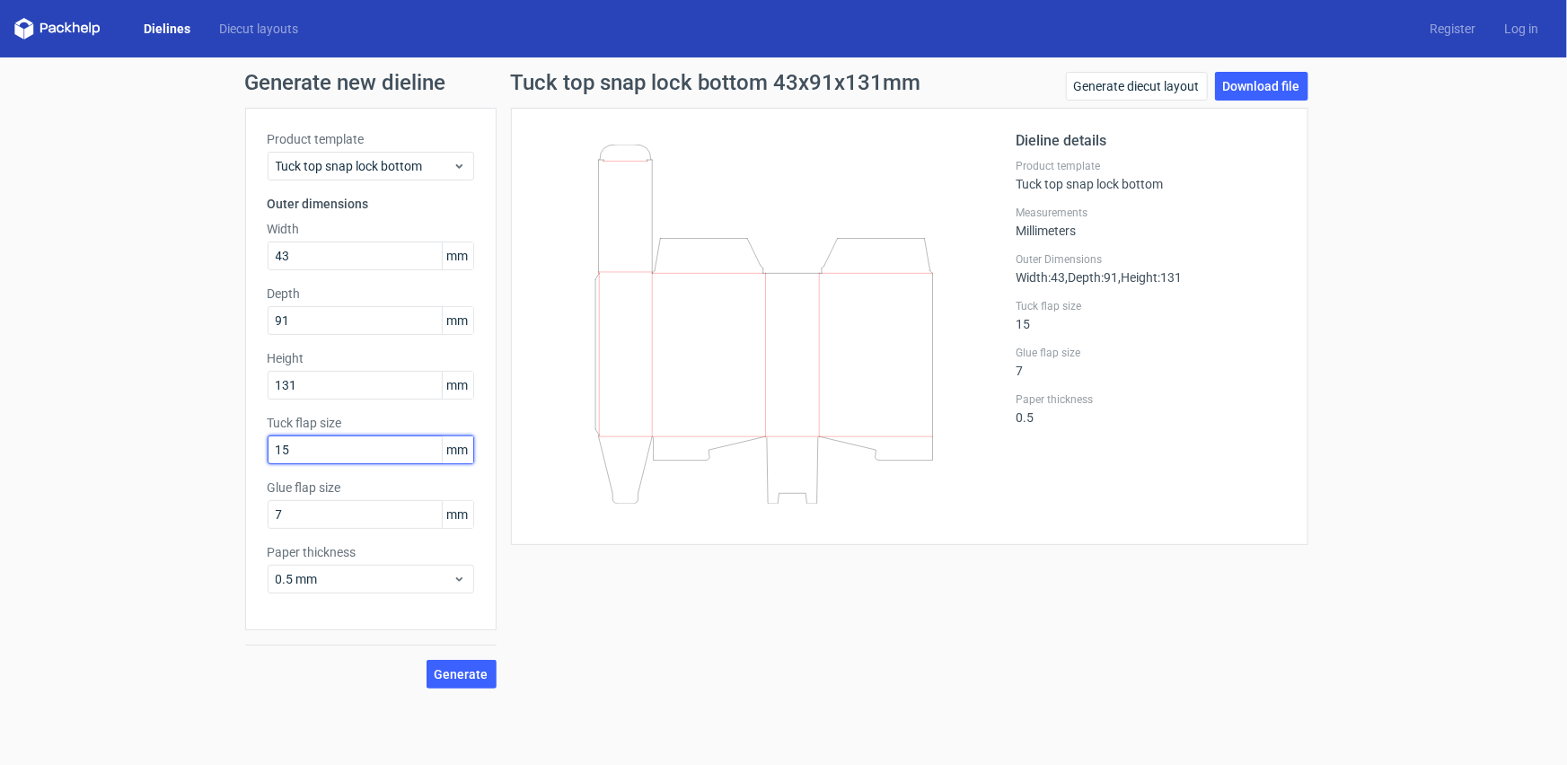
click at [318, 448] on input "15" at bounding box center [371, 450] width 207 height 29
click at [352, 386] on input "131" at bounding box center [371, 385] width 207 height 29
click at [357, 255] on input "43" at bounding box center [371, 256] width 207 height 29
click at [427, 660] on button "Generate" at bounding box center [462, 674] width 70 height 29
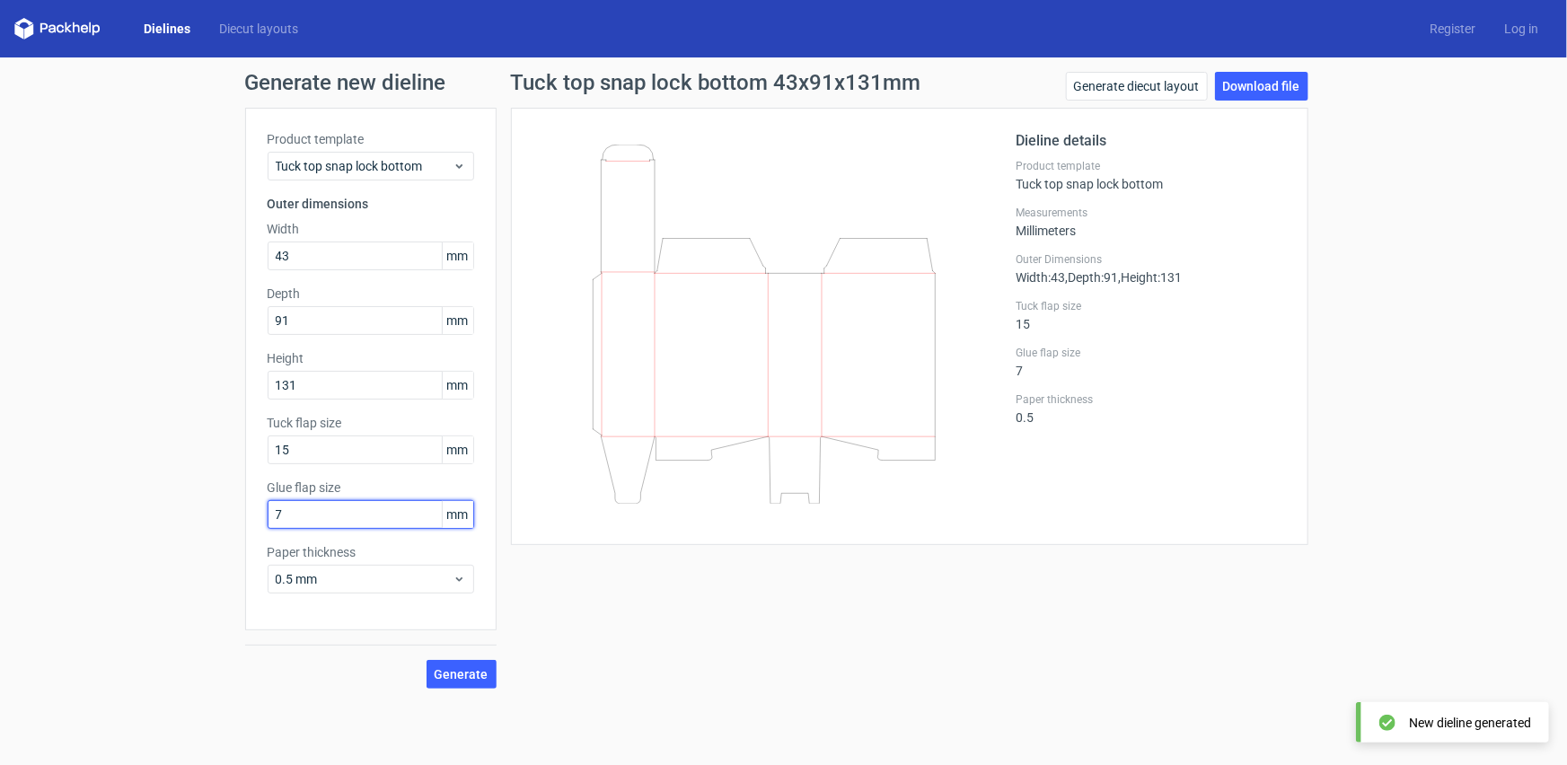
drag, startPoint x: 350, startPoint y: 519, endPoint x: 251, endPoint y: 512, distance: 99.1
click at [251, 512] on div "Product template Tuck top snap lock bottom Outer dimensions Width 43 mm Depth 9…" at bounding box center [370, 369] width 251 height 523
type input "12"
click at [318, 451] on input "15" at bounding box center [371, 450] width 207 height 29
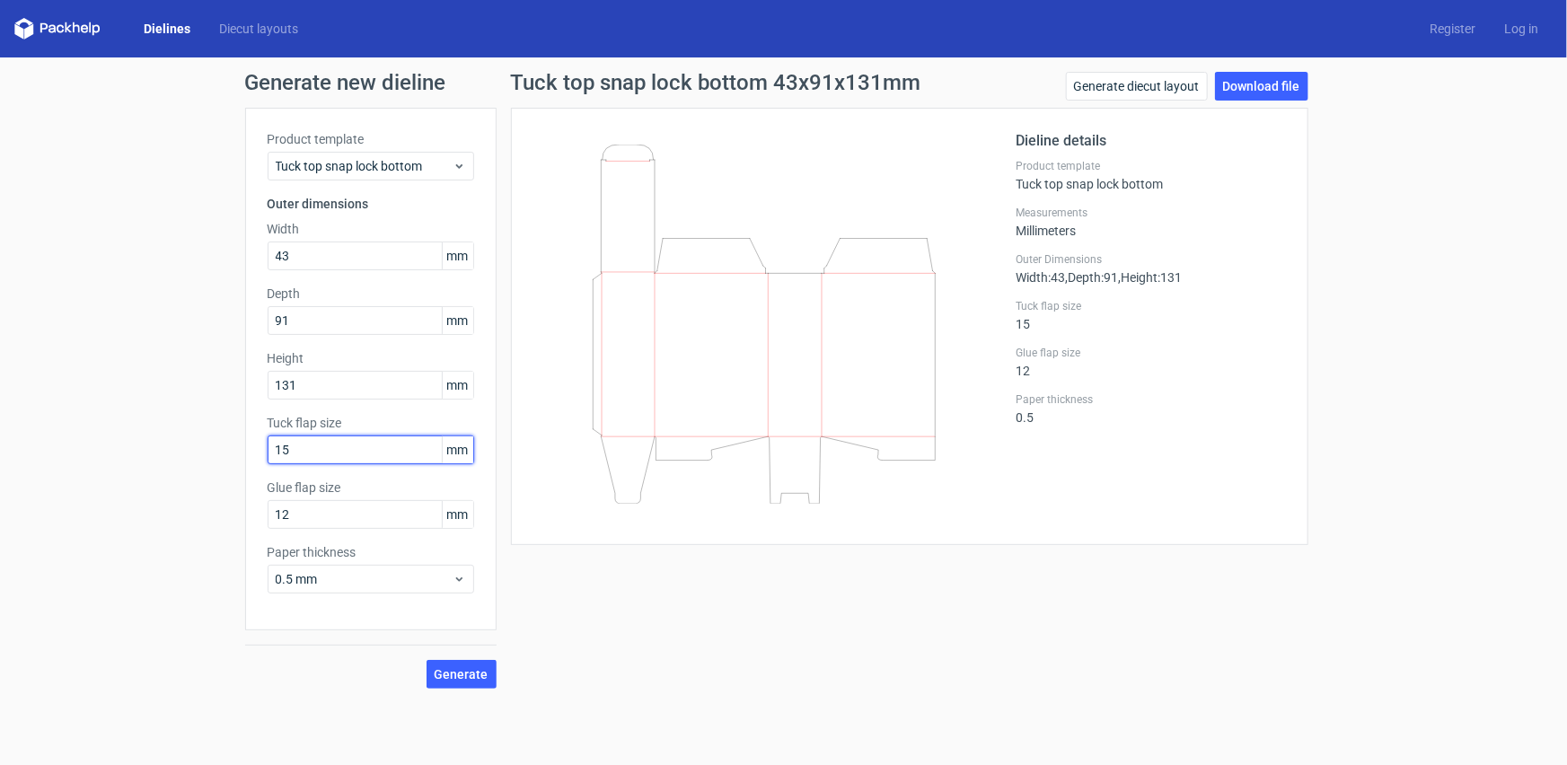
click at [427, 660] on button "Generate" at bounding box center [462, 674] width 70 height 29
type input "10"
click at [392, 516] on input "12" at bounding box center [371, 514] width 207 height 29
drag, startPoint x: 392, startPoint y: 516, endPoint x: 252, endPoint y: 516, distance: 139.2
click at [252, 516] on div "Product template Tuck top snap lock bottom Outer dimensions Width 43 mm Depth 9…" at bounding box center [370, 369] width 251 height 523
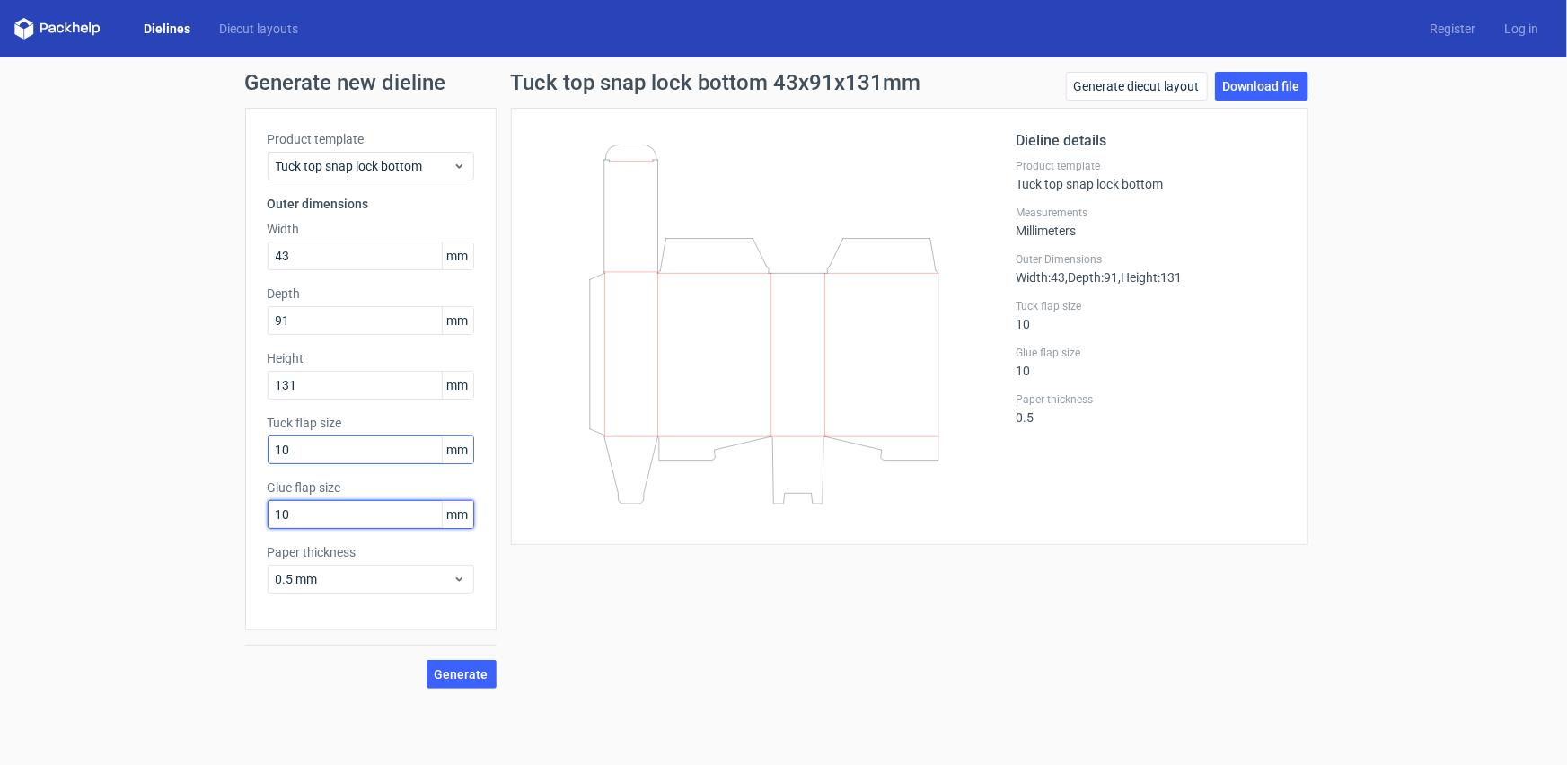
type input "10"
click at [326, 448] on input "10" at bounding box center [371, 450] width 207 height 29
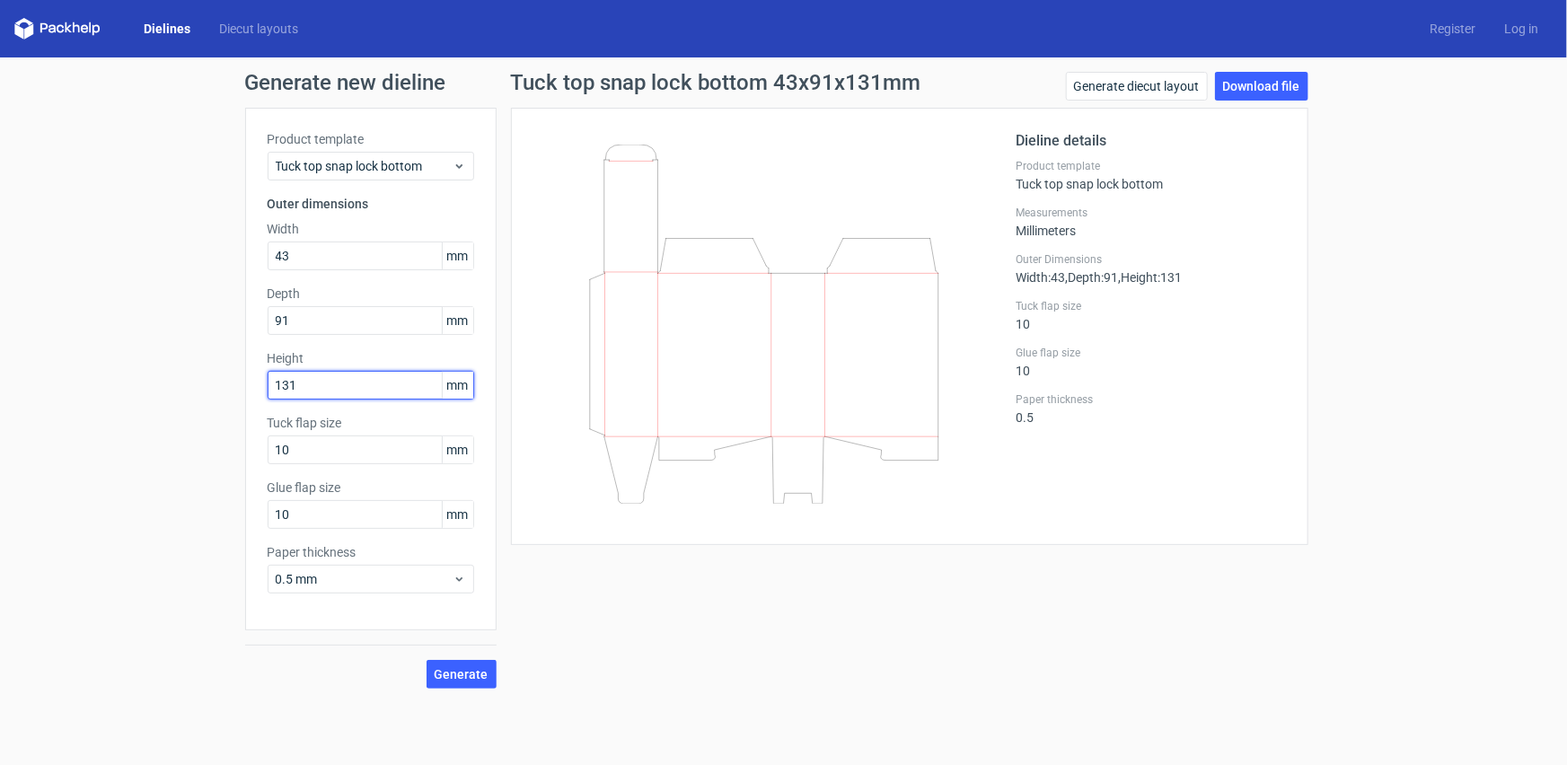
click at [340, 391] on input "131" at bounding box center [371, 385] width 207 height 29
drag, startPoint x: 340, startPoint y: 391, endPoint x: 228, endPoint y: 390, distance: 111.4
click at [228, 390] on div "Generate new dieline Product template Tuck top snap lock bottom Outer dimension…" at bounding box center [783, 380] width 1567 height 646
drag, startPoint x: 304, startPoint y: 260, endPoint x: 257, endPoint y: 260, distance: 46.7
click at [257, 260] on div "Product template Tuck top snap lock bottom Outer dimensions Width 43 mm Depth 9…" at bounding box center [370, 369] width 251 height 523
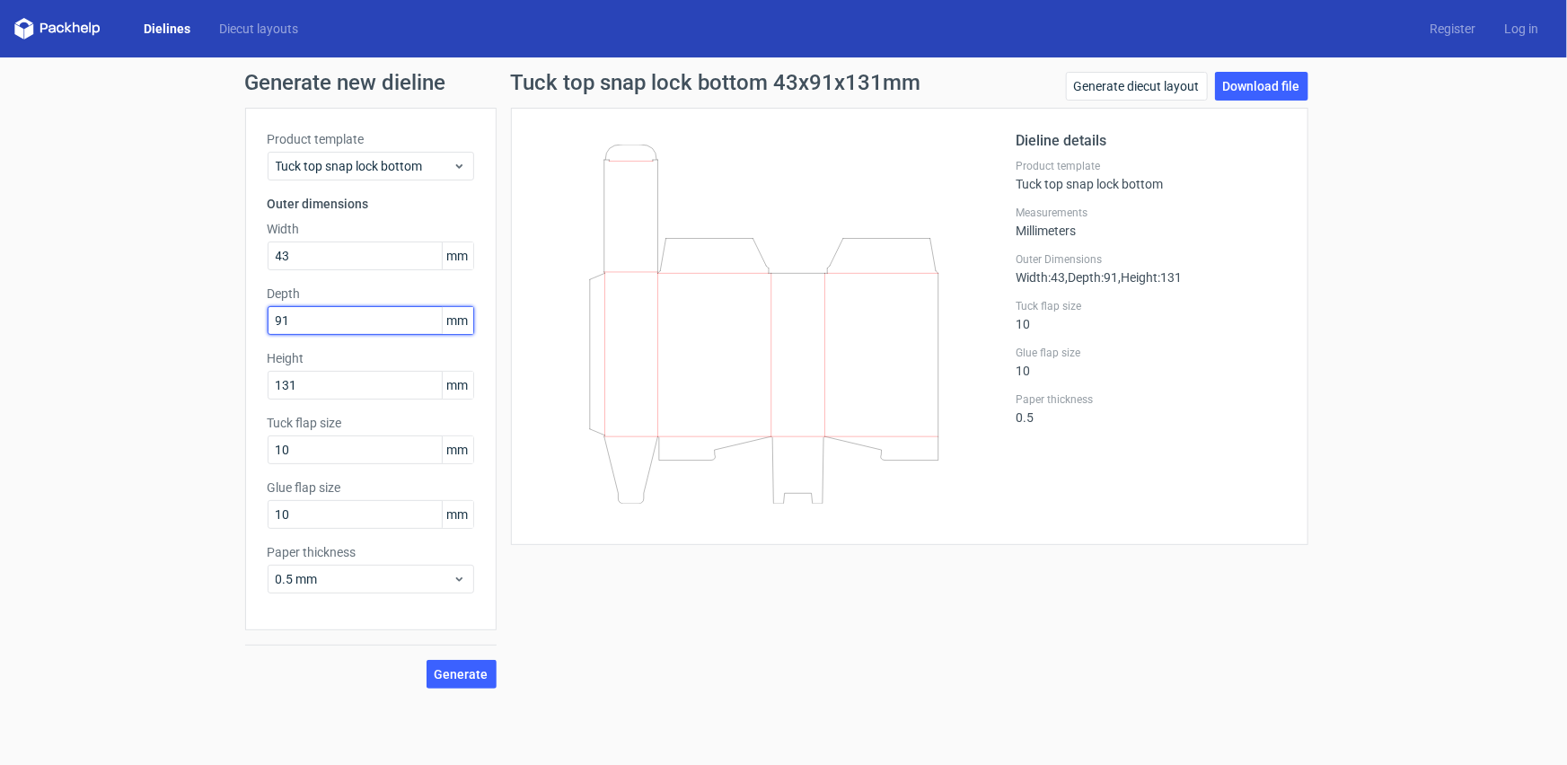
click at [368, 332] on input "91" at bounding box center [371, 320] width 207 height 29
drag, startPoint x: 358, startPoint y: 323, endPoint x: 150, endPoint y: 324, distance: 208.4
click at [151, 325] on div "Generate new dieline Product template Tuck top snap lock bottom Outer dimension…" at bounding box center [783, 380] width 1567 height 646
type input "131"
drag, startPoint x: 342, startPoint y: 386, endPoint x: 189, endPoint y: 397, distance: 154.0
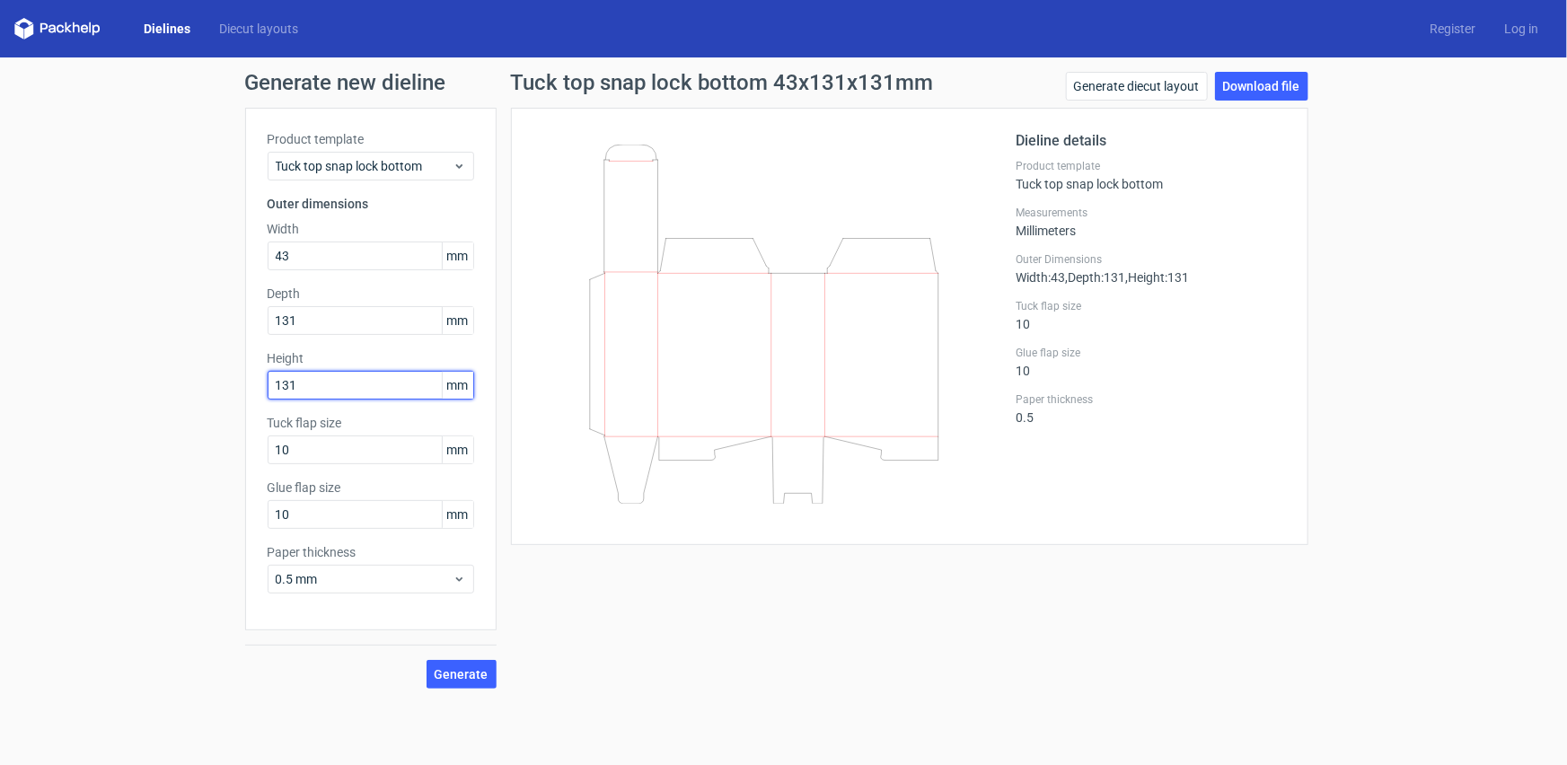
click at [189, 397] on div "Generate new dieline Product template Tuck top snap lock bottom Outer dimension…" at bounding box center [783, 380] width 1567 height 646
type input "91"
click at [319, 458] on input "10" at bounding box center [371, 450] width 207 height 29
click at [313, 515] on input "10" at bounding box center [371, 514] width 207 height 29
drag, startPoint x: 329, startPoint y: 456, endPoint x: 251, endPoint y: 459, distance: 78.2
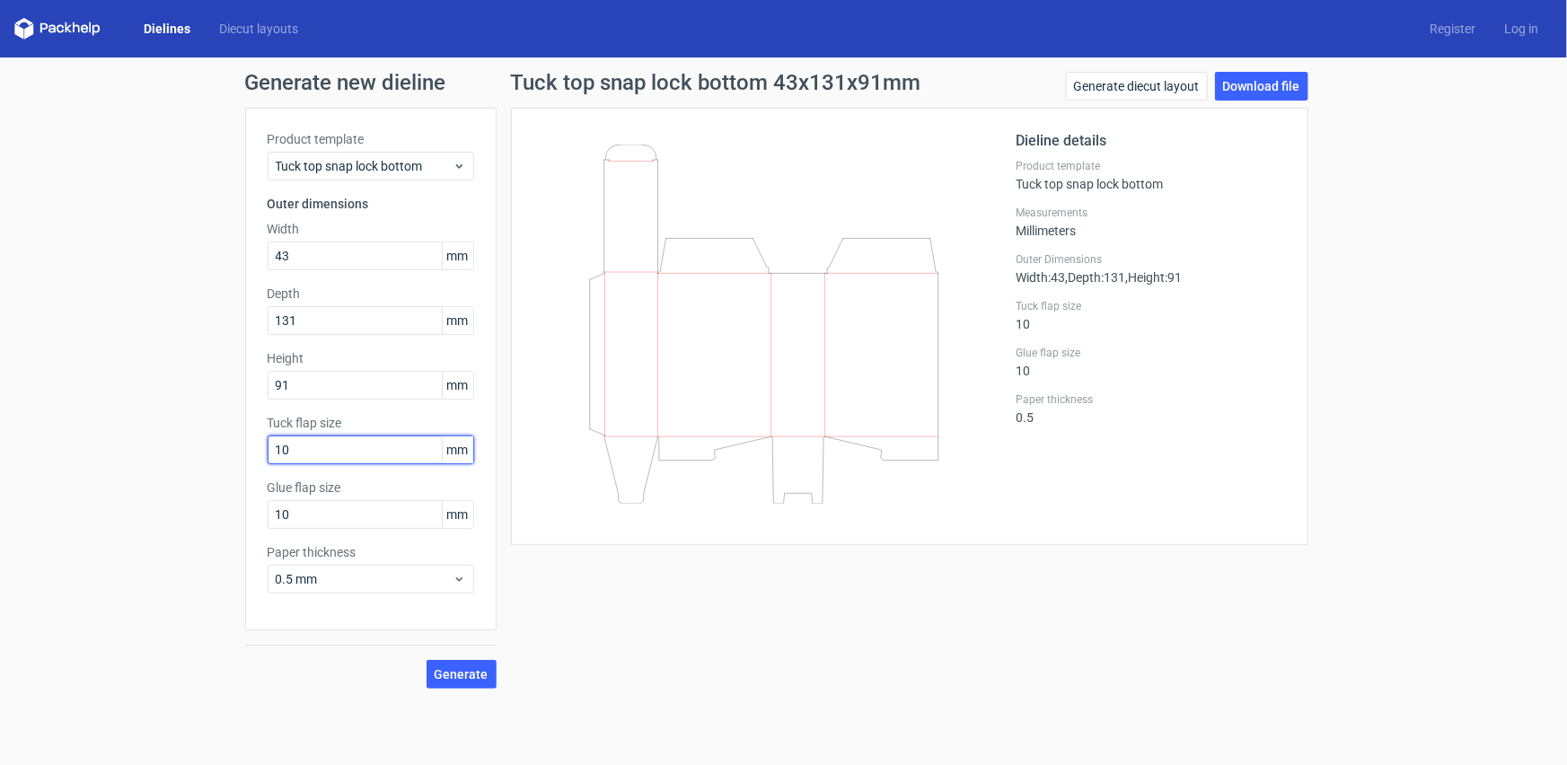
click at [251, 459] on div "Product template Tuck top snap lock bottom Outer dimensions Width 43 mm Depth 1…" at bounding box center [370, 369] width 251 height 523
click at [476, 665] on button "Generate" at bounding box center [462, 674] width 70 height 29
drag, startPoint x: 355, startPoint y: 450, endPoint x: 216, endPoint y: 460, distance: 138.7
click at [216, 460] on div "Generate new dieline Product template Tuck top snap lock bottom Outer dimension…" at bounding box center [783, 380] width 1567 height 646
type input "50"
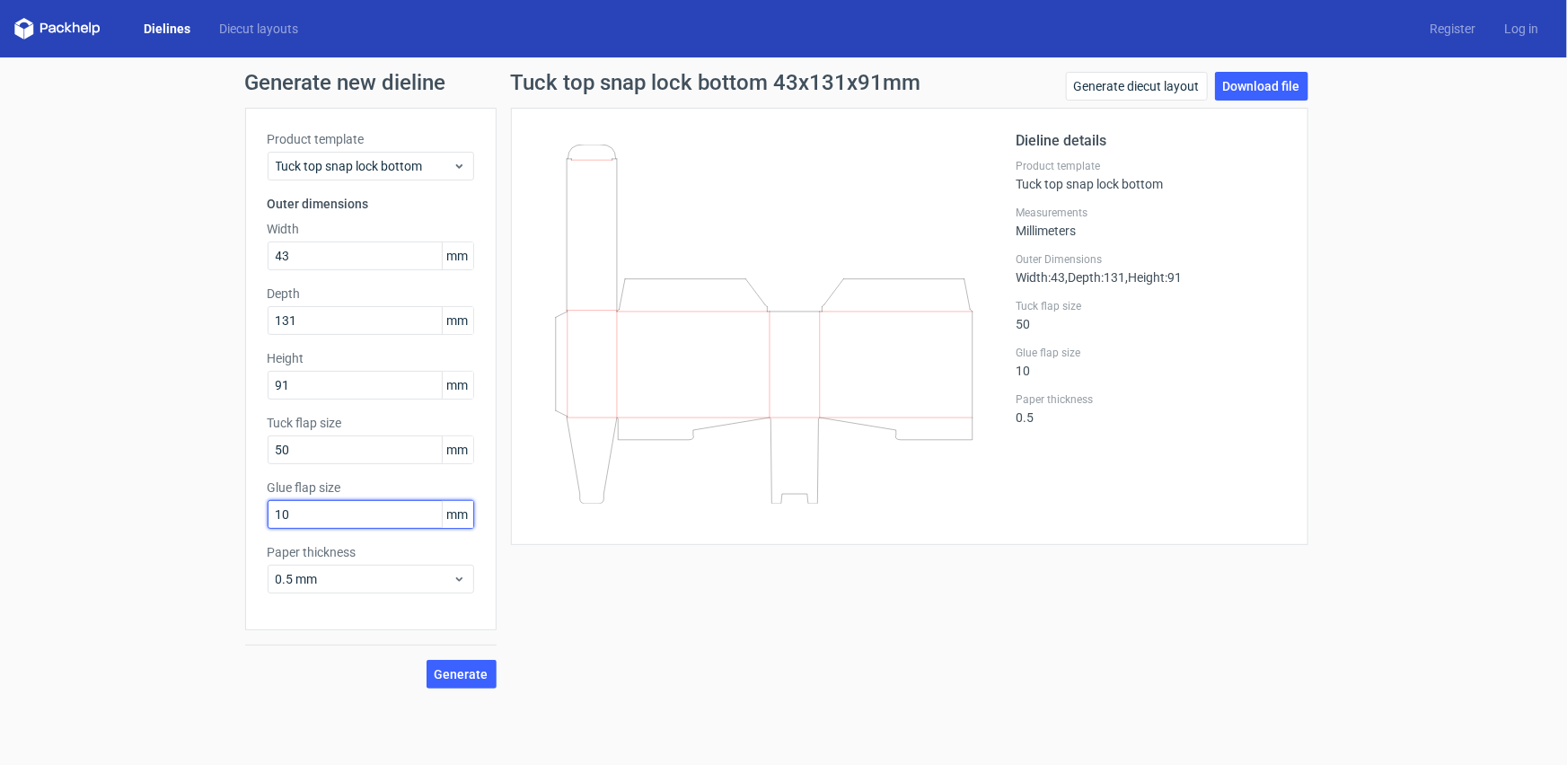
click at [322, 521] on input "10" at bounding box center [371, 514] width 207 height 29
click at [338, 587] on span "0.5 mm" at bounding box center [364, 579] width 177 height 18
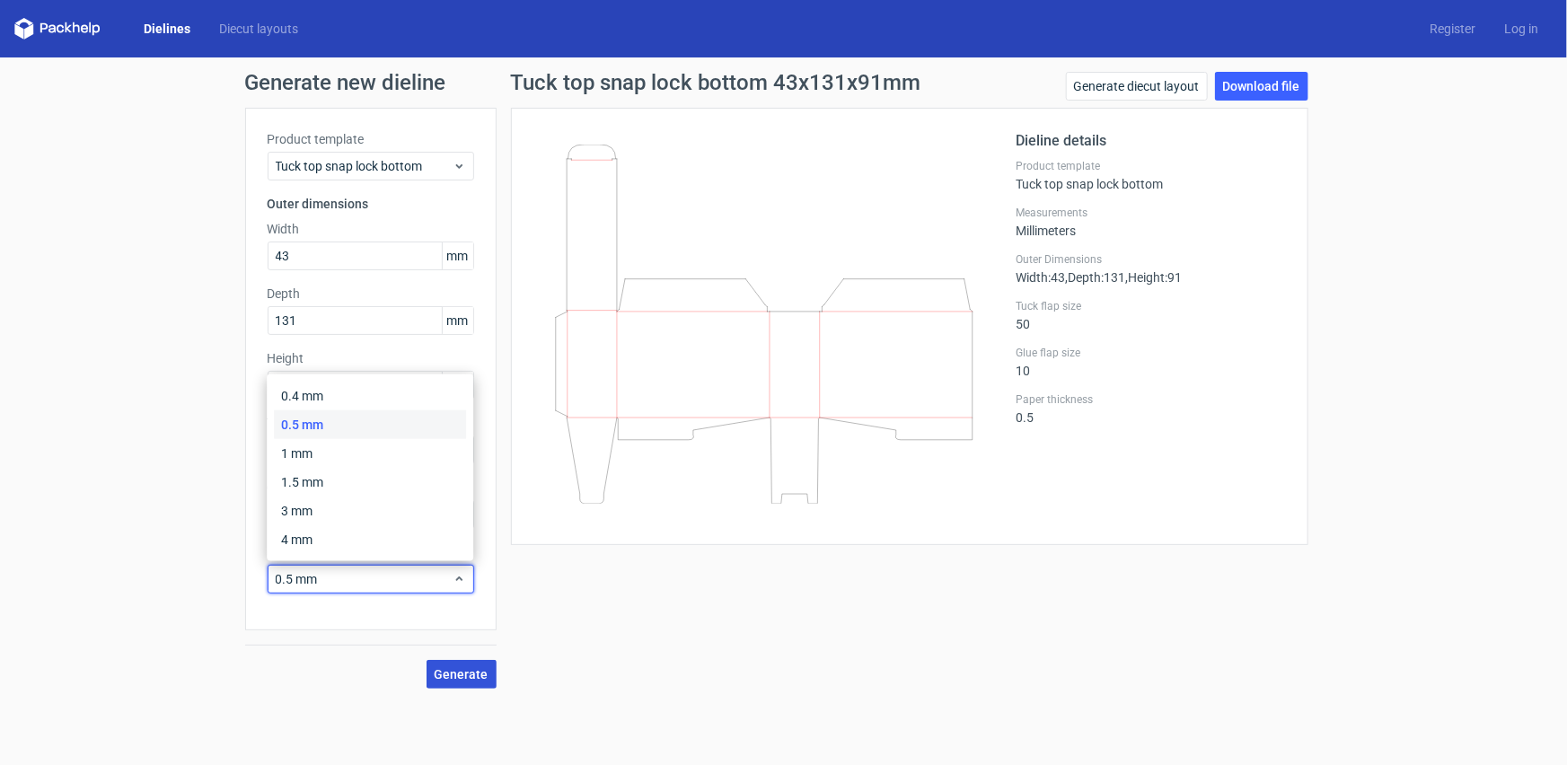
click at [455, 664] on button "Generate" at bounding box center [462, 674] width 70 height 29
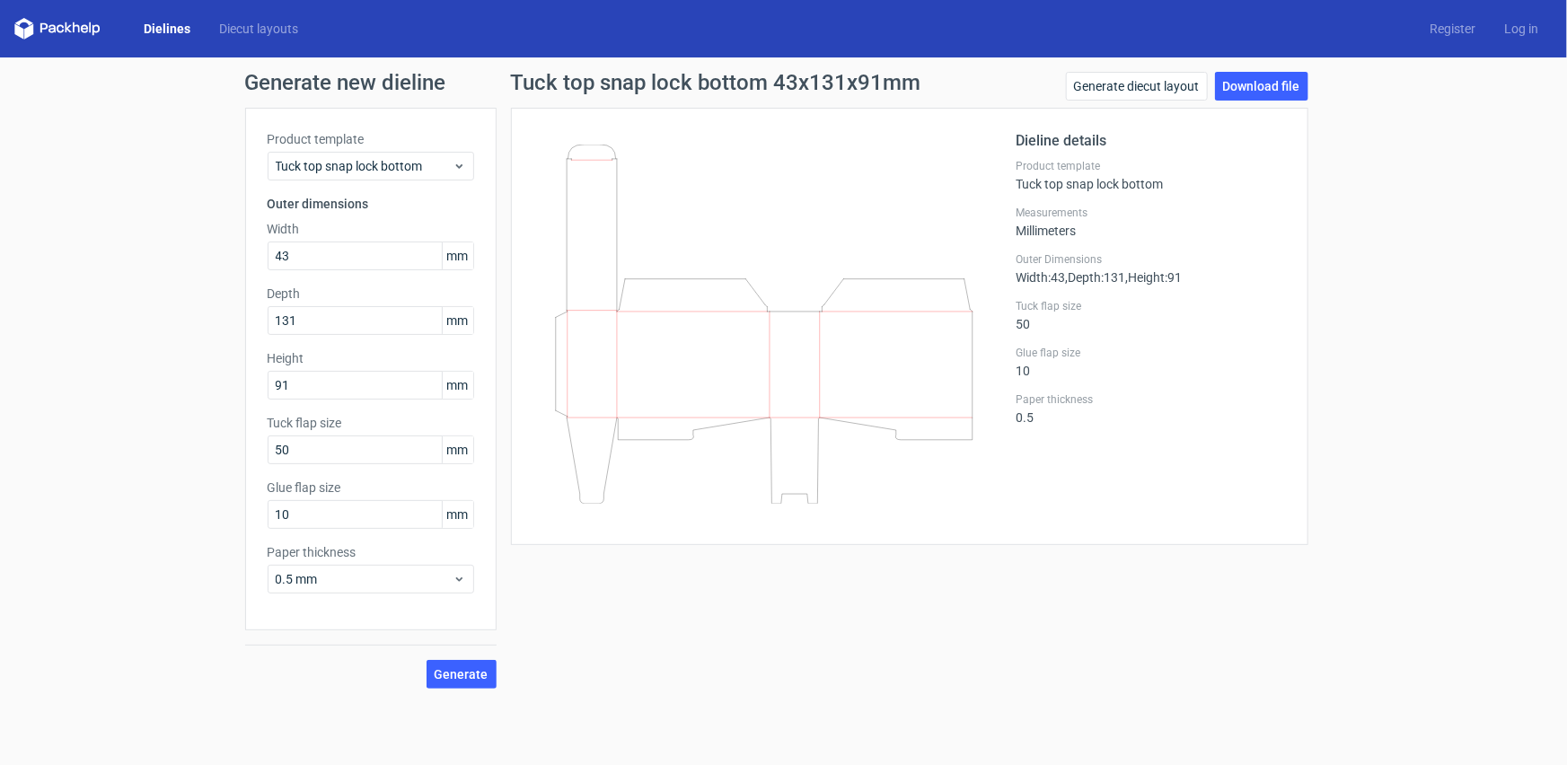
click at [169, 18] on div "Dielines Diecut layouts" at bounding box center [163, 29] width 298 height 22
click at [170, 32] on link "Dielines" at bounding box center [166, 29] width 75 height 18
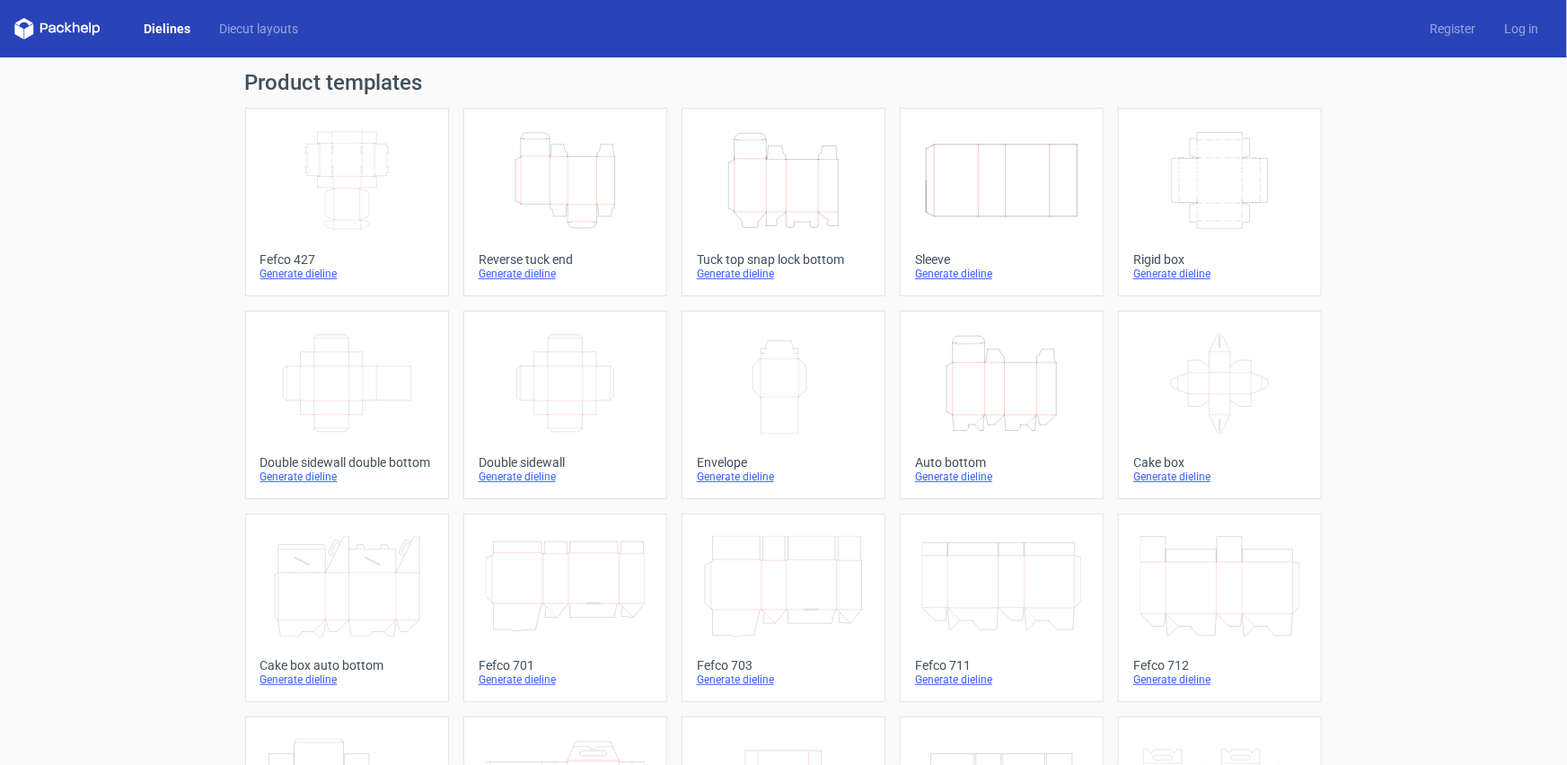
click at [798, 199] on icon "Height Depth Width" at bounding box center [783, 180] width 159 height 101
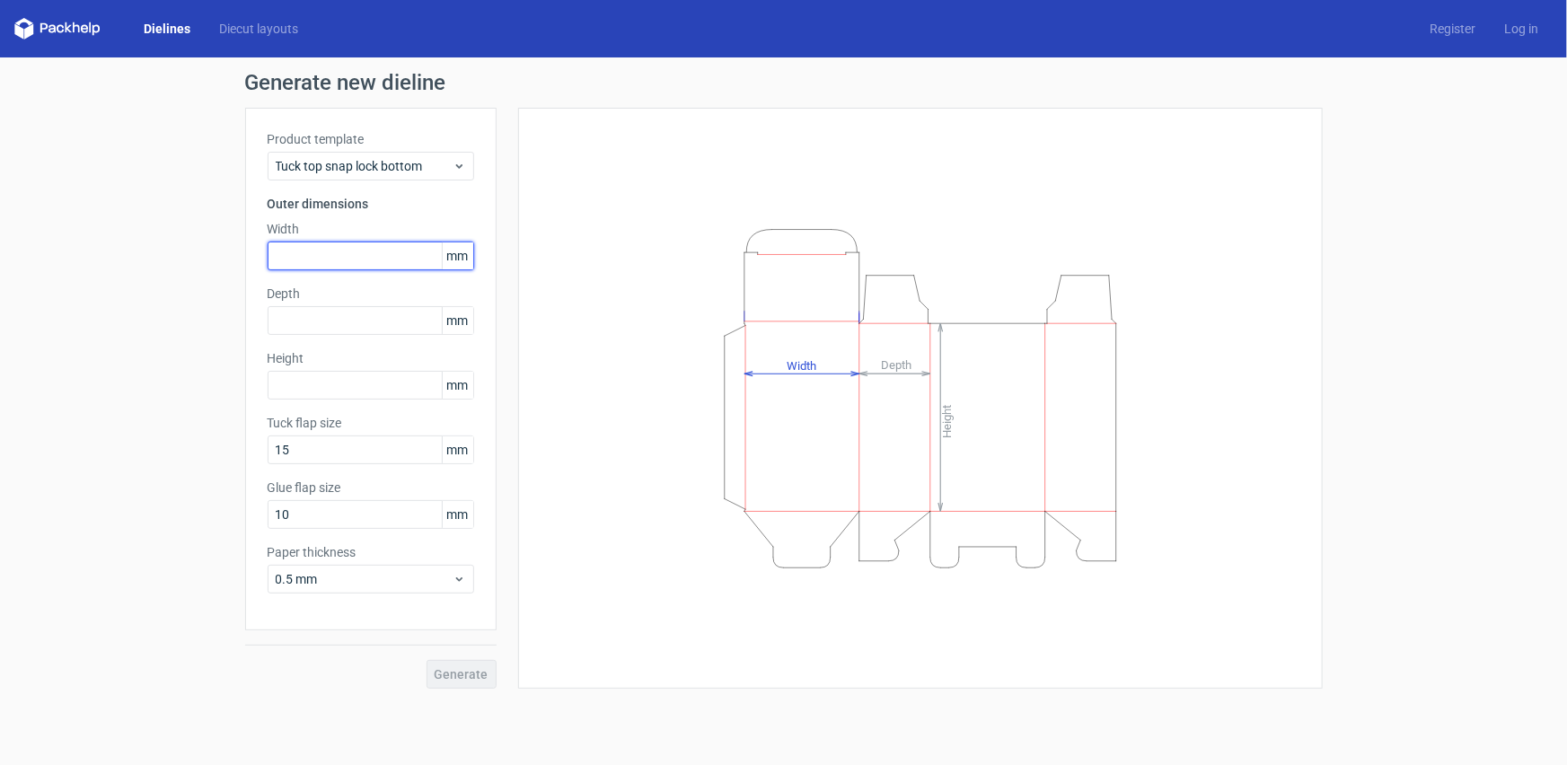
click at [342, 260] on input "text" at bounding box center [371, 256] width 207 height 29
click at [368, 380] on input "text" at bounding box center [371, 385] width 207 height 29
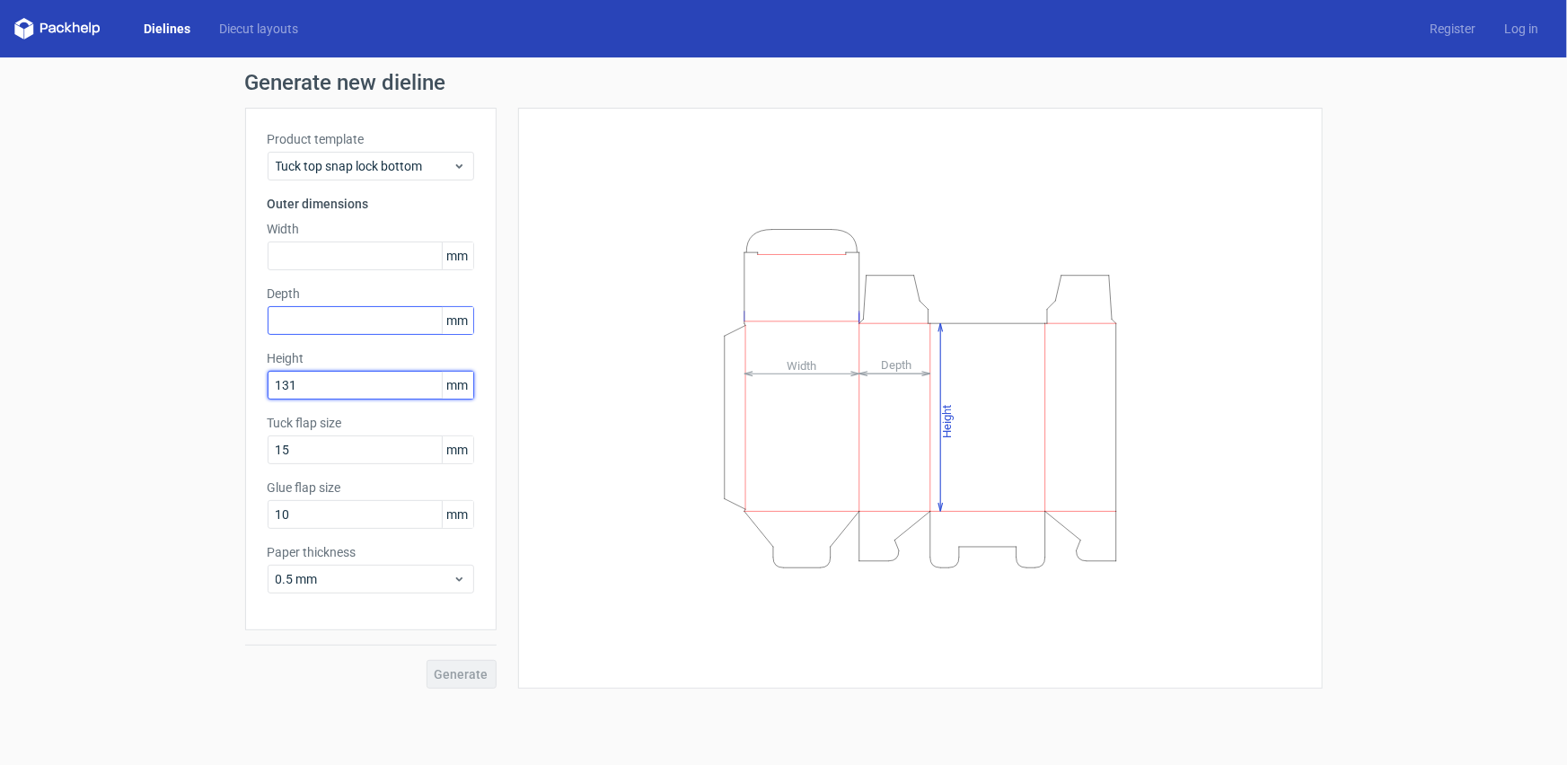
type input "131"
click at [341, 324] on input "text" at bounding box center [371, 320] width 207 height 29
type input "43"
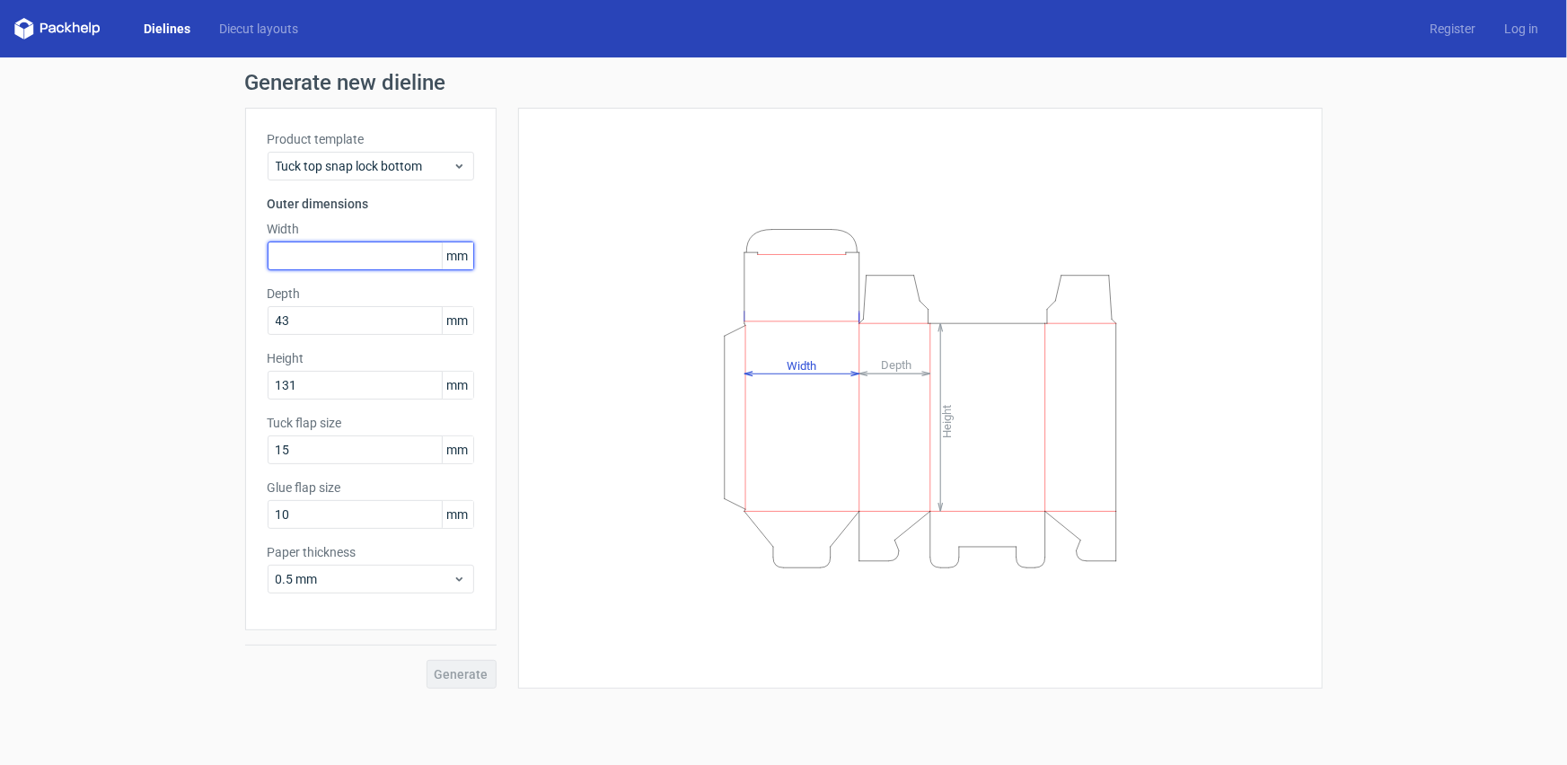
click at [415, 258] on input "text" at bounding box center [371, 256] width 207 height 29
type input "91"
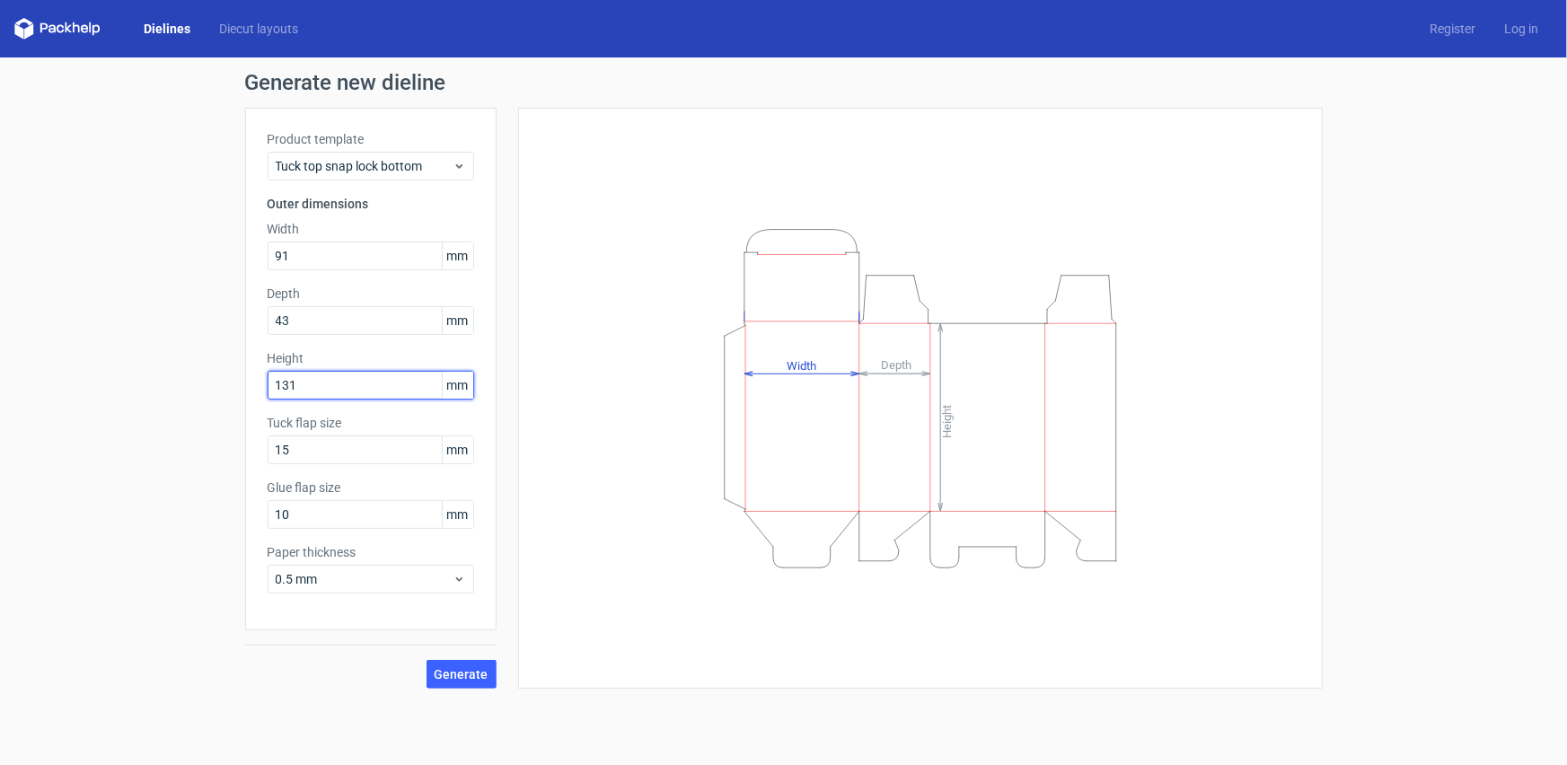
click at [366, 389] on input "131" at bounding box center [371, 385] width 207 height 29
click at [331, 584] on span "0.5 mm" at bounding box center [364, 579] width 177 height 18
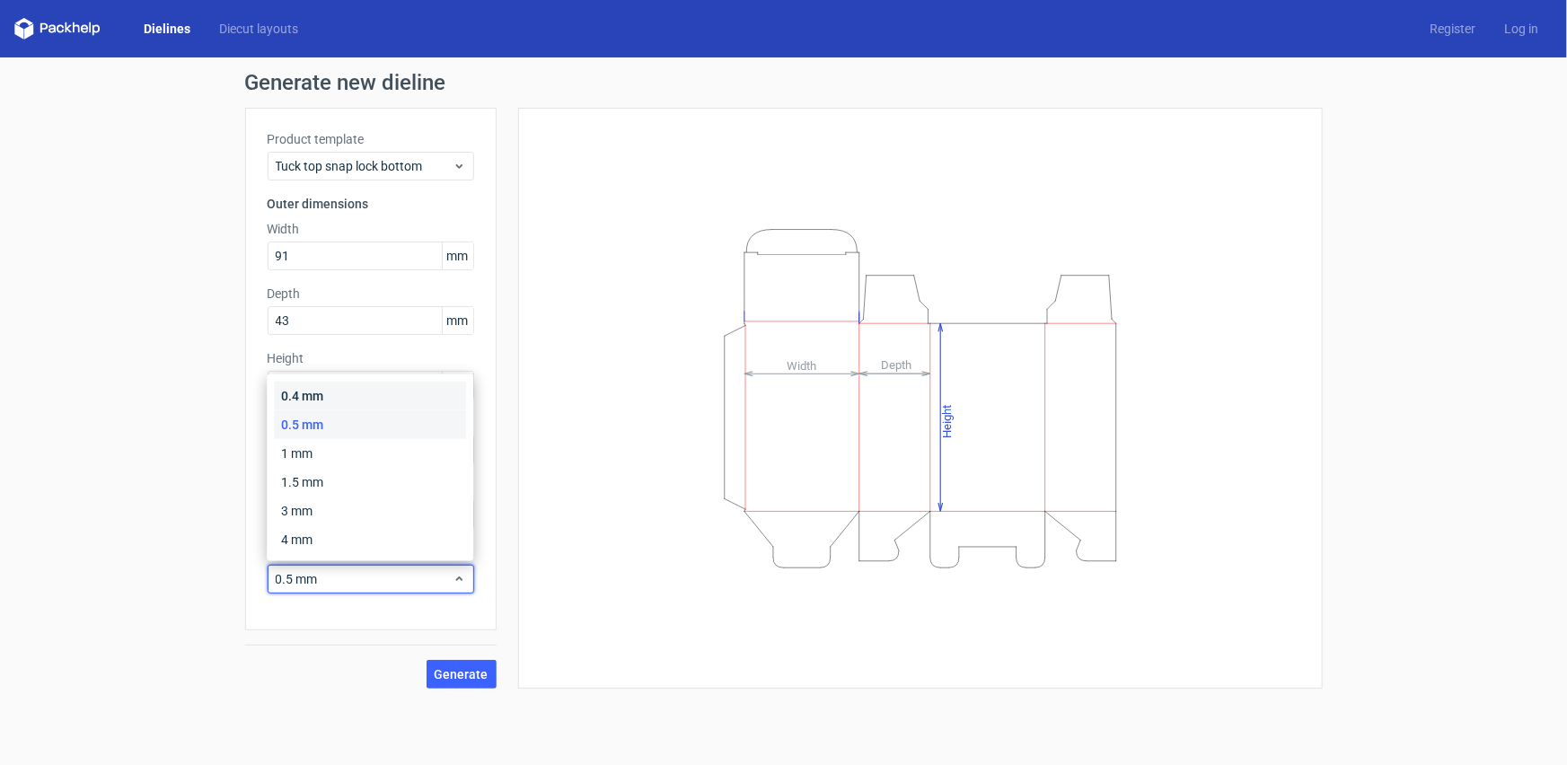
click at [310, 401] on div "0.4 mm" at bounding box center [370, 396] width 192 height 29
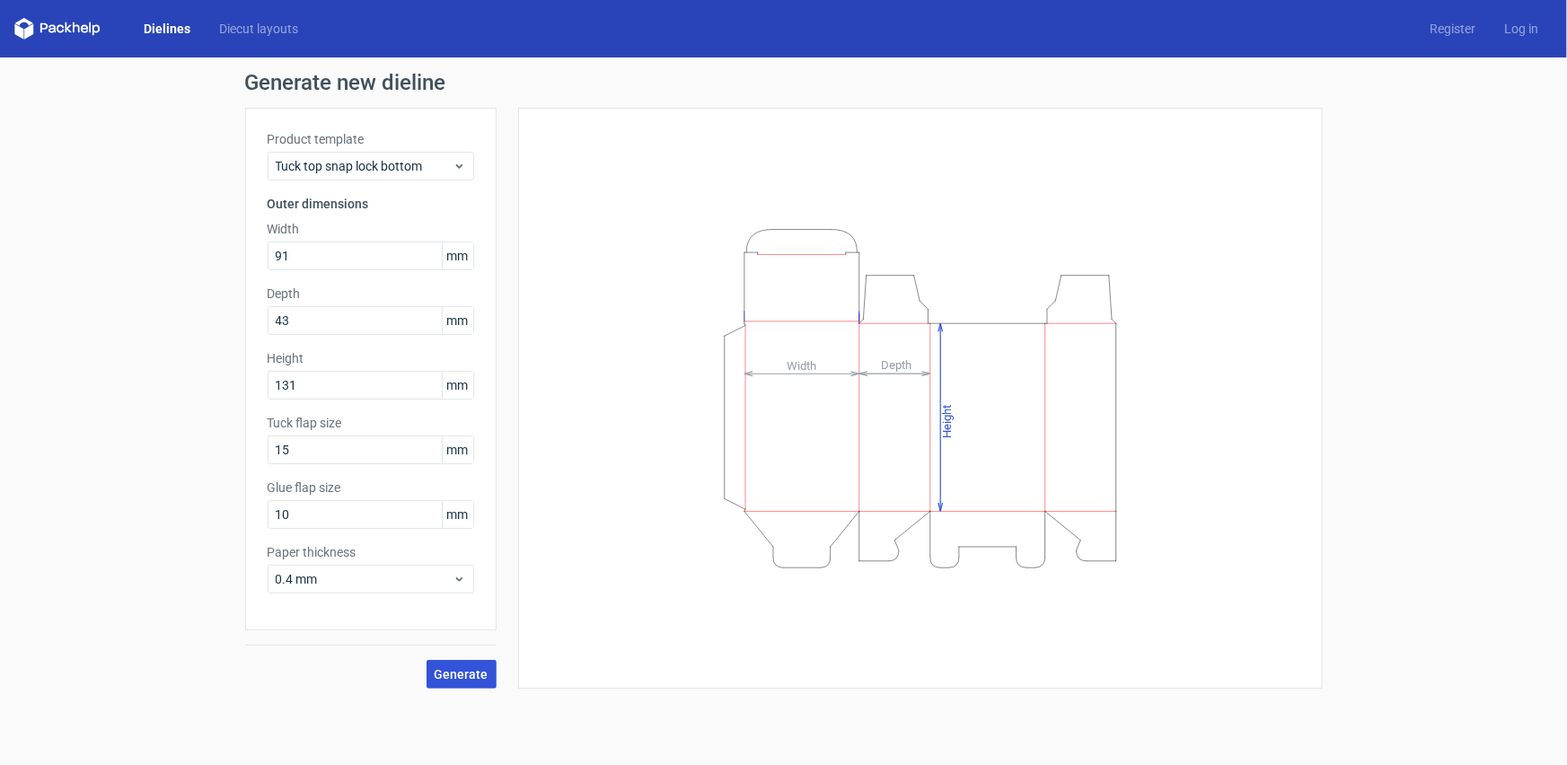
click at [465, 677] on span "Generate" at bounding box center [462, 674] width 54 height 13
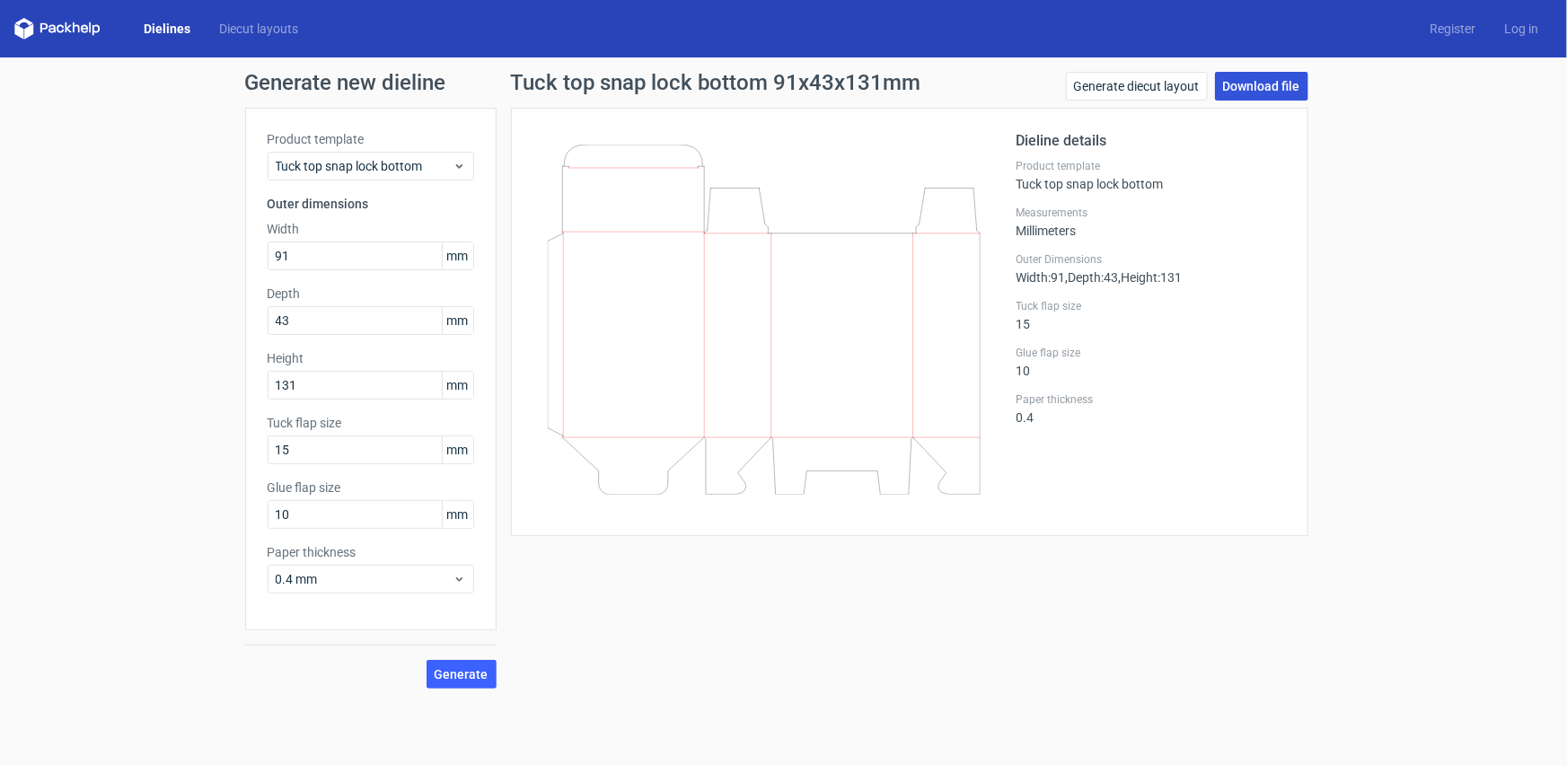
click at [1303, 93] on link "Download file" at bounding box center [1261, 86] width 93 height 29
